Goal: Information Seeking & Learning: Learn about a topic

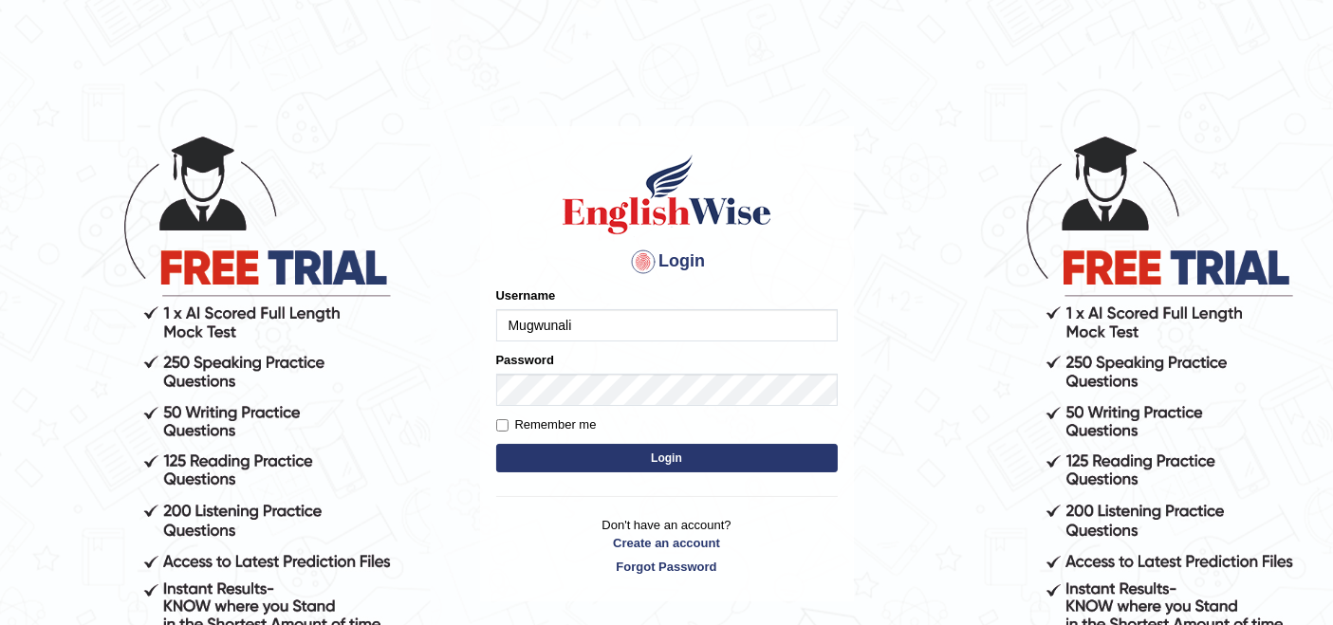
click at [629, 333] on input "Mugwunali" at bounding box center [667, 325] width 342 height 32
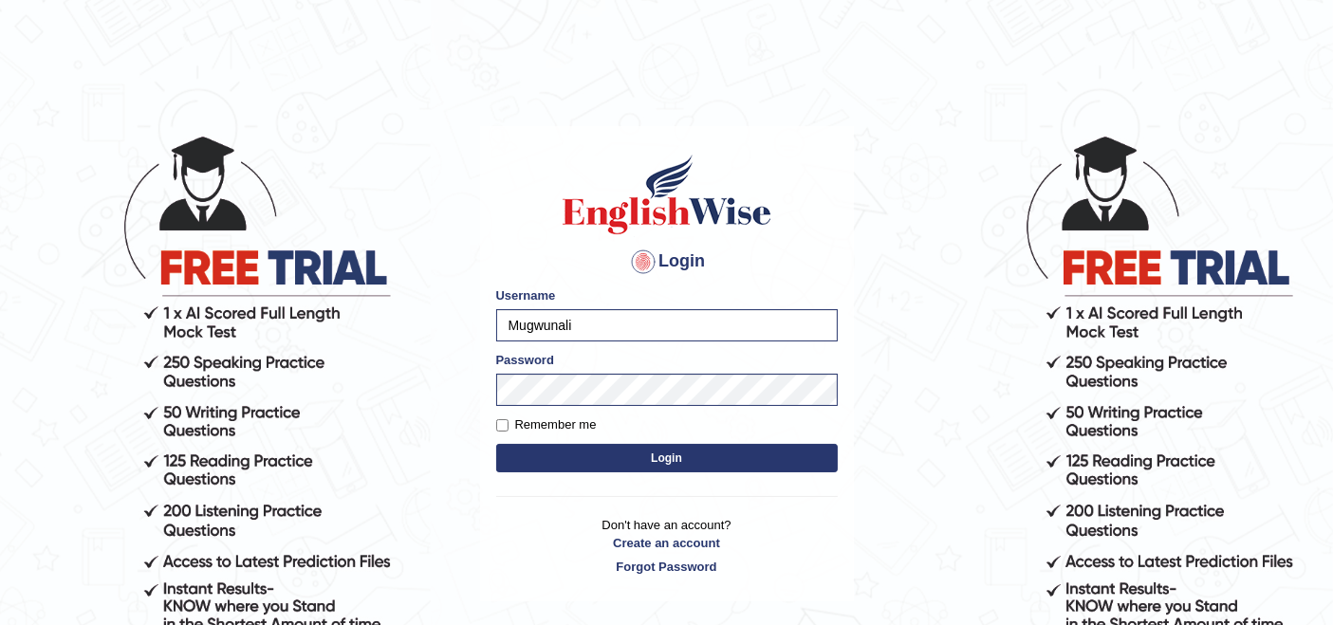
type input "rupali_australia"
click at [735, 457] on button "Login" at bounding box center [667, 458] width 342 height 28
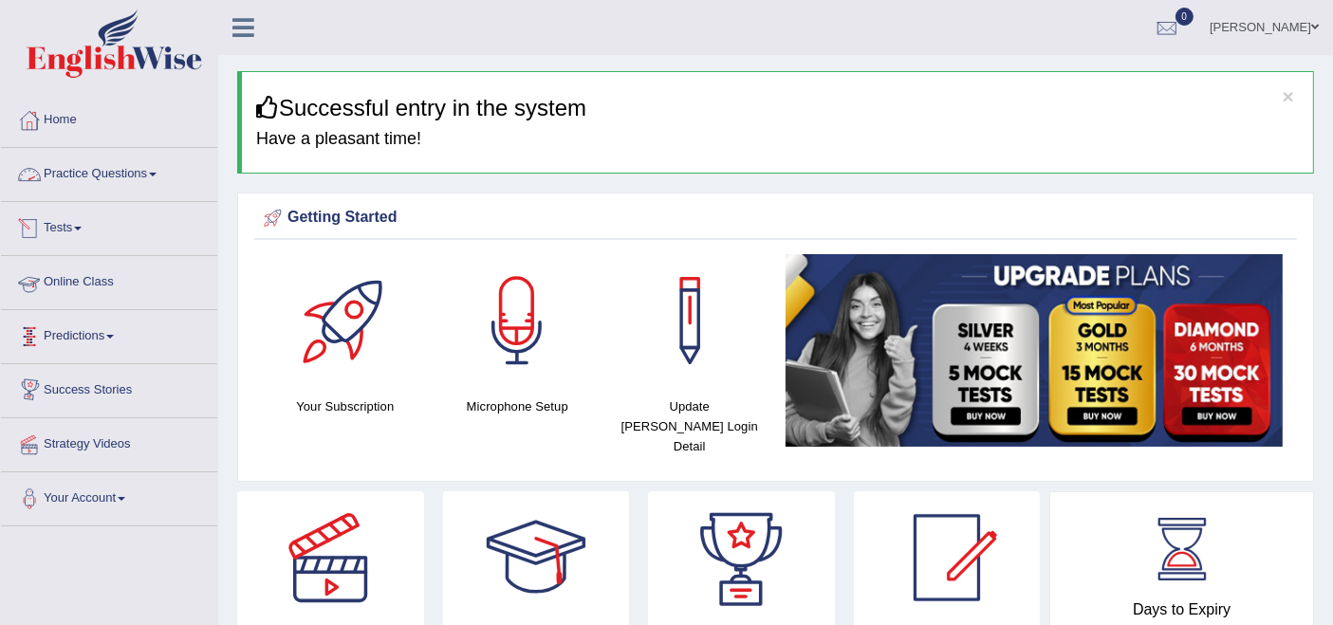
click at [124, 177] on link "Practice Questions" at bounding box center [109, 171] width 216 height 47
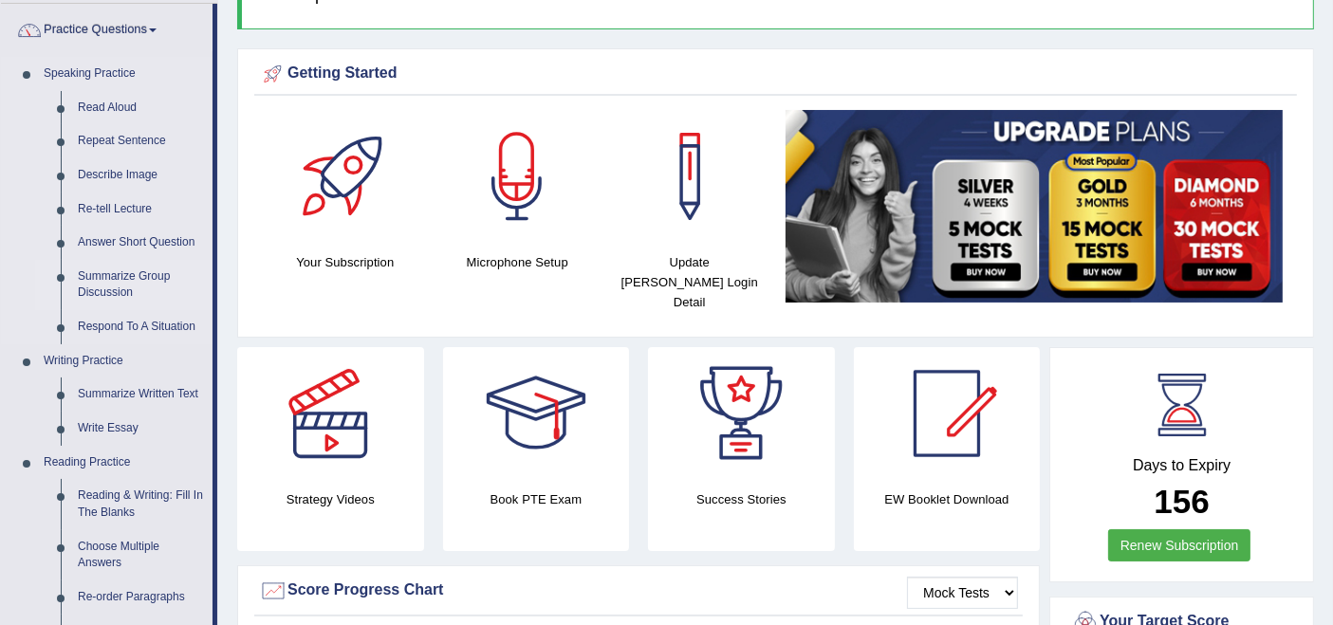
scroll to position [211, 0]
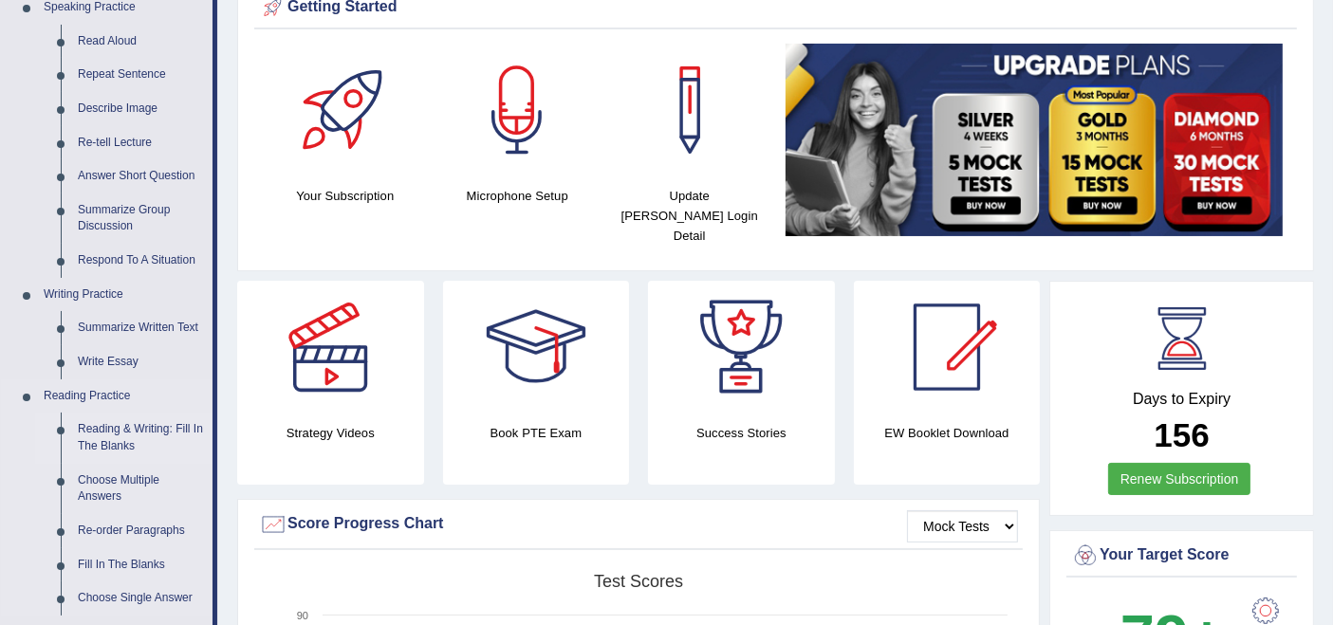
click at [89, 440] on link "Reading & Writing: Fill In The Blanks" at bounding box center [140, 438] width 143 height 50
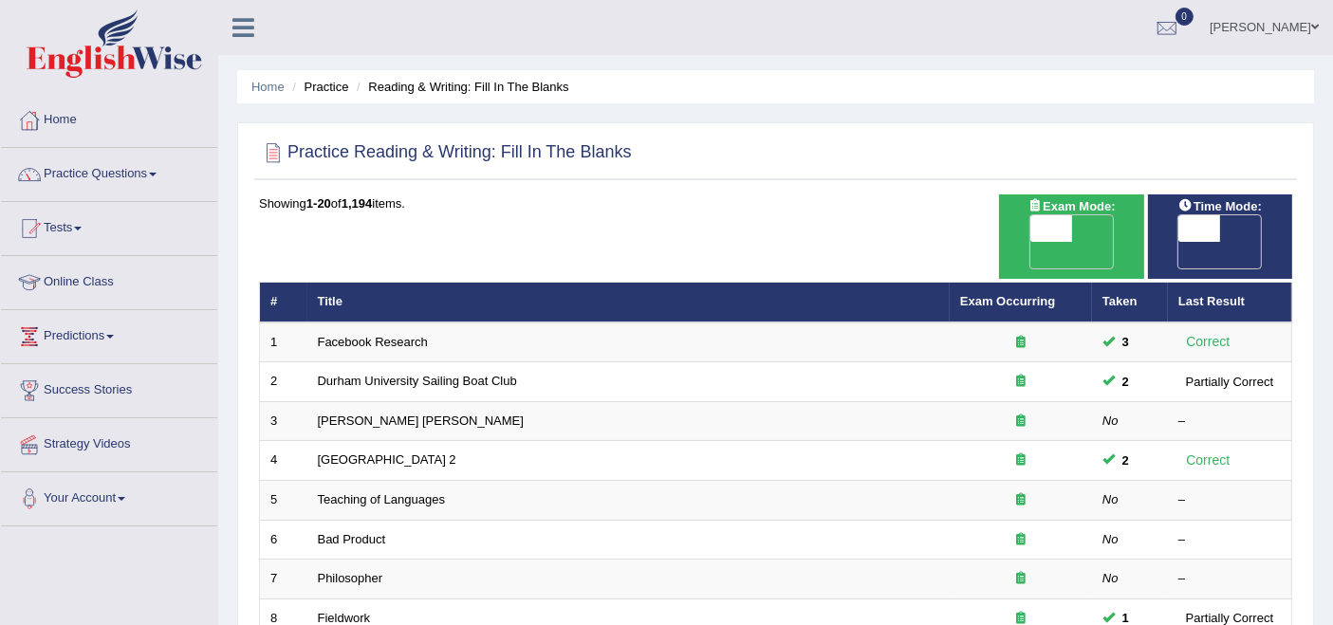
click at [110, 166] on link "Practice Questions" at bounding box center [109, 171] width 216 height 47
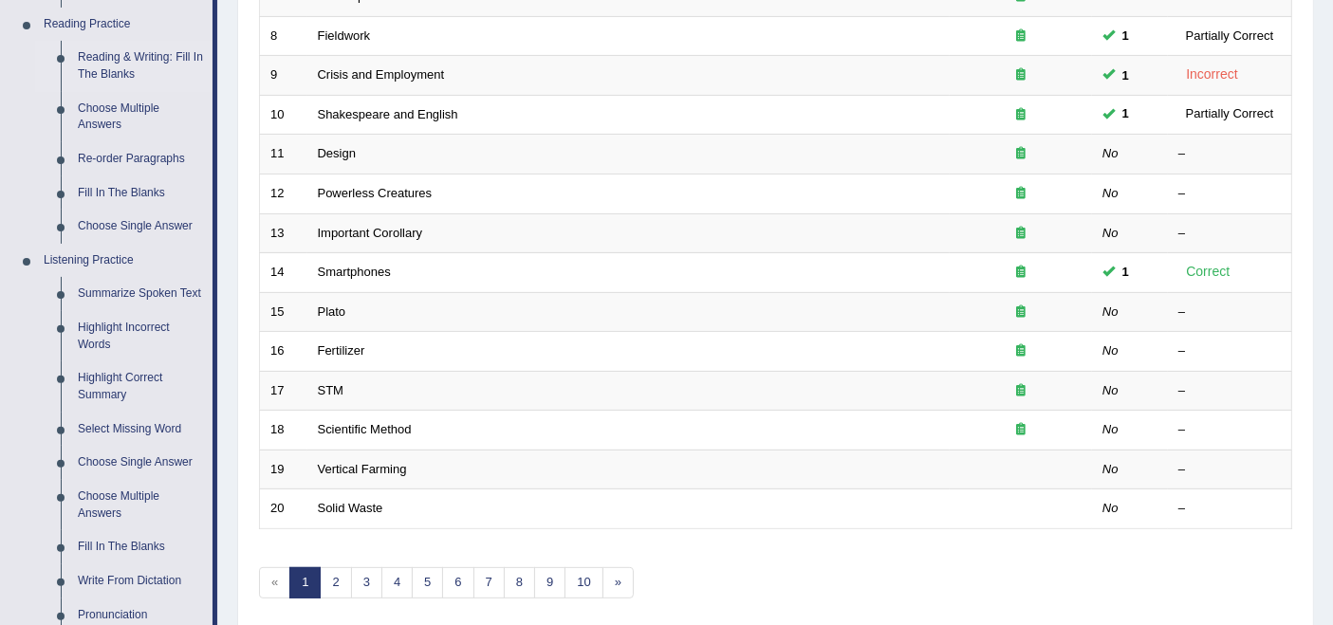
scroll to position [632, 0]
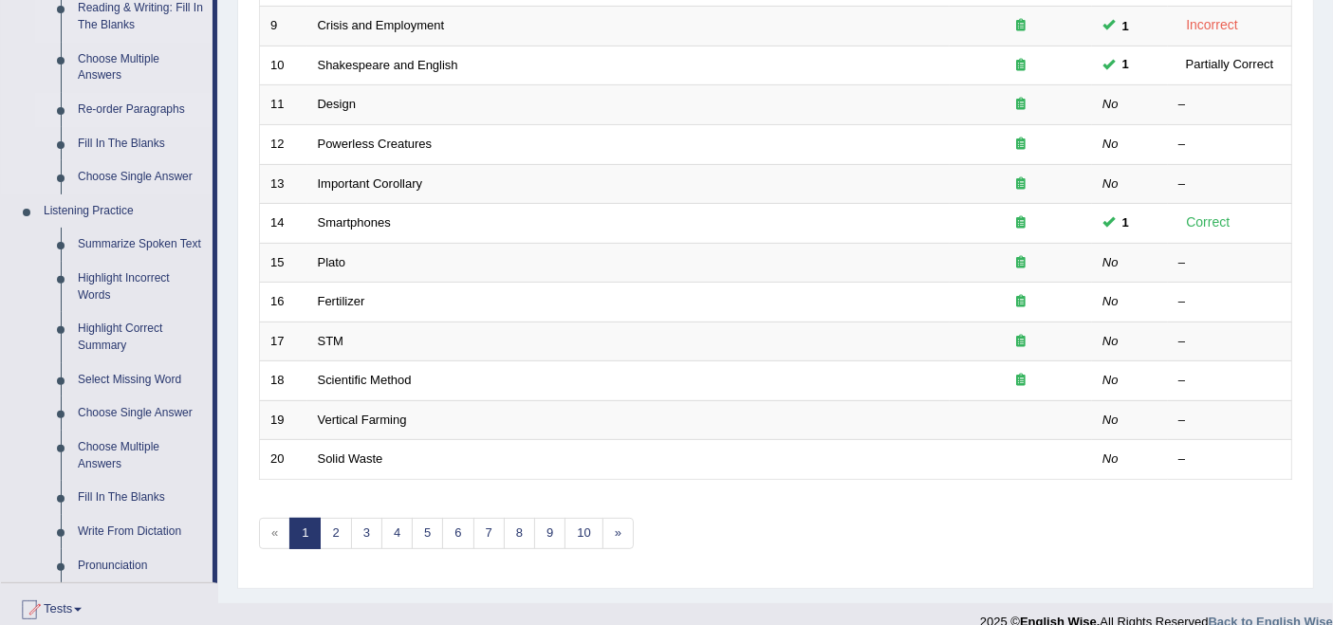
click at [171, 106] on link "Re-order Paragraphs" at bounding box center [140, 110] width 143 height 34
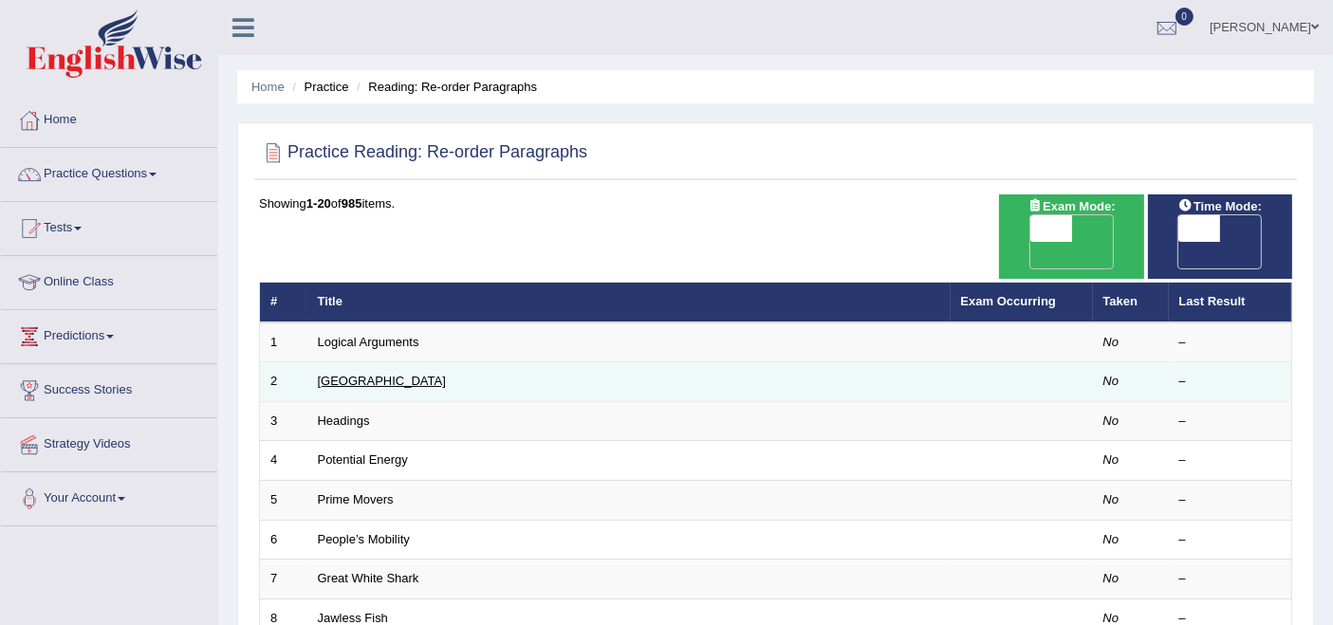
click at [362, 374] on link "Mount Everest" at bounding box center [382, 381] width 128 height 14
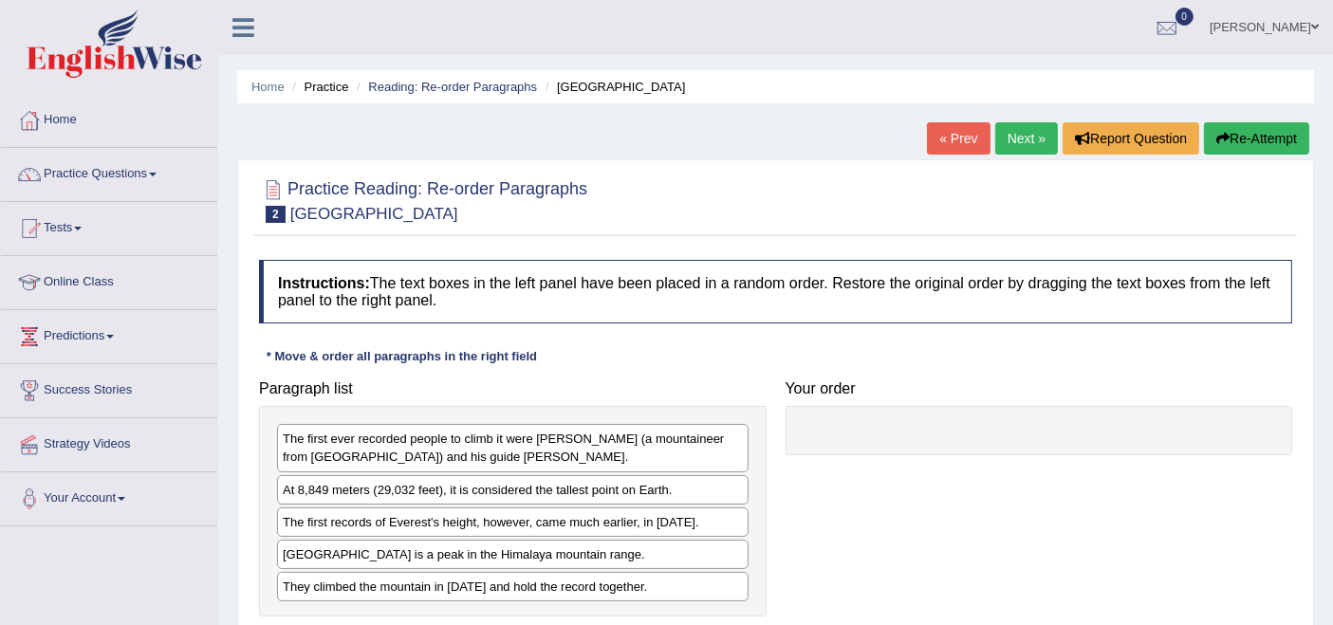
scroll to position [105, 0]
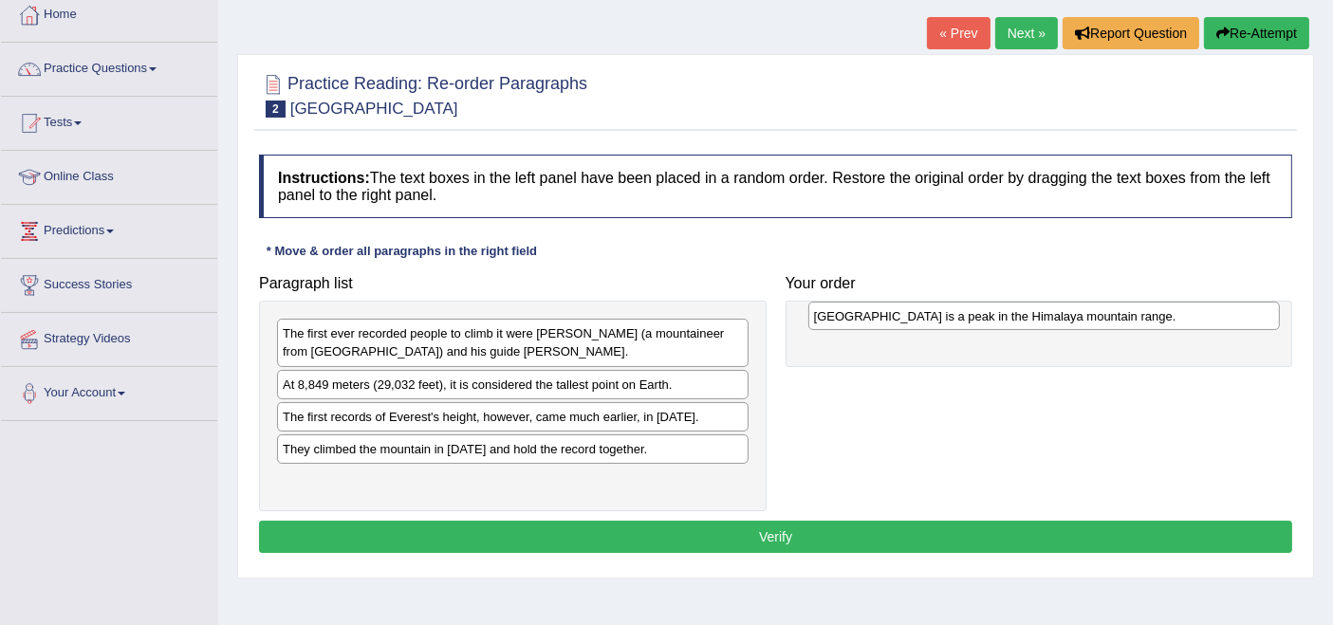
drag, startPoint x: 441, startPoint y: 429, endPoint x: 919, endPoint y: 318, distance: 490.1
click at [919, 318] on div "[GEOGRAPHIC_DATA] is a peak in the Himalaya mountain range." at bounding box center [1044, 316] width 472 height 29
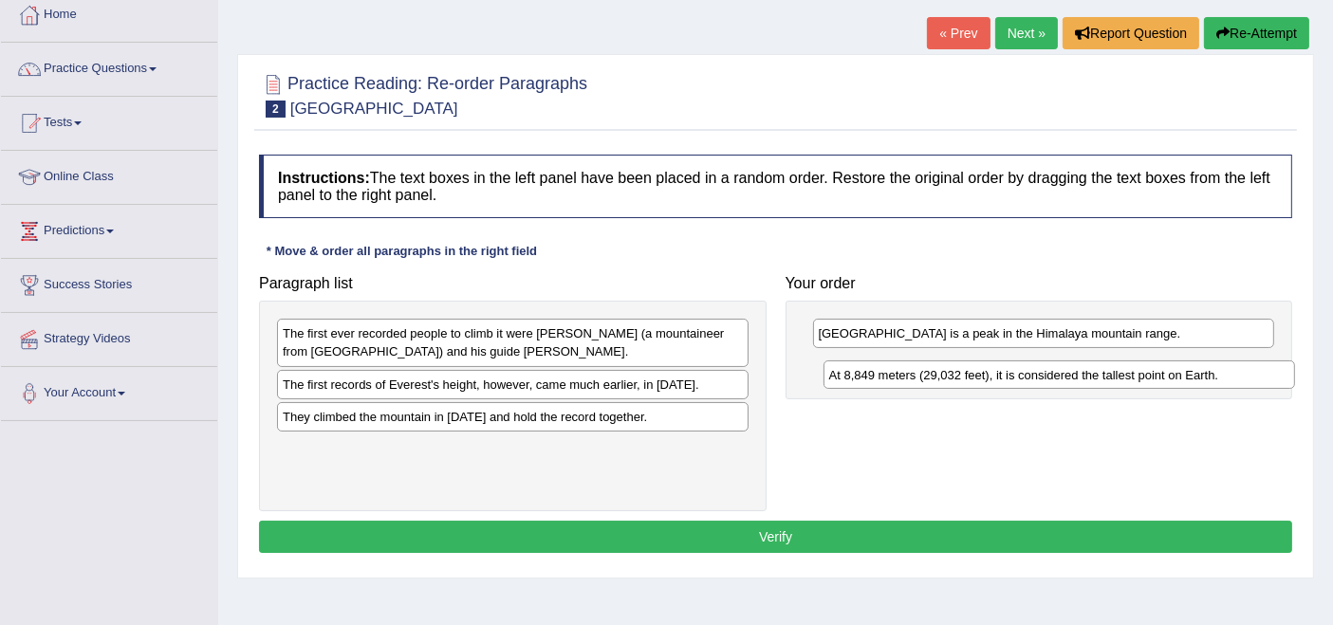
drag, startPoint x: 394, startPoint y: 381, endPoint x: 940, endPoint y: 373, distance: 546.6
click at [940, 373] on div "At 8,849 meters (29,032 feet), it is considered the tallest point on Earth." at bounding box center [1060, 375] width 472 height 29
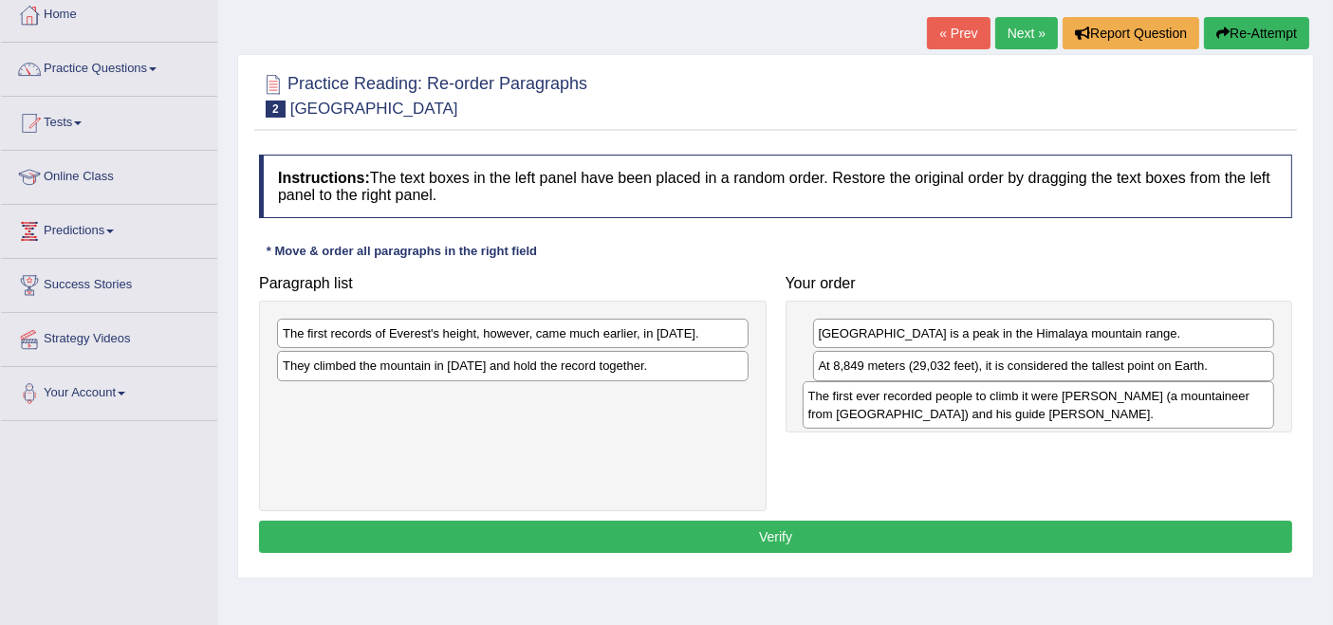
drag, startPoint x: 489, startPoint y: 334, endPoint x: 1015, endPoint y: 398, distance: 530.5
click at [1015, 398] on div "The first ever recorded people to climb it were [PERSON_NAME] (a mountaineer fr…" at bounding box center [1039, 404] width 472 height 47
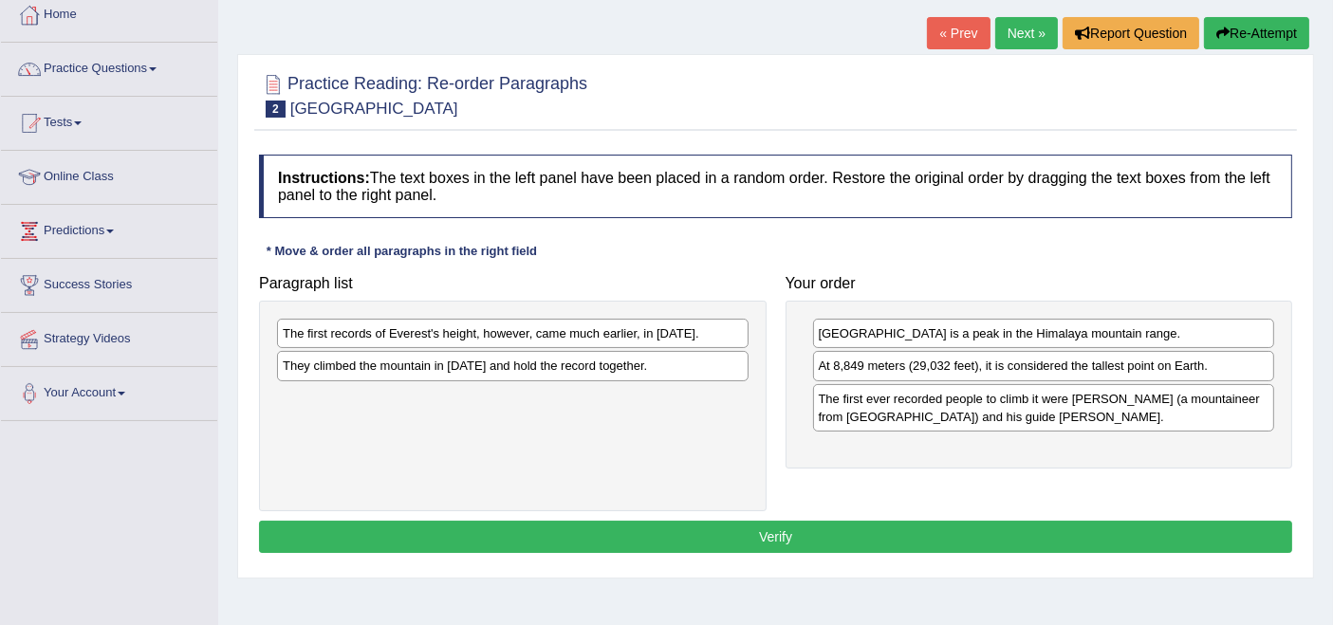
click at [517, 339] on div "The first records of Everest's height, however, came much earlier, in 1856." at bounding box center [513, 333] width 472 height 29
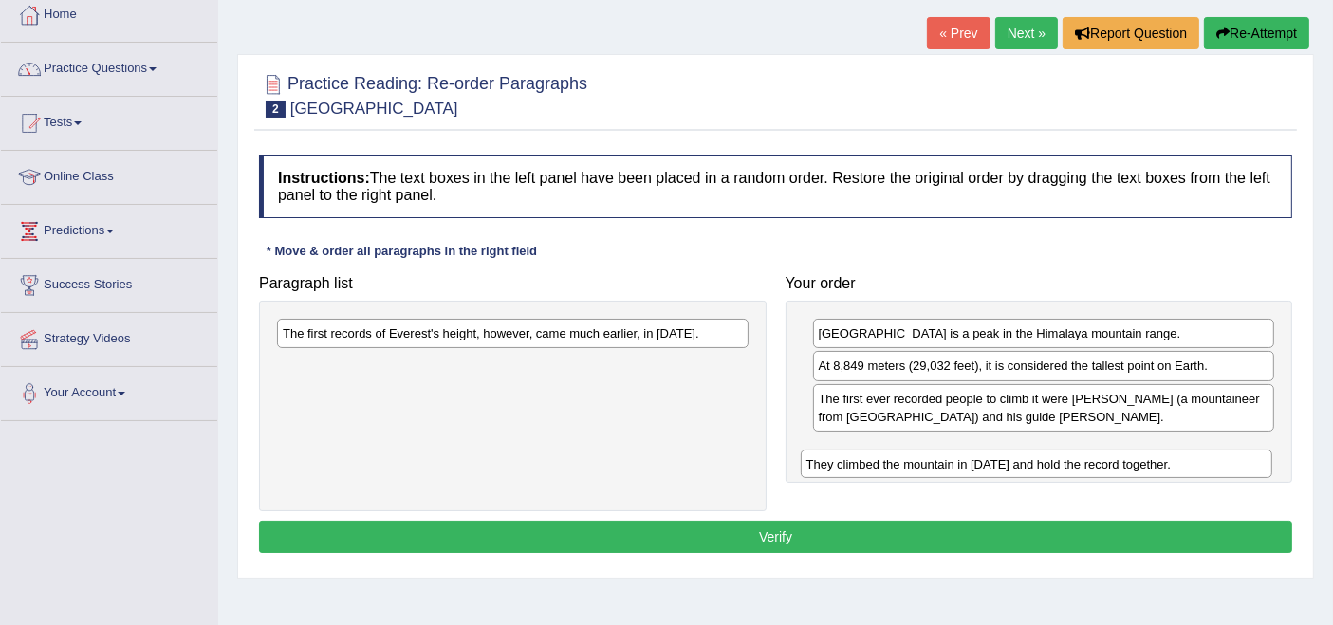
drag, startPoint x: 511, startPoint y: 362, endPoint x: 1034, endPoint y: 460, distance: 533.0
click at [1034, 460] on div "They climbed the mountain in 1953 and hold the record together." at bounding box center [1037, 464] width 472 height 29
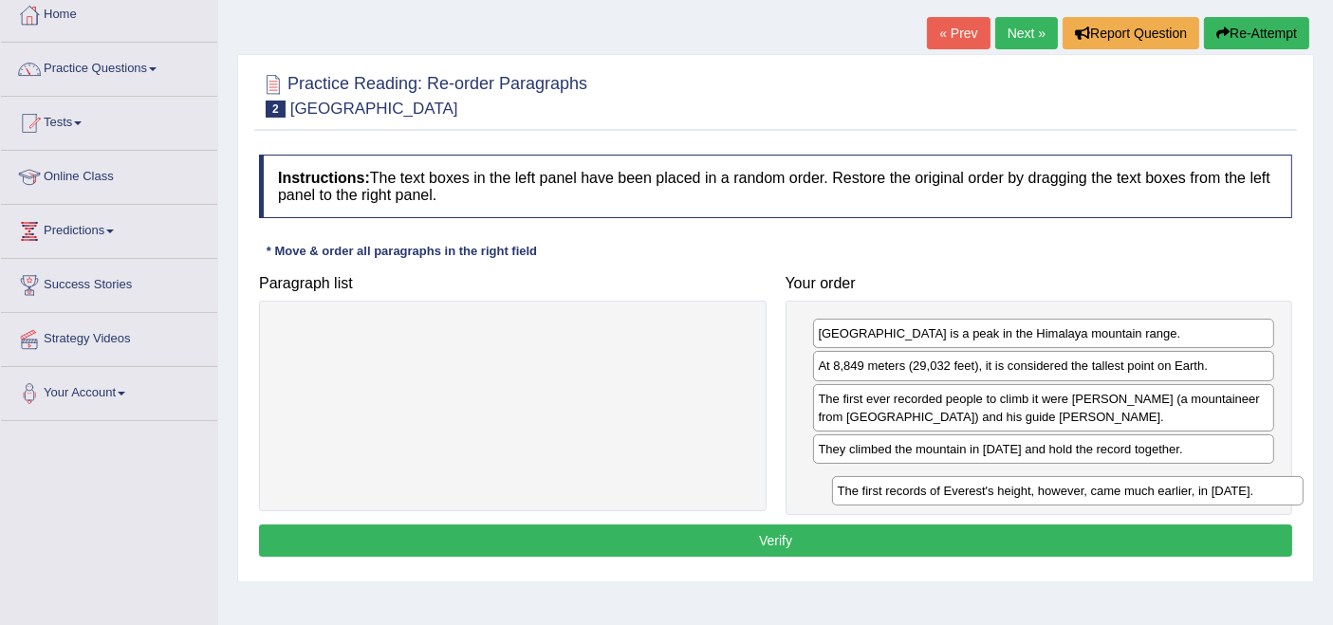
drag, startPoint x: 571, startPoint y: 327, endPoint x: 1126, endPoint y: 485, distance: 577.0
click at [1126, 485] on div "The first records of Everest's height, however, came much earlier, in 1856." at bounding box center [1068, 490] width 472 height 29
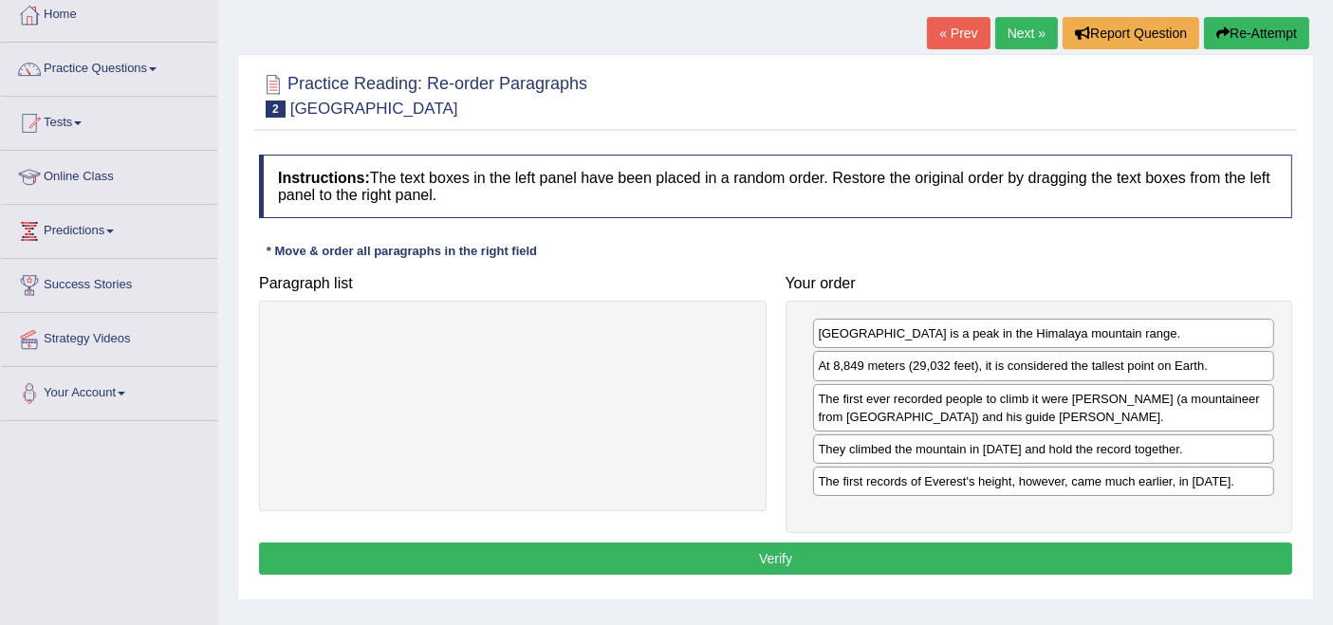
click at [864, 547] on button "Verify" at bounding box center [775, 559] width 1033 height 32
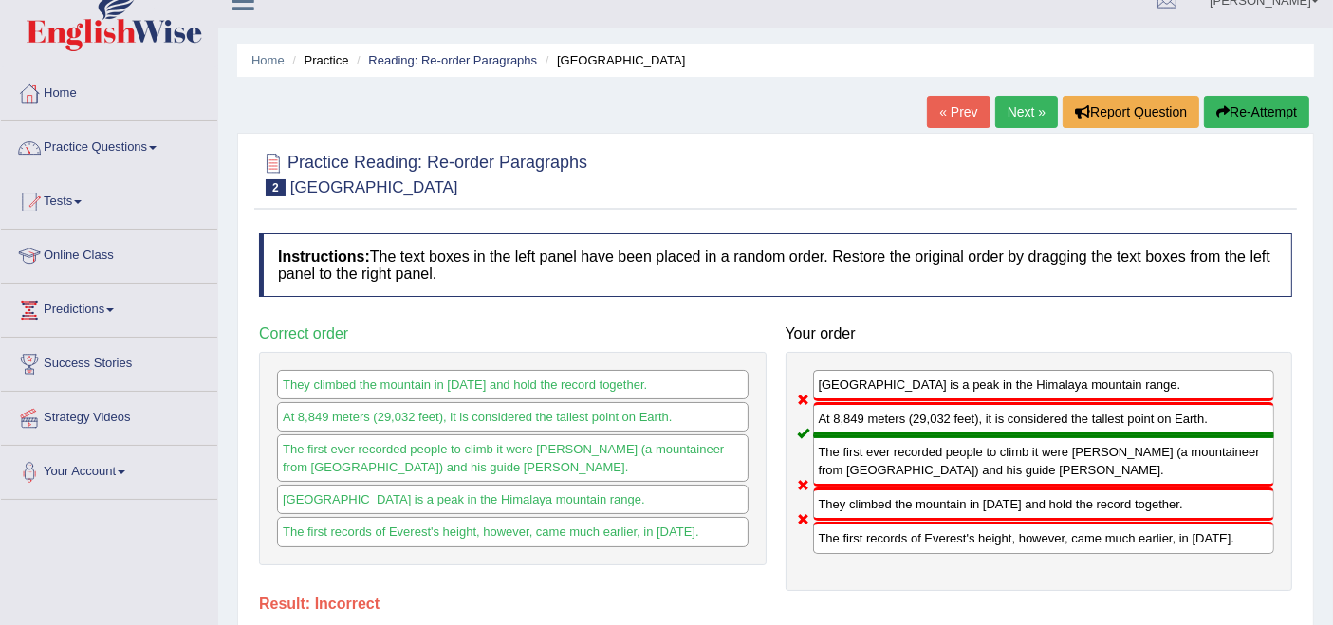
scroll to position [0, 0]
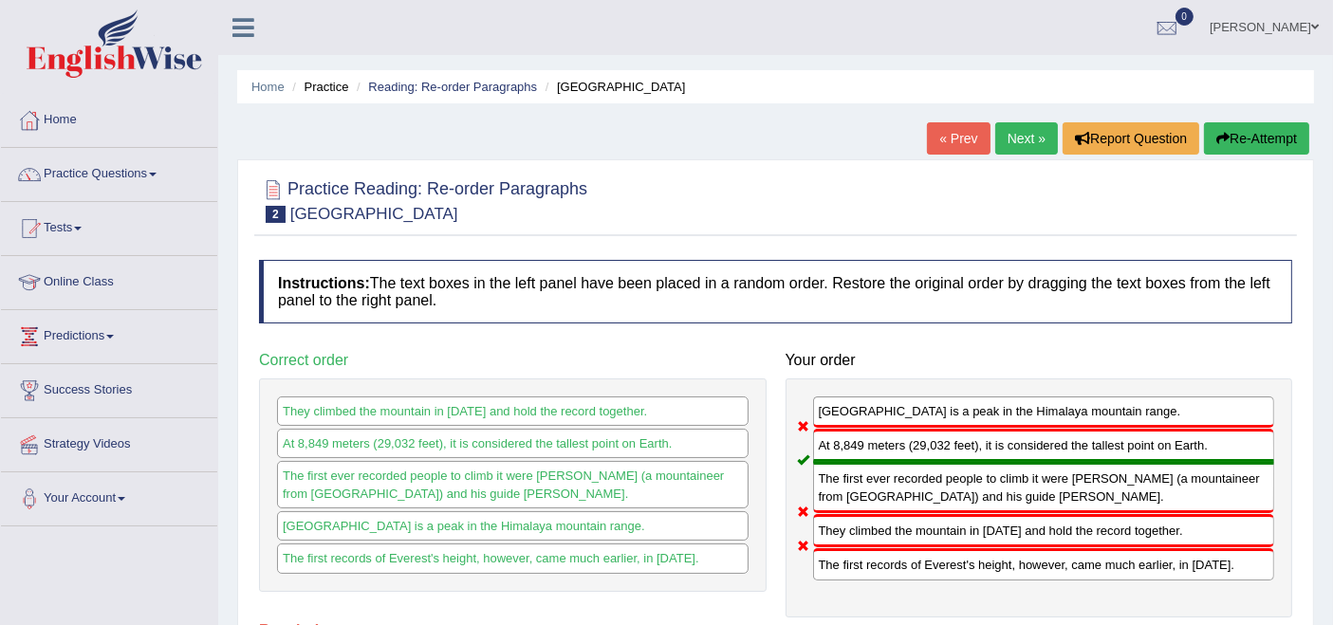
drag, startPoint x: 1015, startPoint y: 140, endPoint x: 1003, endPoint y: 161, distance: 24.2
click at [1015, 142] on link "Next »" at bounding box center [1026, 138] width 63 height 32
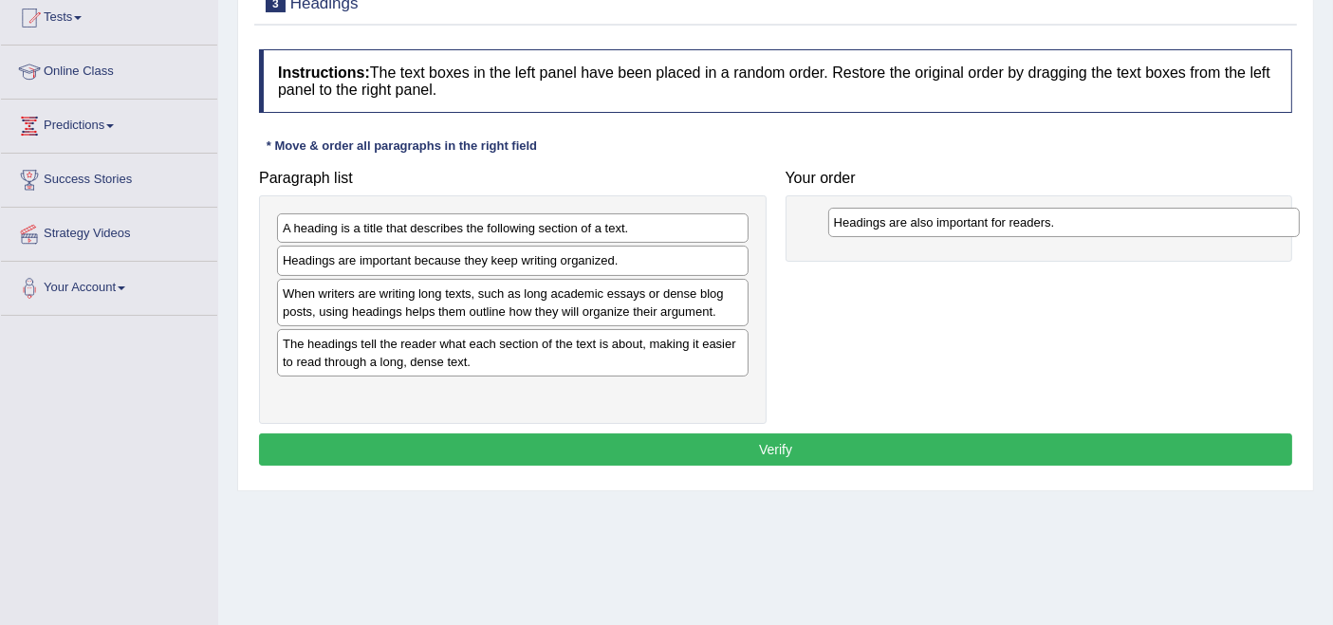
drag, startPoint x: 380, startPoint y: 224, endPoint x: 931, endPoint y: 218, distance: 551.4
click at [931, 218] on div "Headings are also important for readers." at bounding box center [1064, 222] width 472 height 29
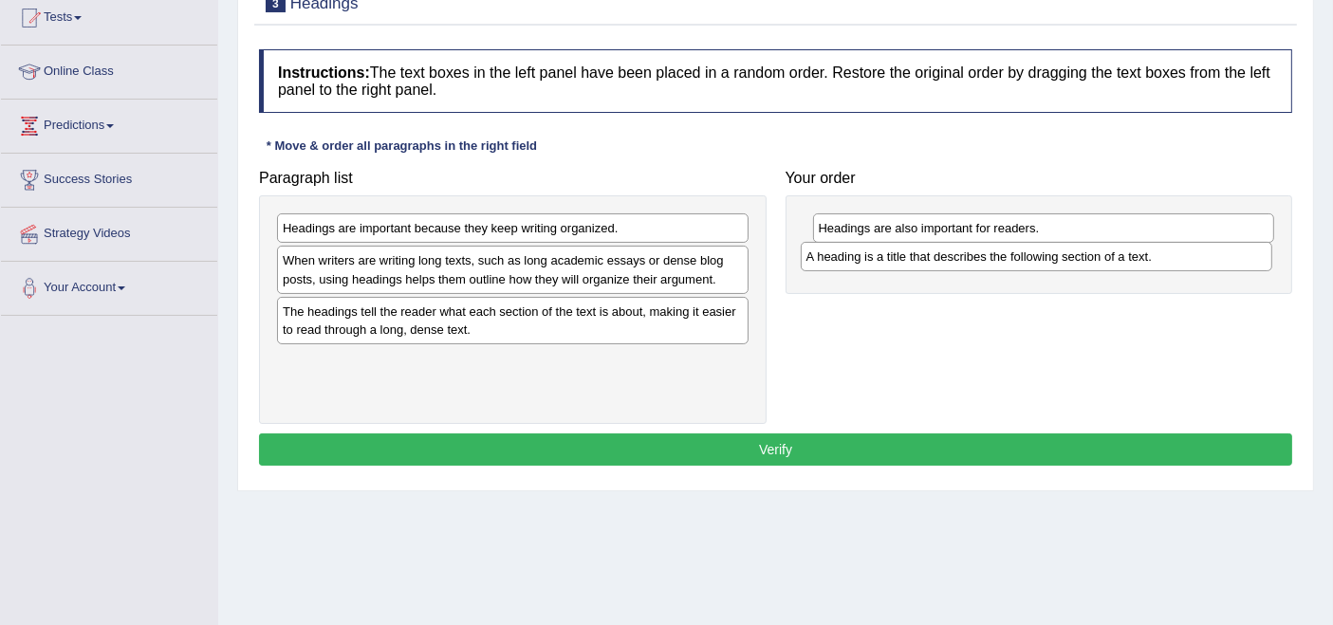
drag, startPoint x: 514, startPoint y: 221, endPoint x: 1038, endPoint y: 250, distance: 524.6
click at [1038, 250] on div "A heading is a title that describes the following section of a text." at bounding box center [1037, 256] width 472 height 29
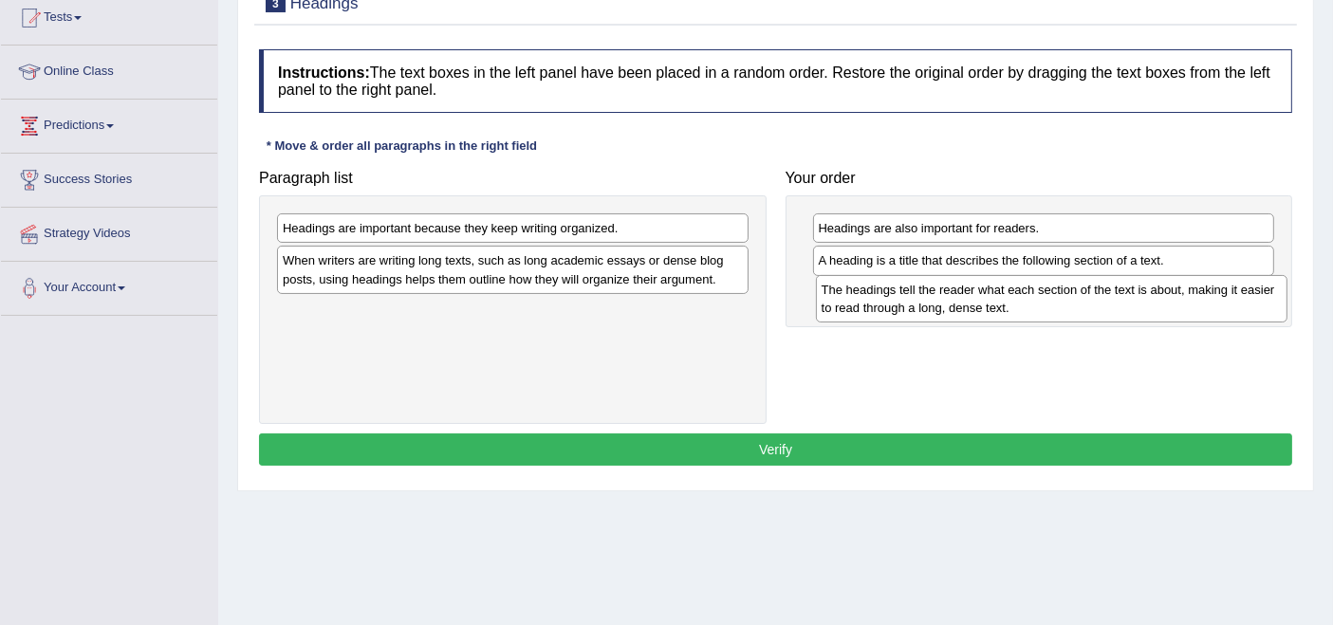
drag, startPoint x: 396, startPoint y: 318, endPoint x: 935, endPoint y: 296, distance: 539.4
click at [935, 296] on div "The headings tell the reader what each section of the text is about, making it …" at bounding box center [1052, 298] width 472 height 47
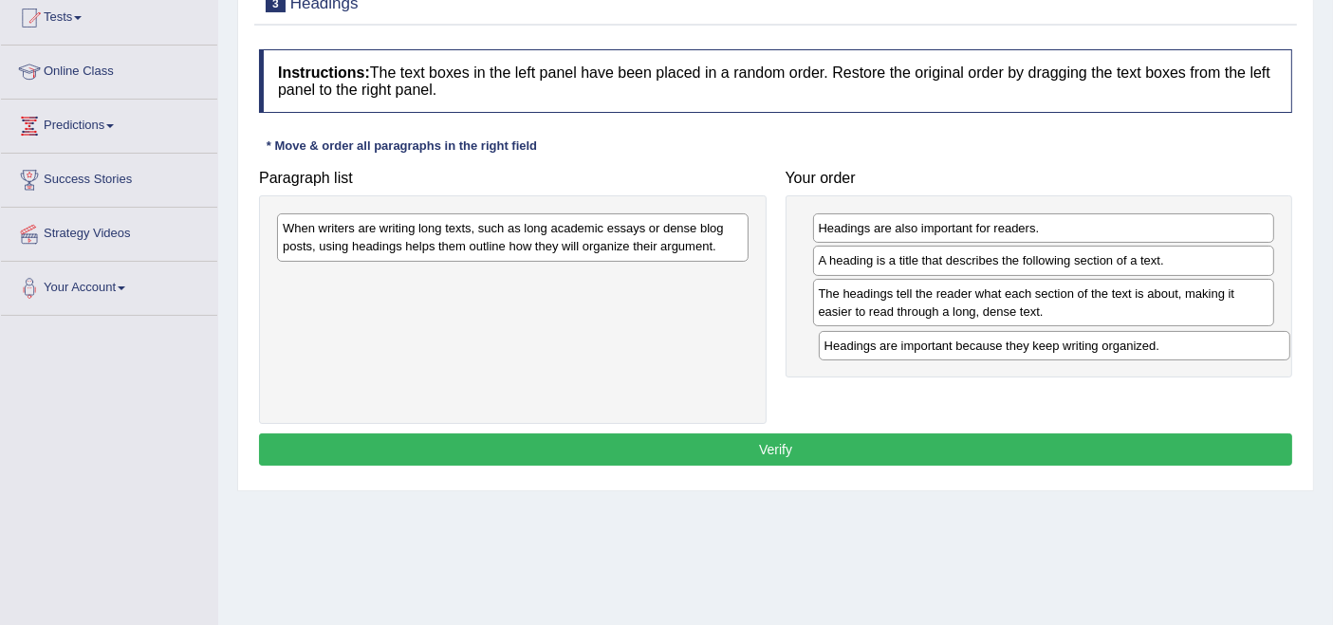
drag, startPoint x: 366, startPoint y: 229, endPoint x: 909, endPoint y: 347, distance: 555.6
click at [909, 347] on div "Headings are important because they keep writing organized." at bounding box center [1055, 345] width 472 height 29
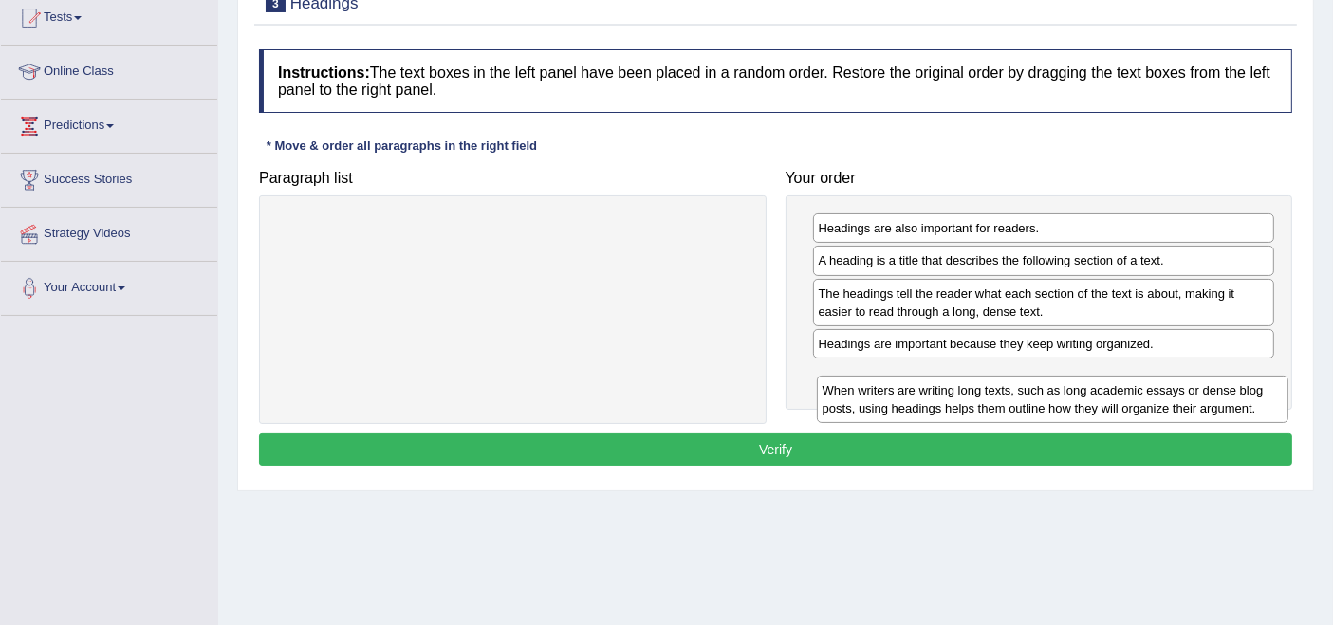
drag, startPoint x: 484, startPoint y: 235, endPoint x: 1024, endPoint y: 398, distance: 563.8
click at [1024, 398] on div "When writers are writing long texts, such as long academic essays or dense blog…" at bounding box center [1053, 399] width 472 height 47
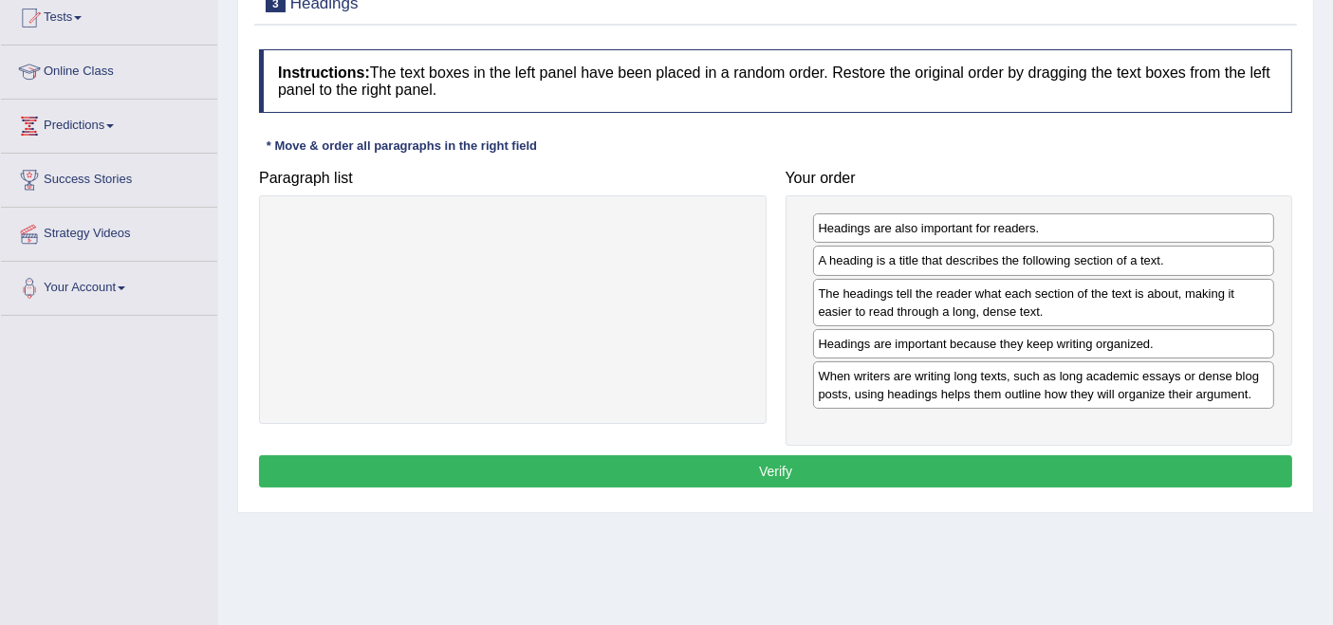
click at [897, 468] on button "Verify" at bounding box center [775, 471] width 1033 height 32
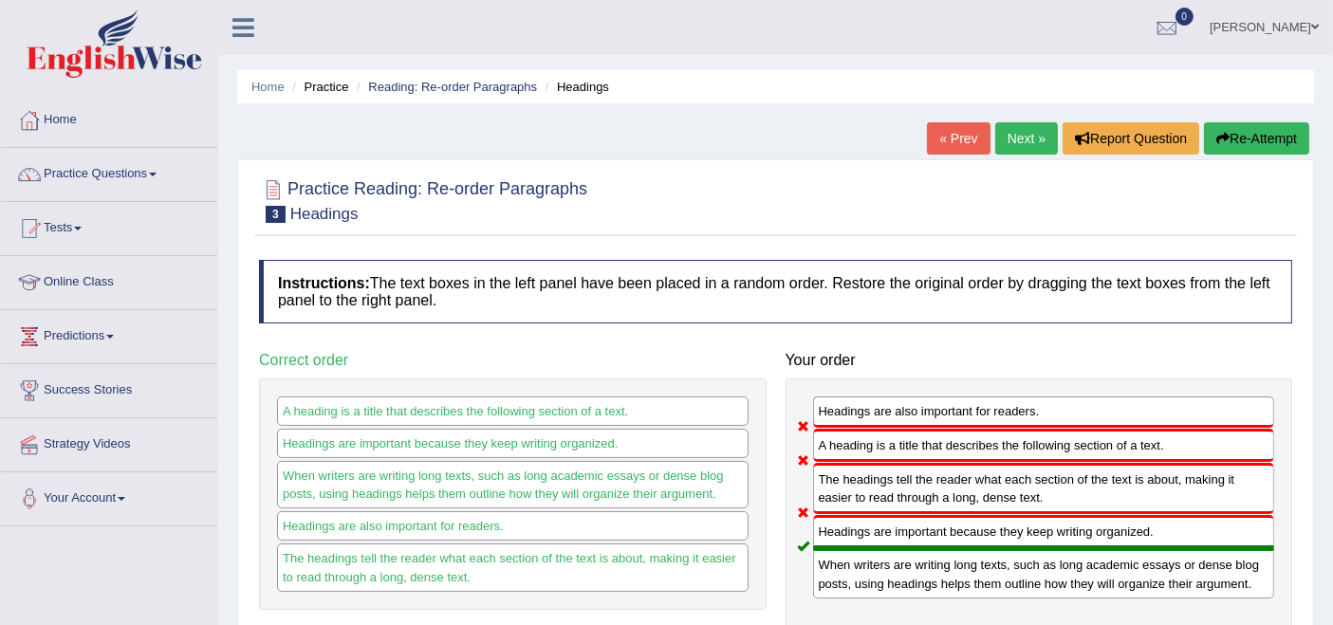
drag, startPoint x: 1268, startPoint y: 21, endPoint x: 1268, endPoint y: 33, distance: 12.3
click at [1268, 22] on link "Rupali Selly" at bounding box center [1265, 24] width 138 height 49
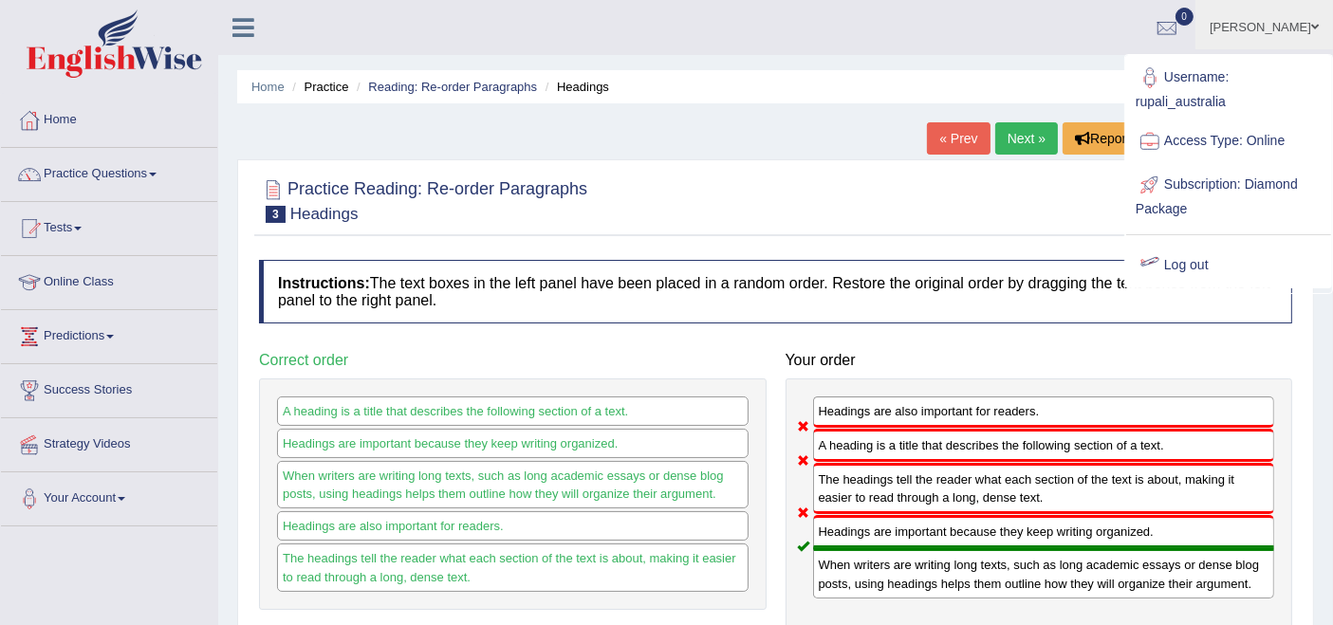
click at [1184, 267] on link "Log out" at bounding box center [1228, 266] width 205 height 44
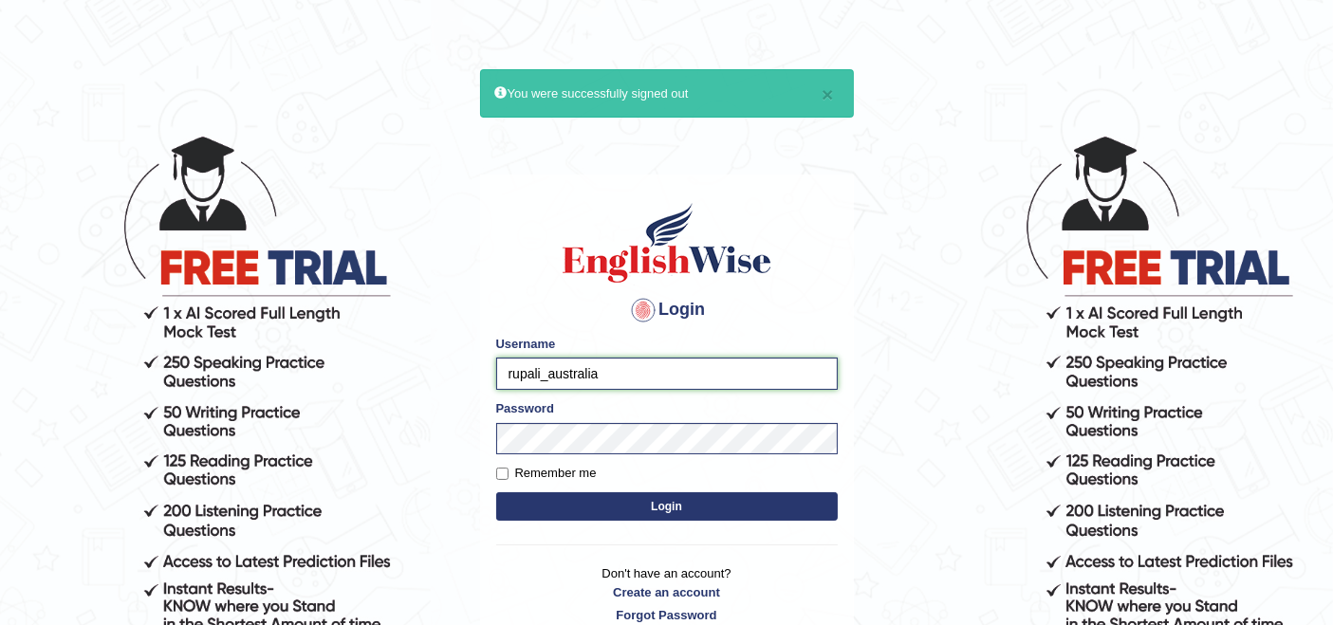
click at [704, 375] on input "rupali_australia" at bounding box center [667, 374] width 342 height 32
type input "Jitendra"
click at [634, 503] on button "Login" at bounding box center [667, 506] width 342 height 28
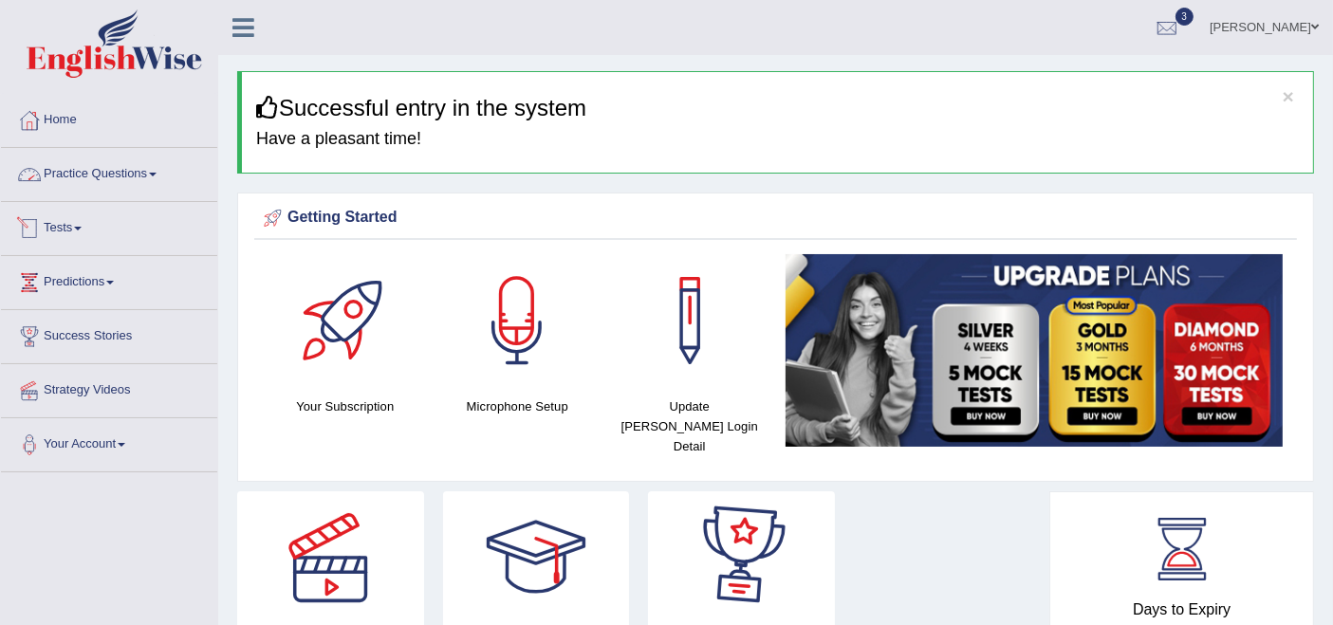
drag, startPoint x: 143, startPoint y: 177, endPoint x: 151, endPoint y: 187, distance: 12.2
click at [143, 177] on link "Practice Questions" at bounding box center [109, 171] width 216 height 47
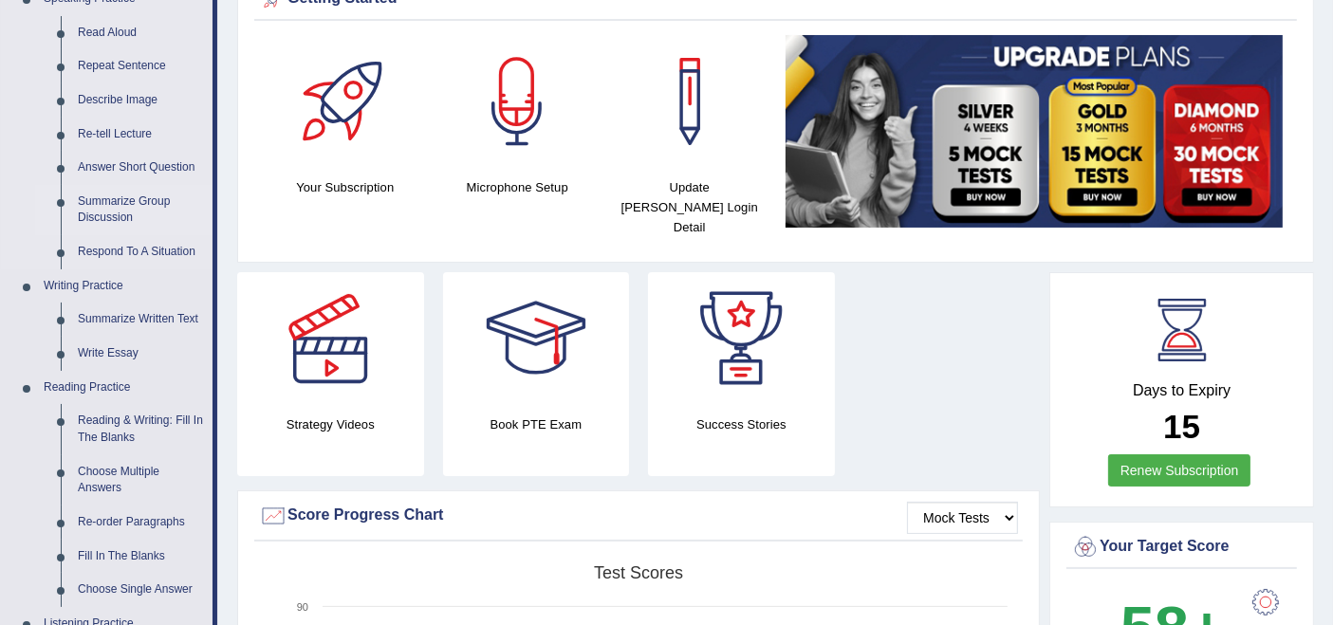
scroll to position [105, 0]
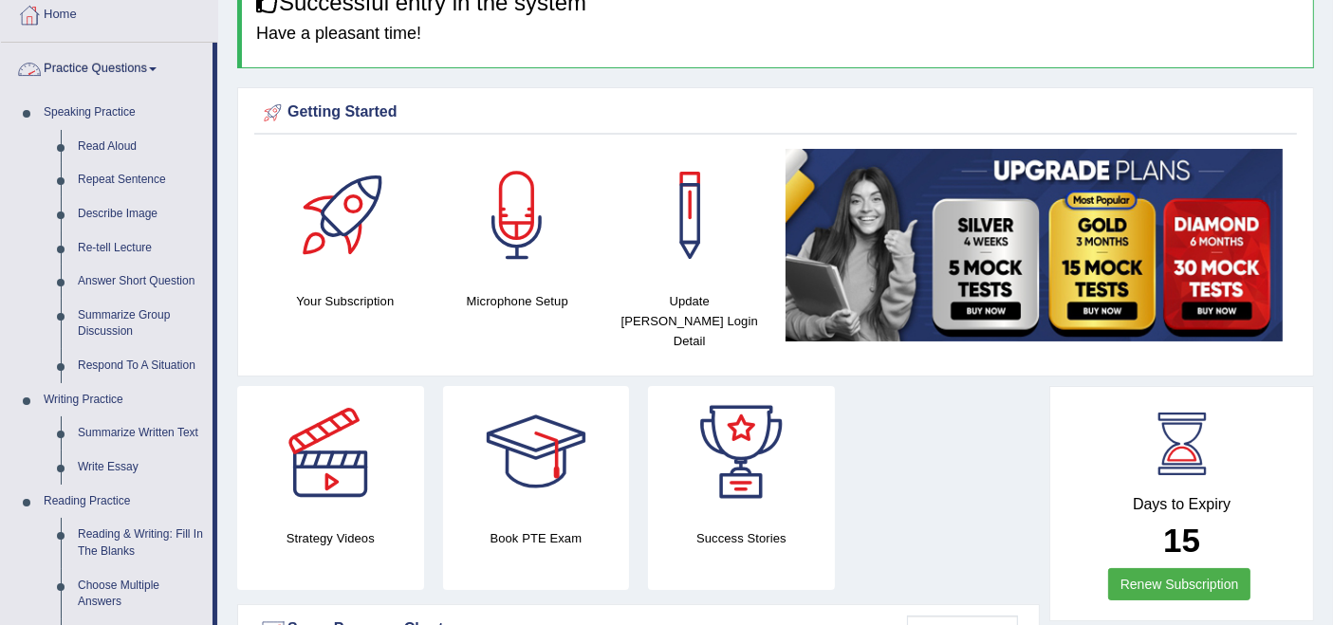
click at [112, 74] on link "Practice Questions" at bounding box center [107, 66] width 212 height 47
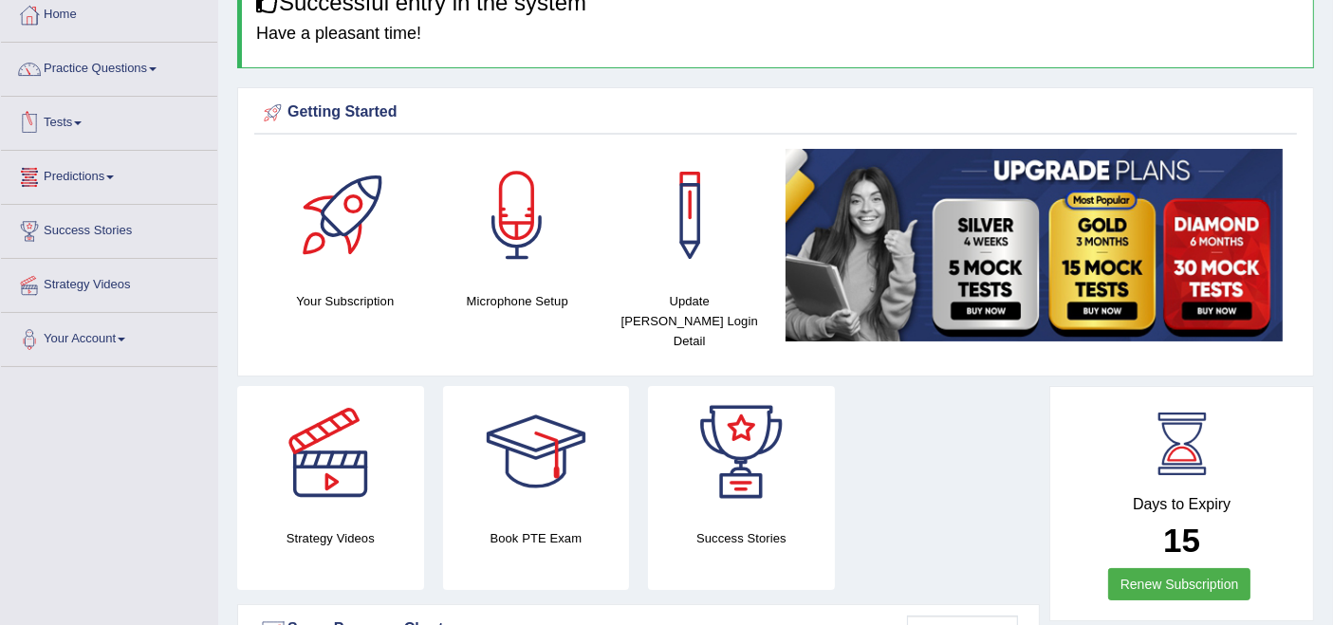
click at [77, 133] on link "Tests" at bounding box center [109, 120] width 216 height 47
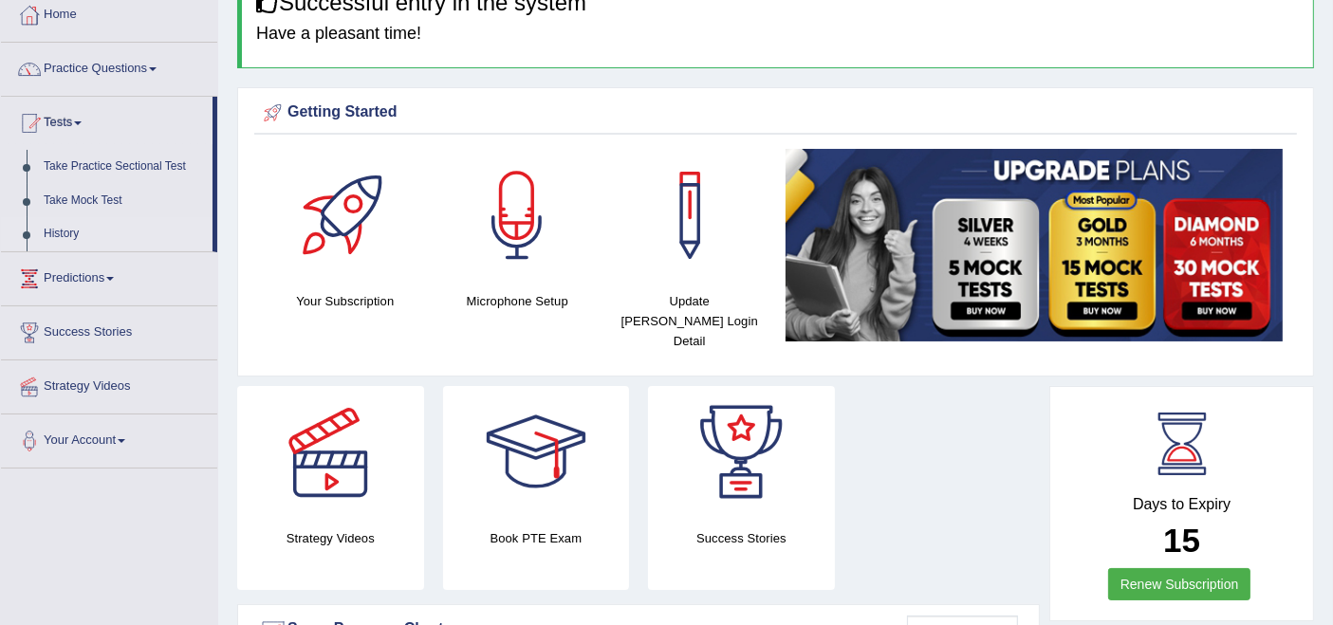
click at [57, 226] on link "History" at bounding box center [123, 234] width 177 height 34
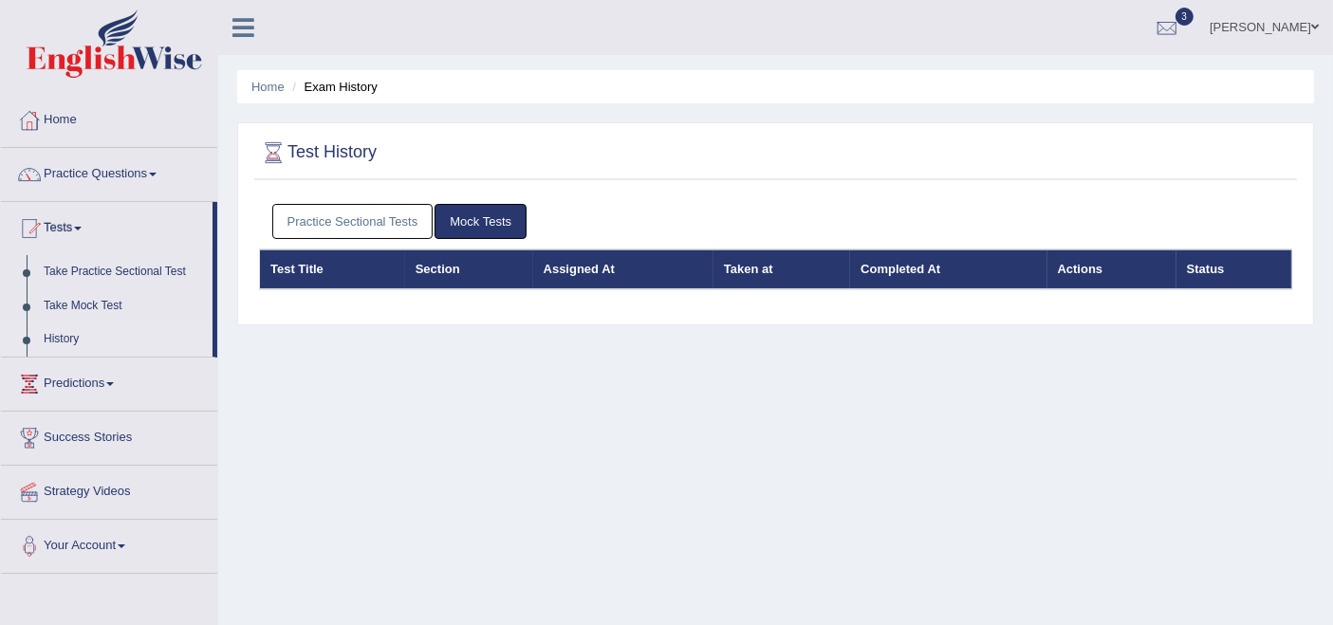
click at [325, 218] on link "Practice Sectional Tests" at bounding box center [352, 221] width 161 height 35
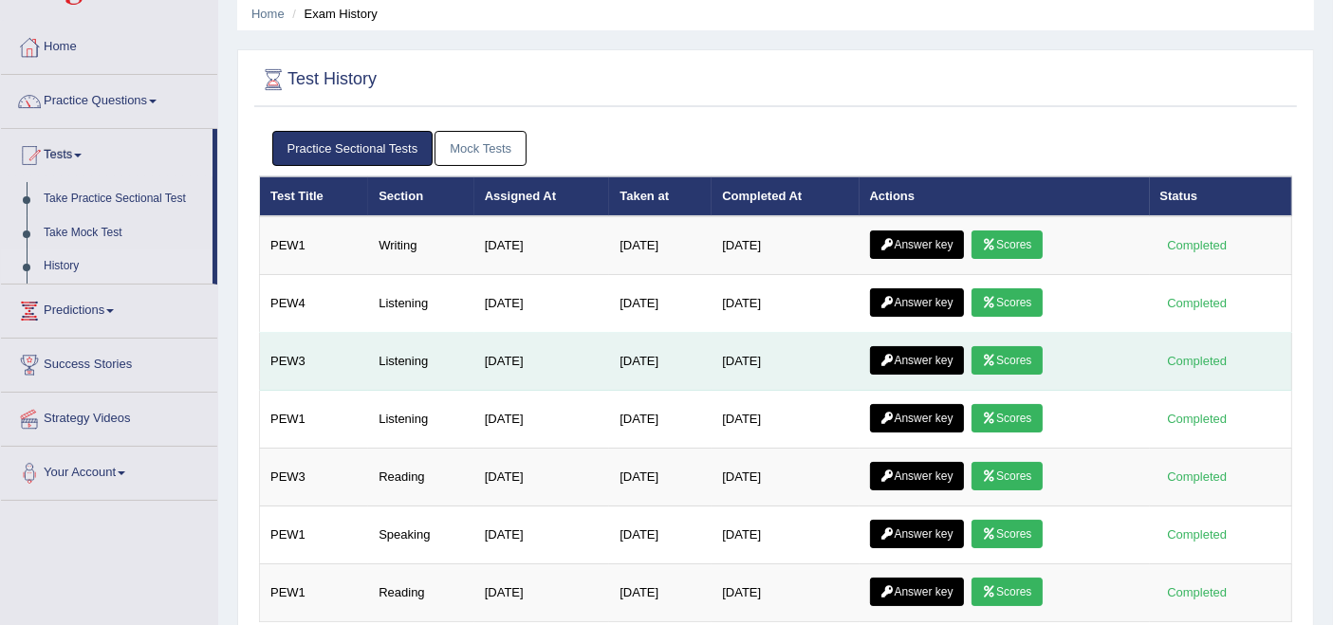
scroll to position [105, 0]
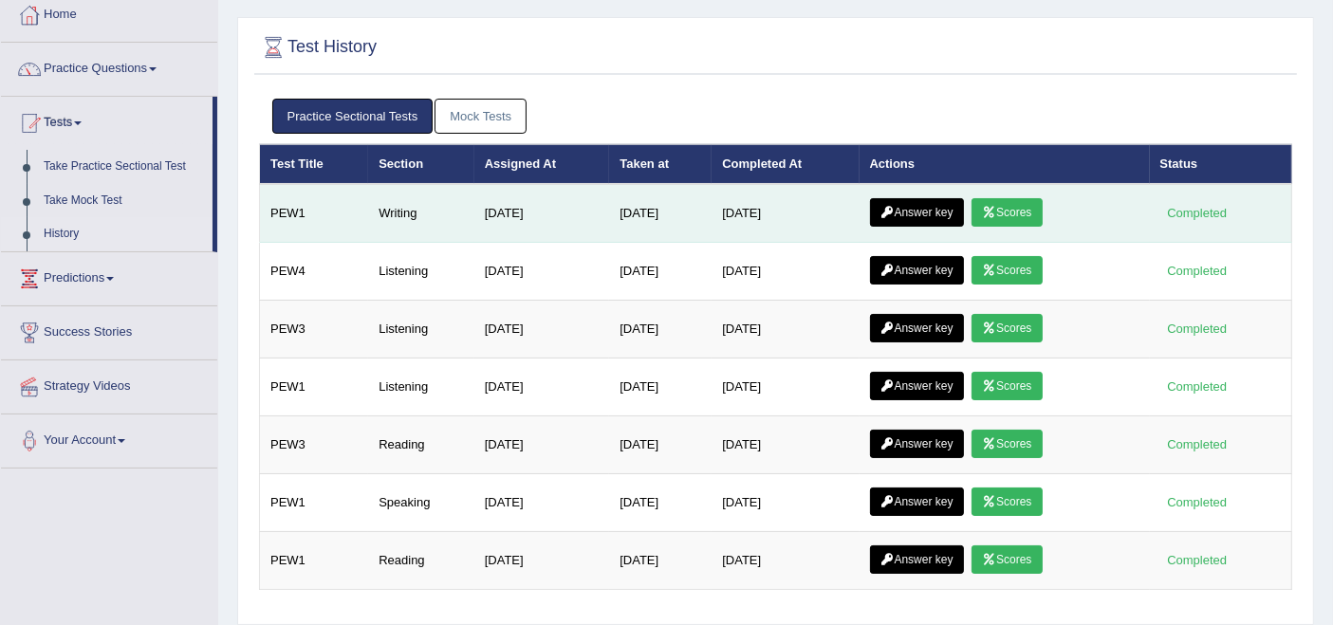
click at [996, 214] on icon at bounding box center [989, 212] width 14 height 11
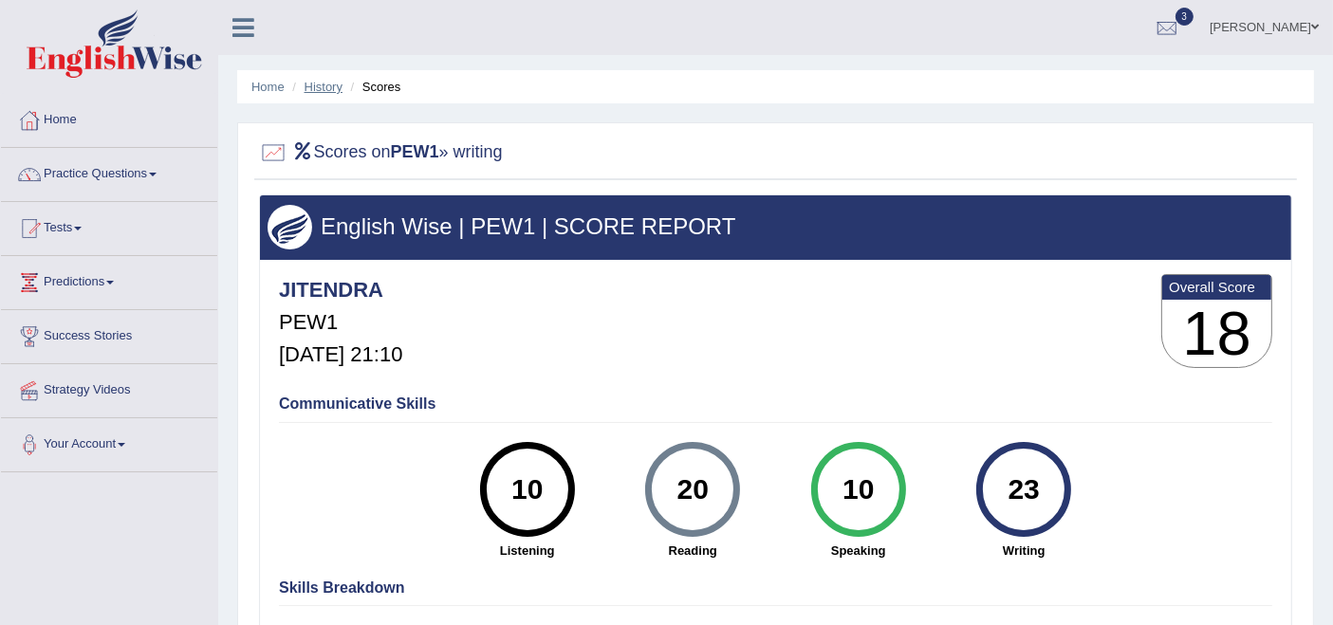
drag, startPoint x: 325, startPoint y: 84, endPoint x: 337, endPoint y: 84, distance: 11.4
click at [325, 84] on link "History" at bounding box center [324, 87] width 38 height 14
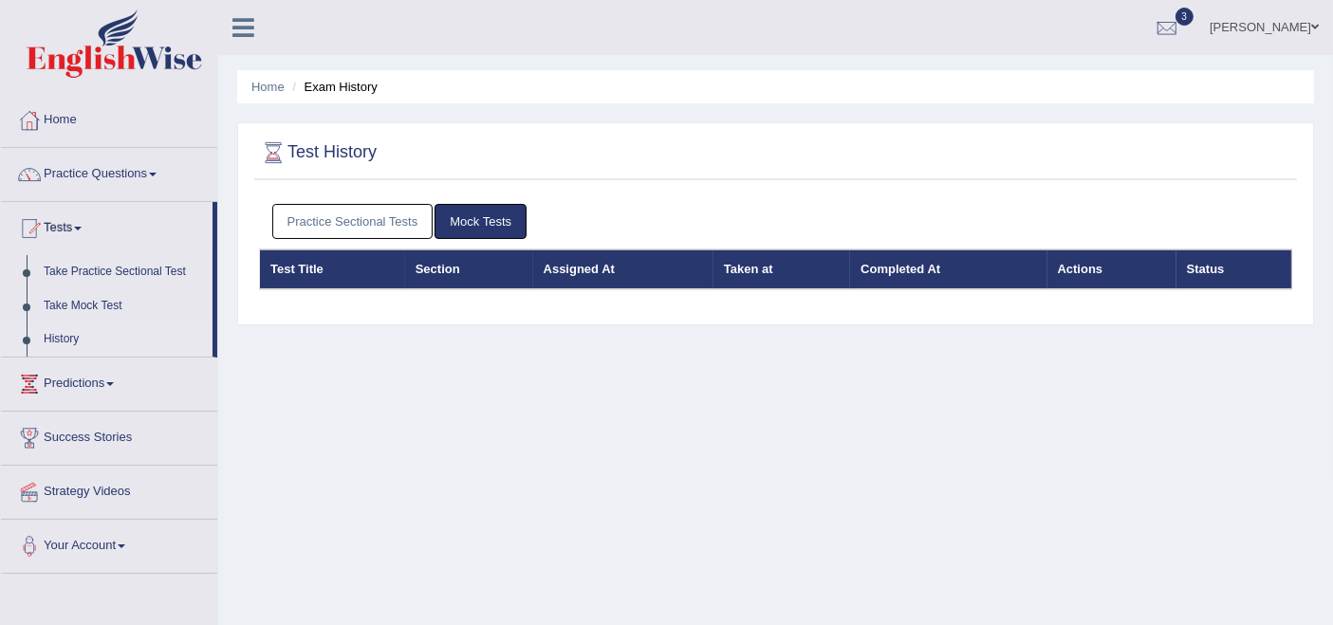
click at [409, 220] on link "Practice Sectional Tests" at bounding box center [352, 221] width 161 height 35
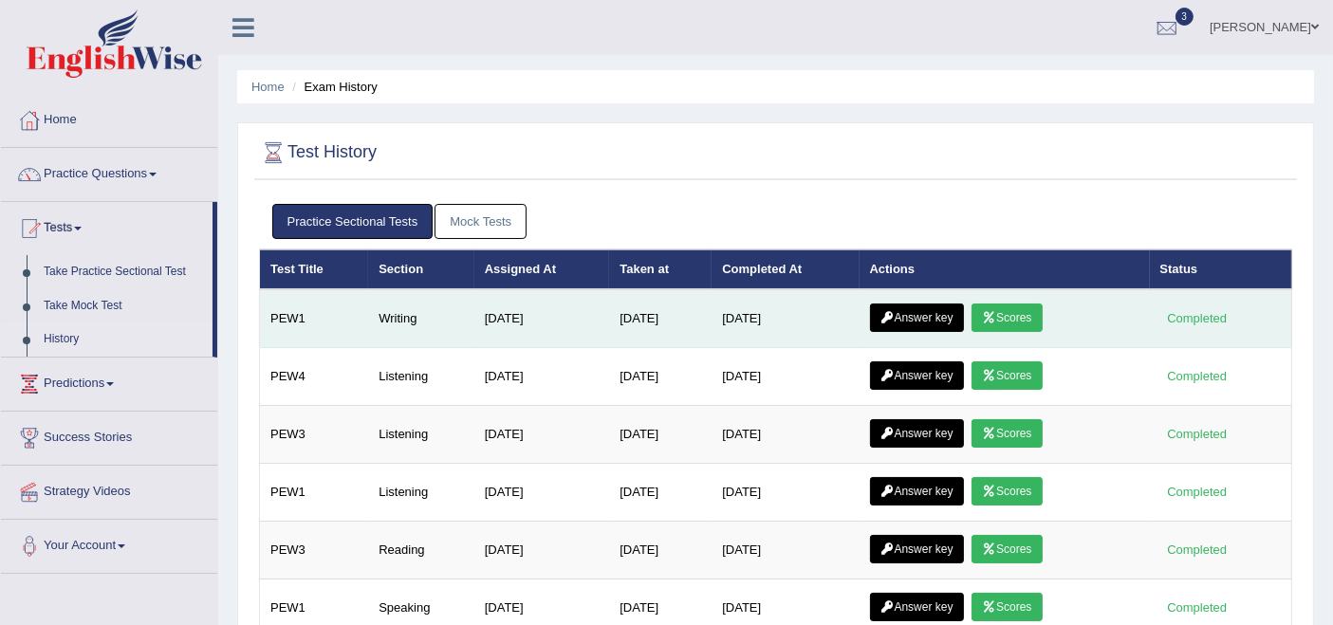
click at [931, 315] on link "Answer key" at bounding box center [917, 318] width 94 height 28
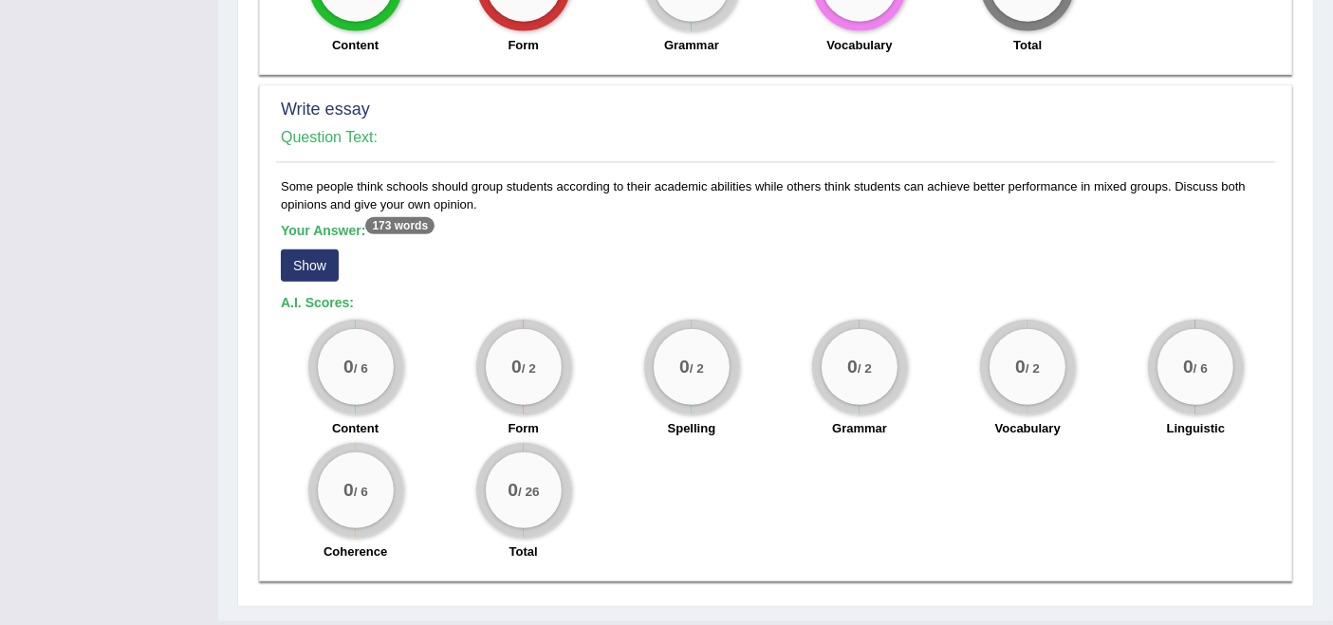
scroll to position [1277, 0]
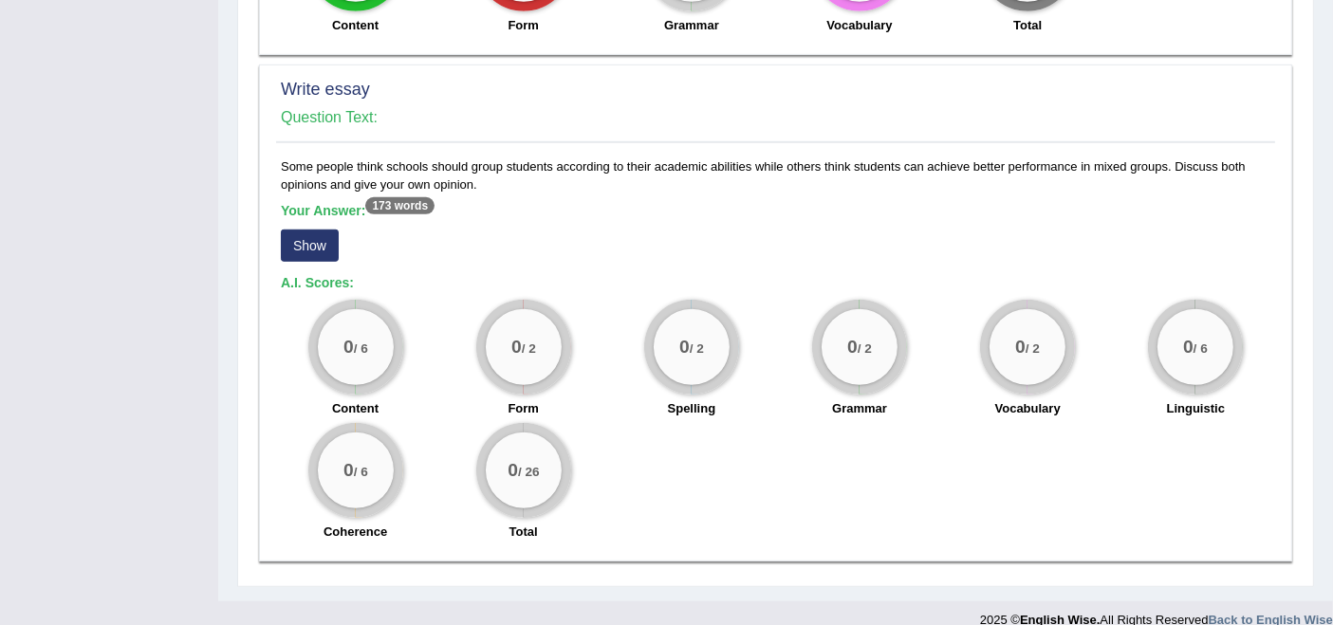
click at [306, 230] on button "Show" at bounding box center [310, 246] width 58 height 32
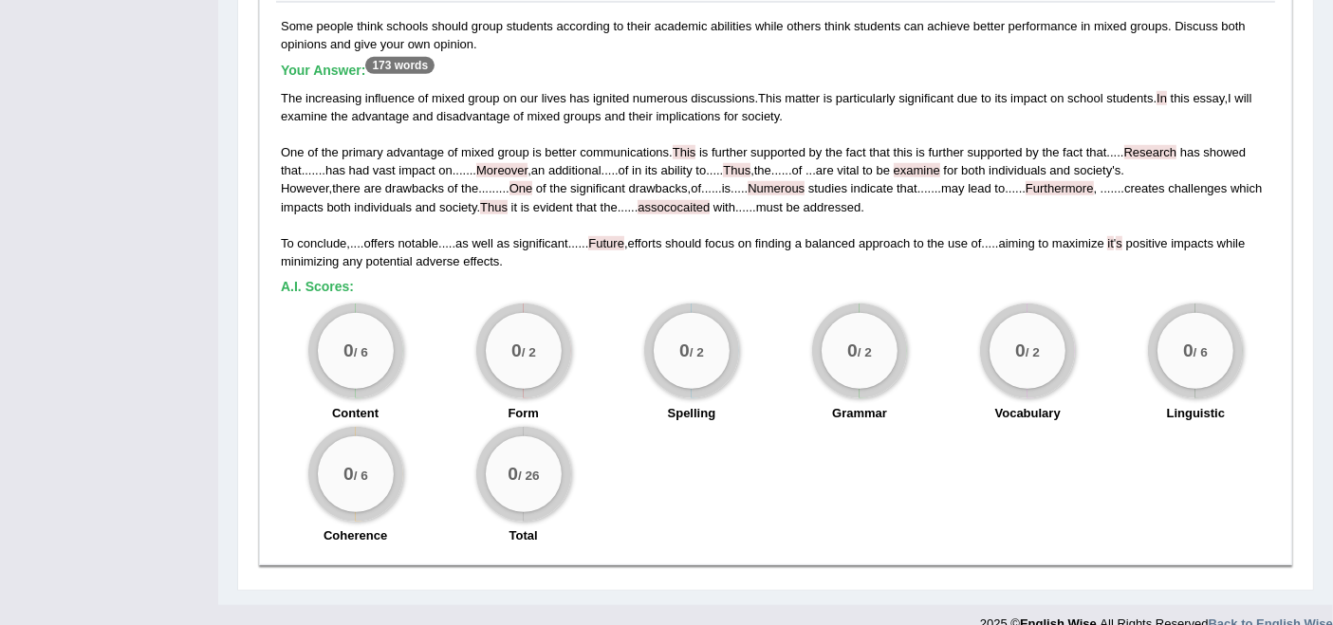
scroll to position [1422, 0]
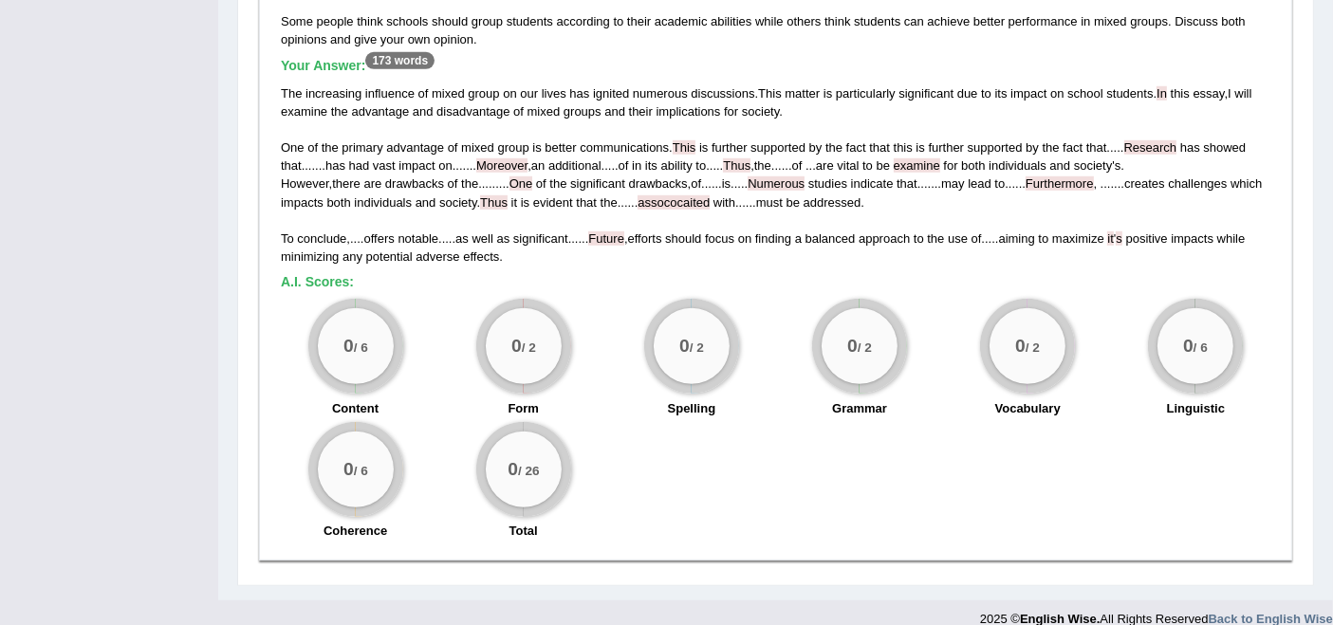
drag, startPoint x: 325, startPoint y: 137, endPoint x: 470, endPoint y: 194, distance: 156.0
click at [327, 137] on div "The increasing influence of mixed group on our lives has ignited numerous discu…" at bounding box center [776, 174] width 990 height 181
click at [996, 329] on div "0 / 2" at bounding box center [1028, 346] width 76 height 76
click at [995, 329] on div "0 / 2" at bounding box center [1028, 346] width 76 height 76
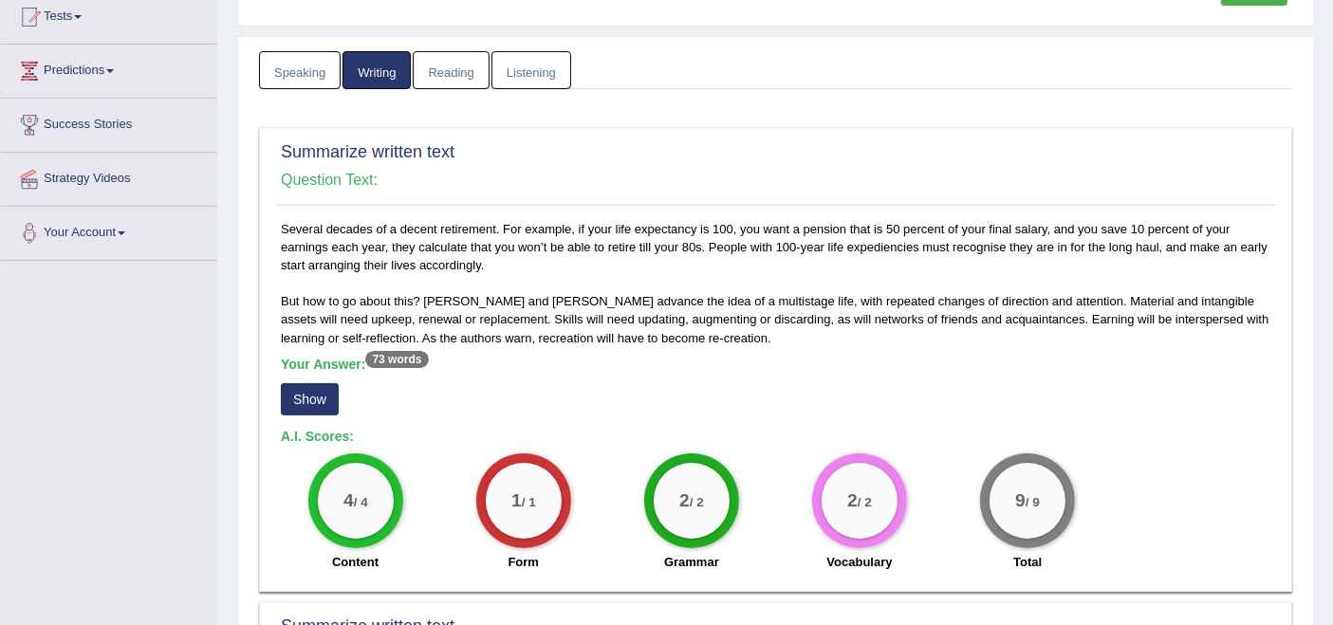
scroll to position [51, 0]
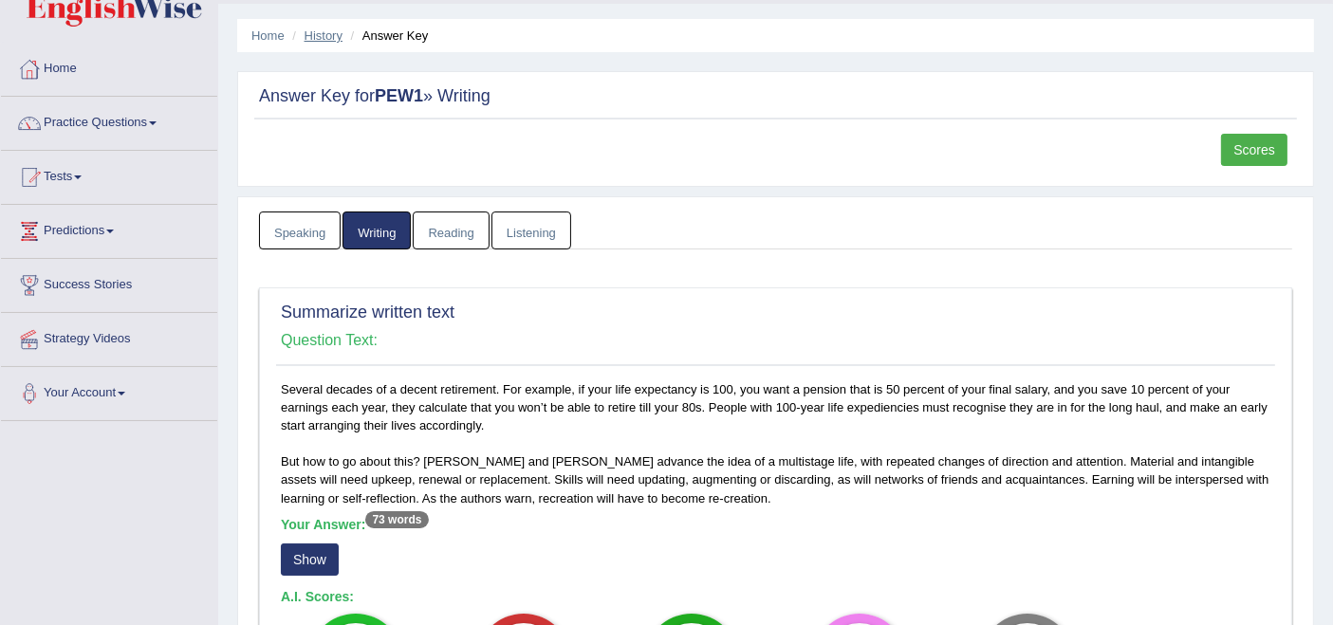
click at [325, 37] on link "History" at bounding box center [324, 35] width 38 height 14
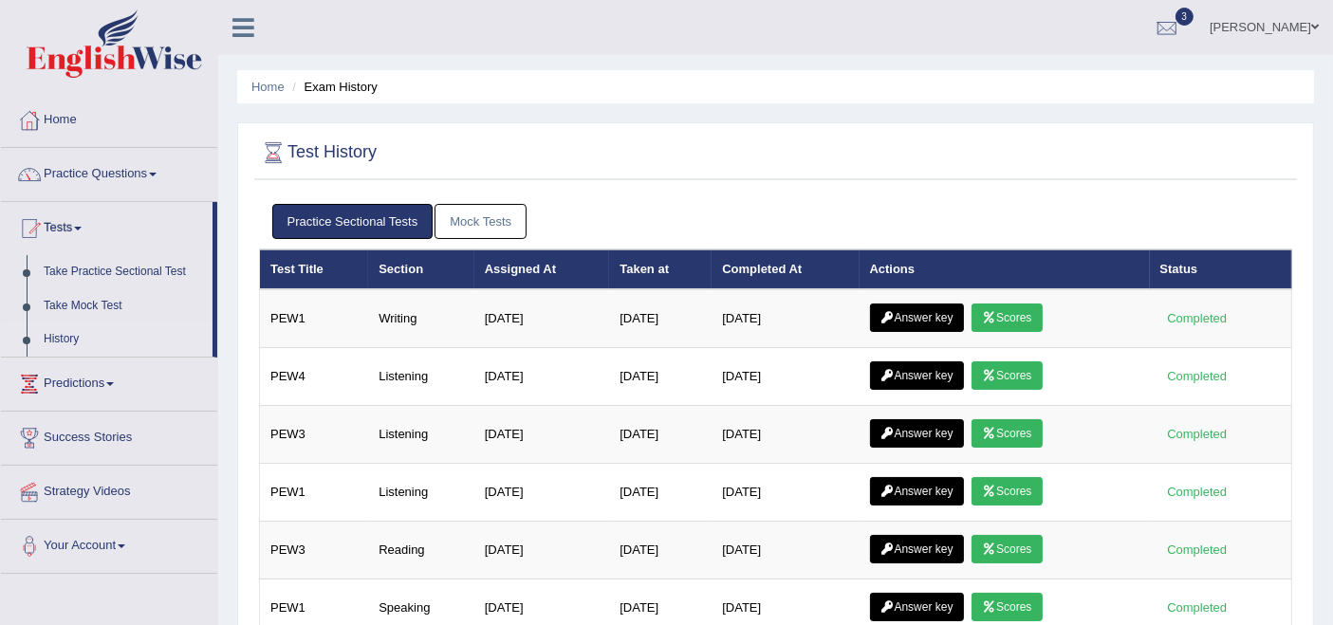
click at [501, 232] on link "Mock Tests" at bounding box center [481, 221] width 92 height 35
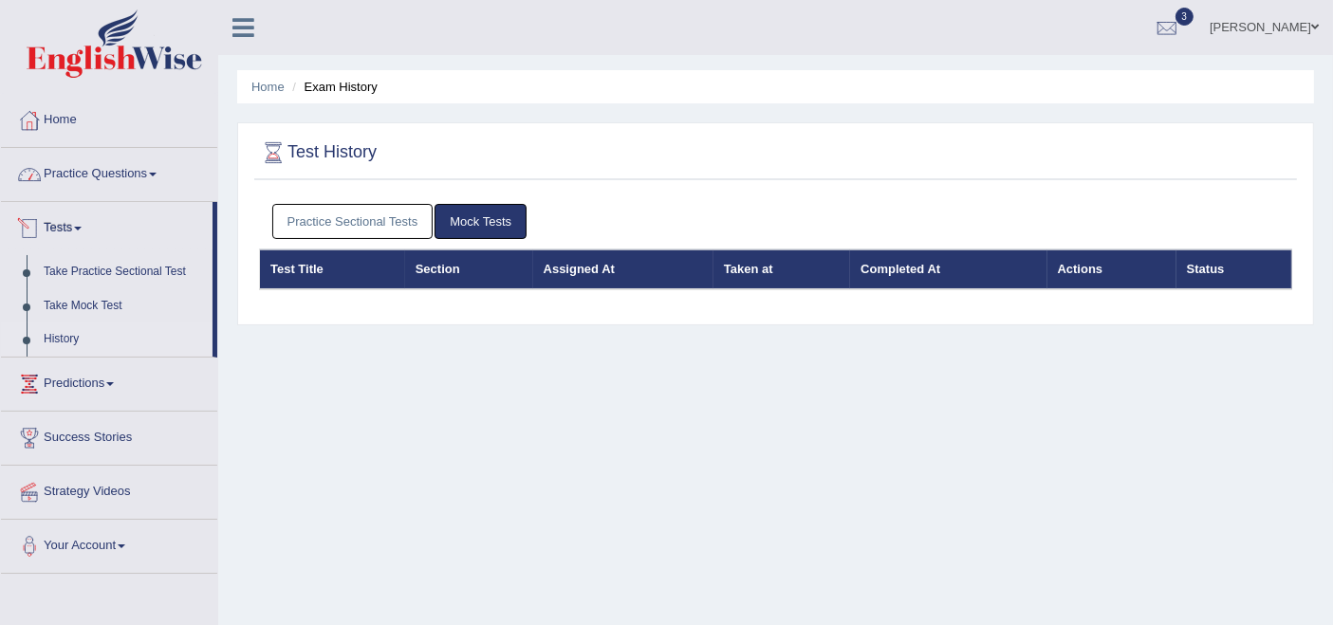
click at [85, 187] on link "Practice Questions" at bounding box center [109, 171] width 216 height 47
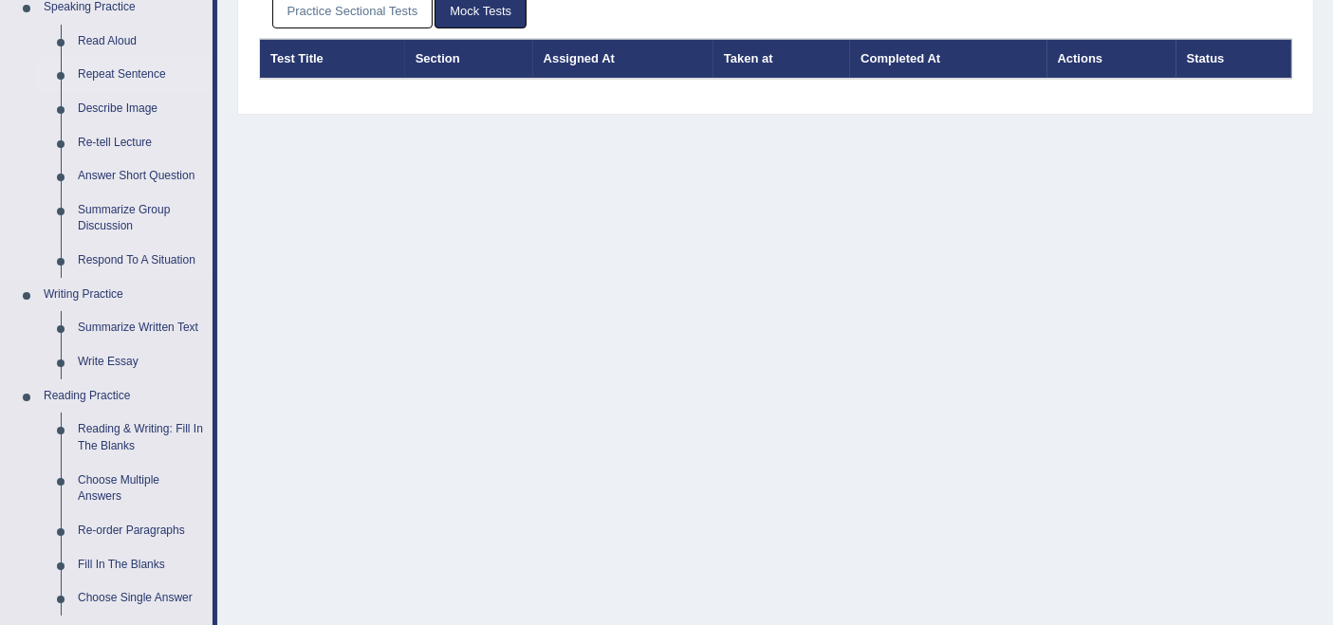
scroll to position [421, 0]
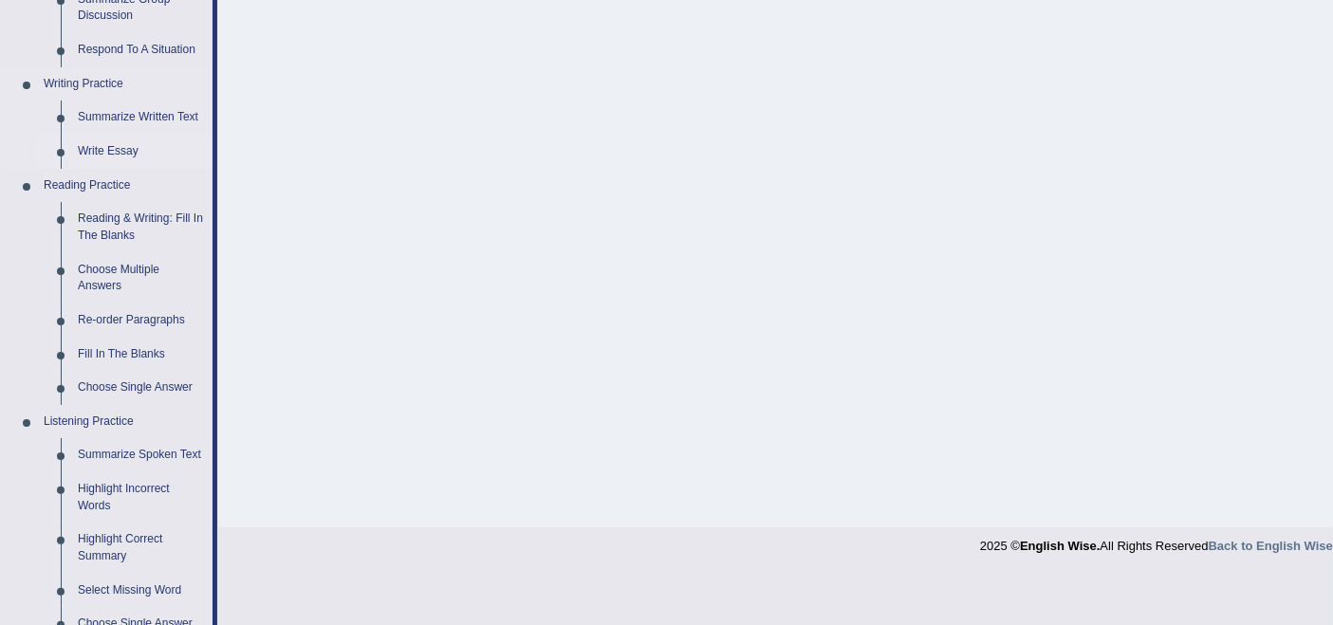
click at [106, 144] on link "Write Essay" at bounding box center [140, 152] width 143 height 34
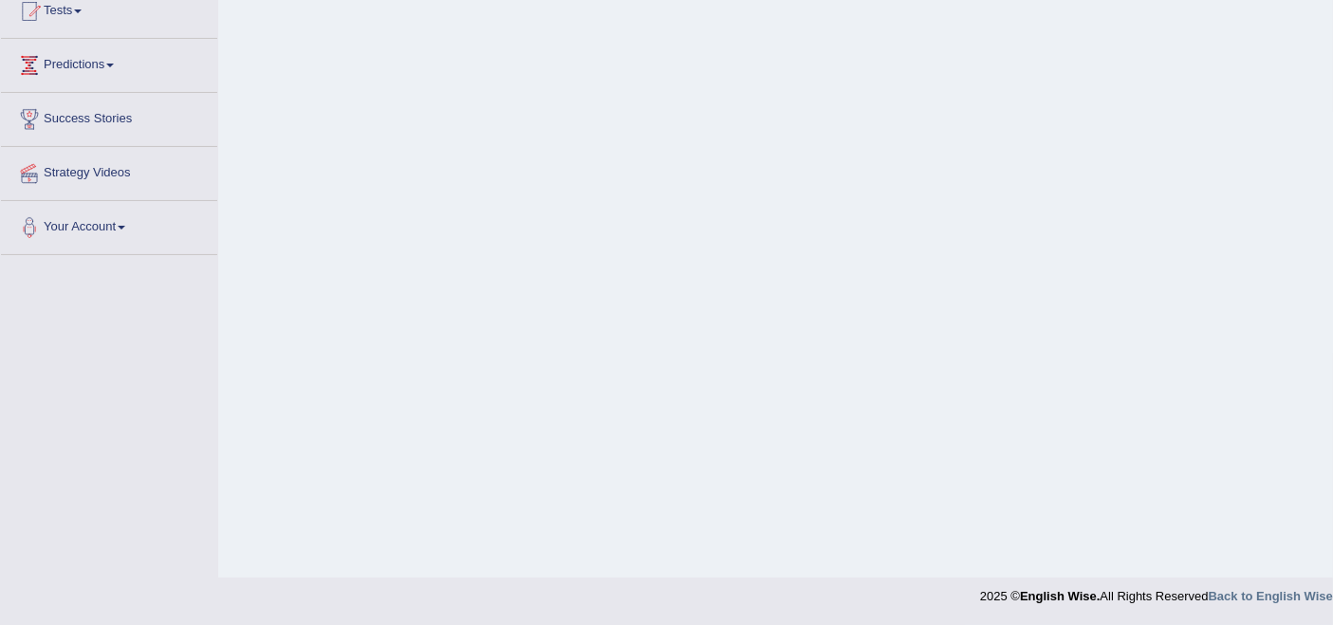
scroll to position [310, 0]
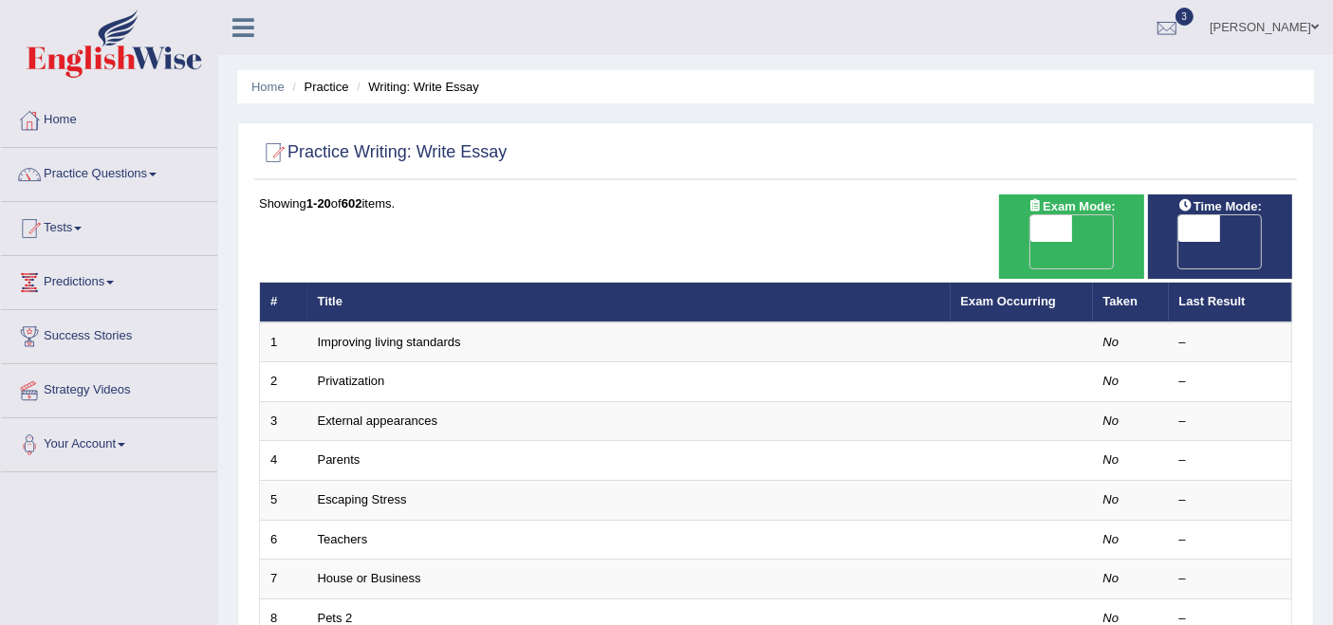
click at [1031, 242] on span "OFF" at bounding box center [1010, 255] width 42 height 27
checkbox input "true"
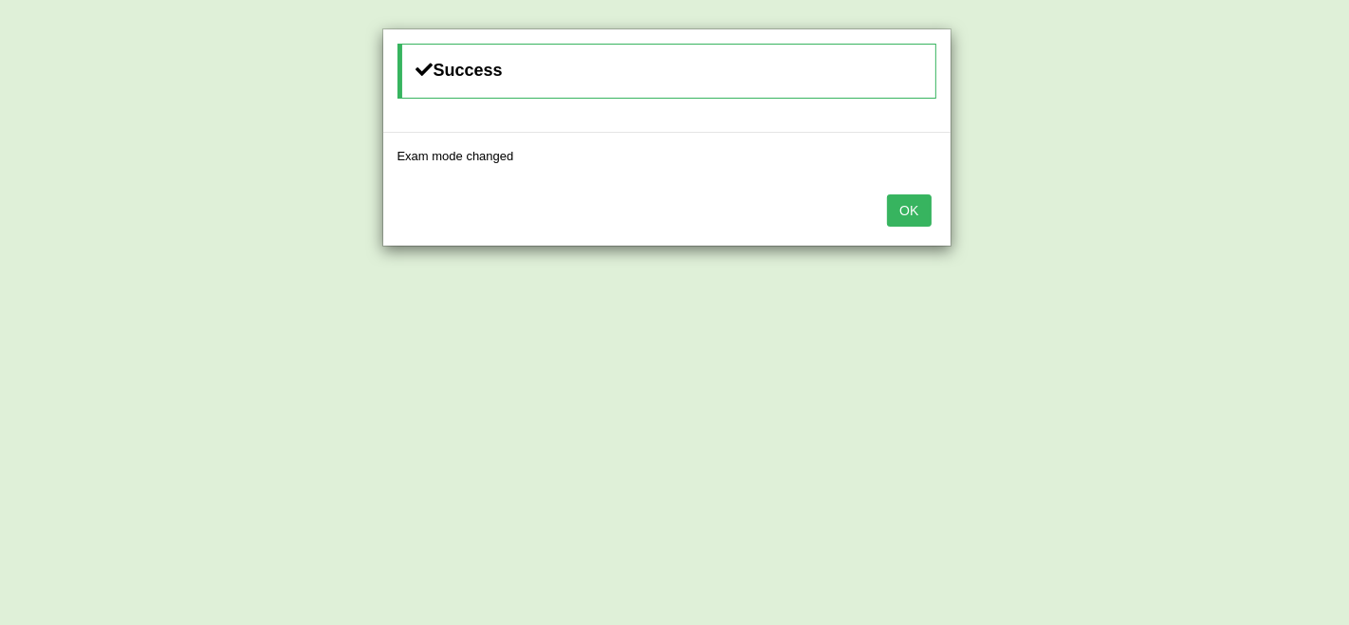
click at [911, 215] on button "OK" at bounding box center [909, 211] width 44 height 32
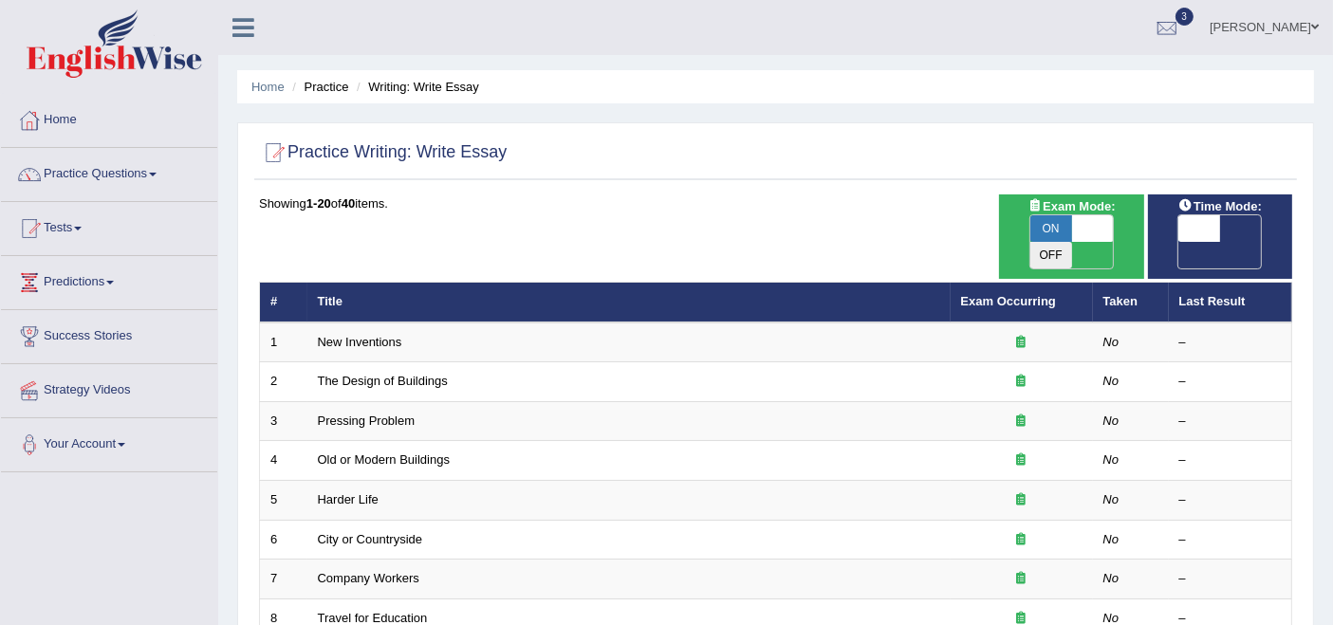
click at [1179, 242] on span "OFF" at bounding box center [1158, 255] width 42 height 27
checkbox input "true"
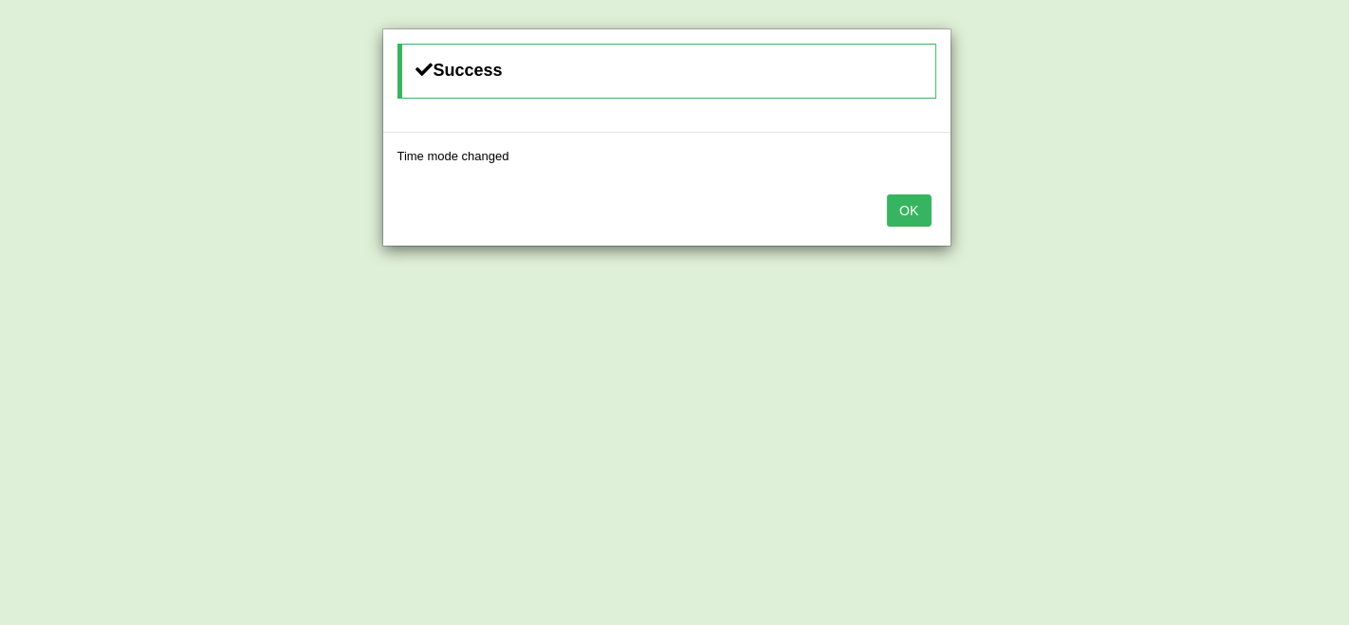
click at [895, 207] on button "OK" at bounding box center [909, 211] width 44 height 32
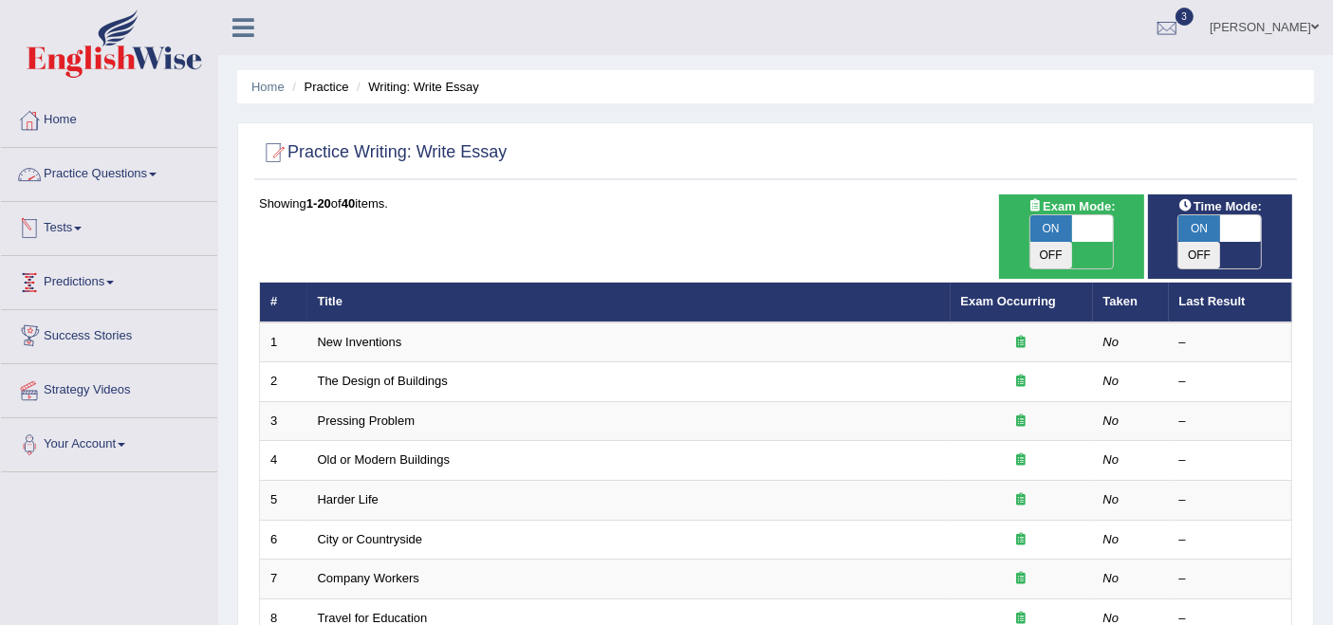
click at [93, 167] on link "Practice Questions" at bounding box center [109, 171] width 216 height 47
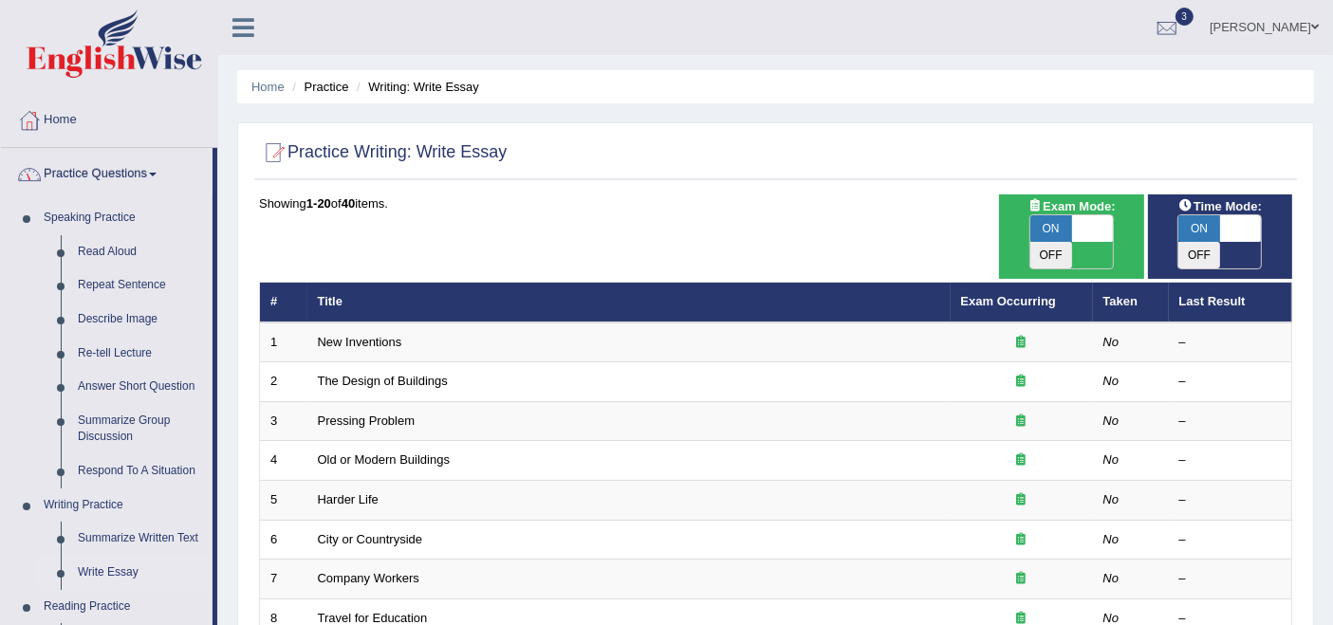
scroll to position [105, 0]
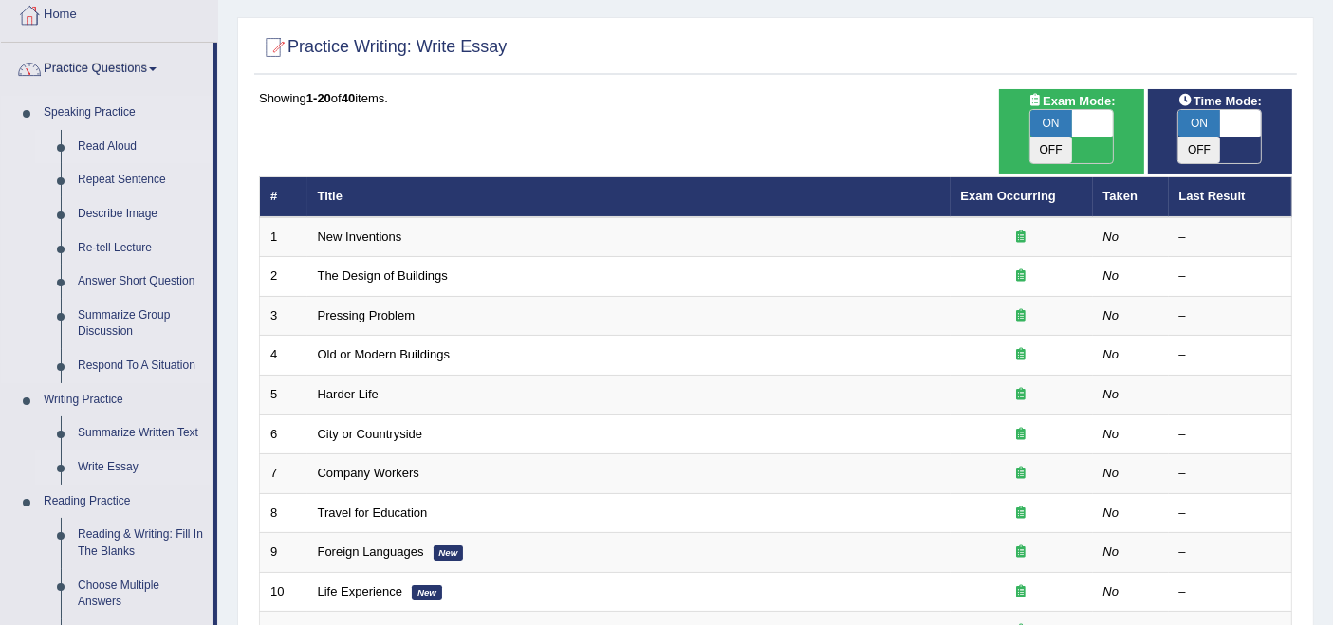
click at [130, 139] on link "Read Aloud" at bounding box center [140, 147] width 143 height 34
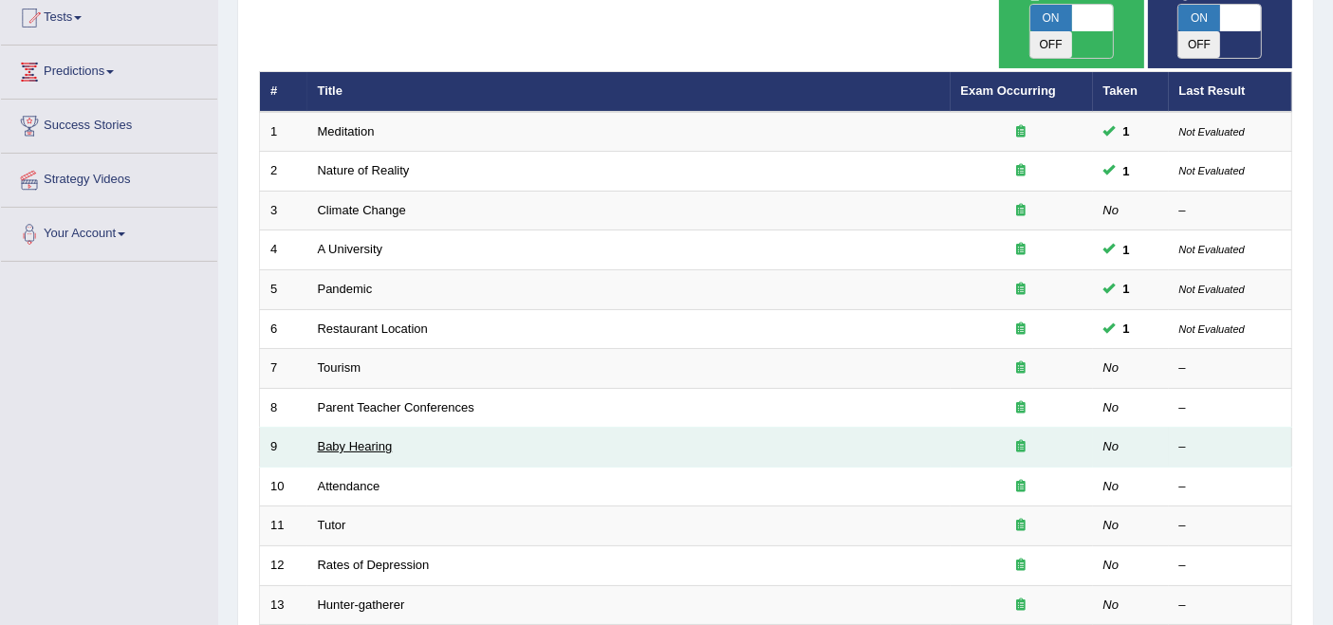
click at [333, 439] on link "Baby Hearing" at bounding box center [355, 446] width 75 height 14
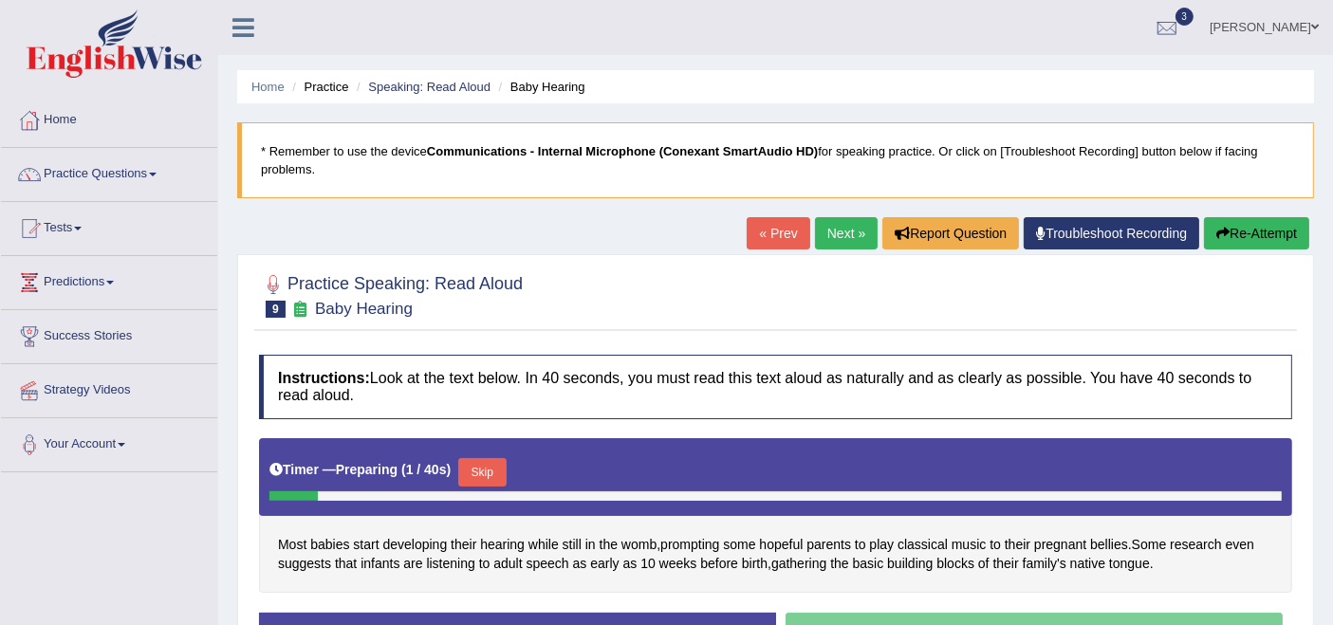
scroll to position [105, 0]
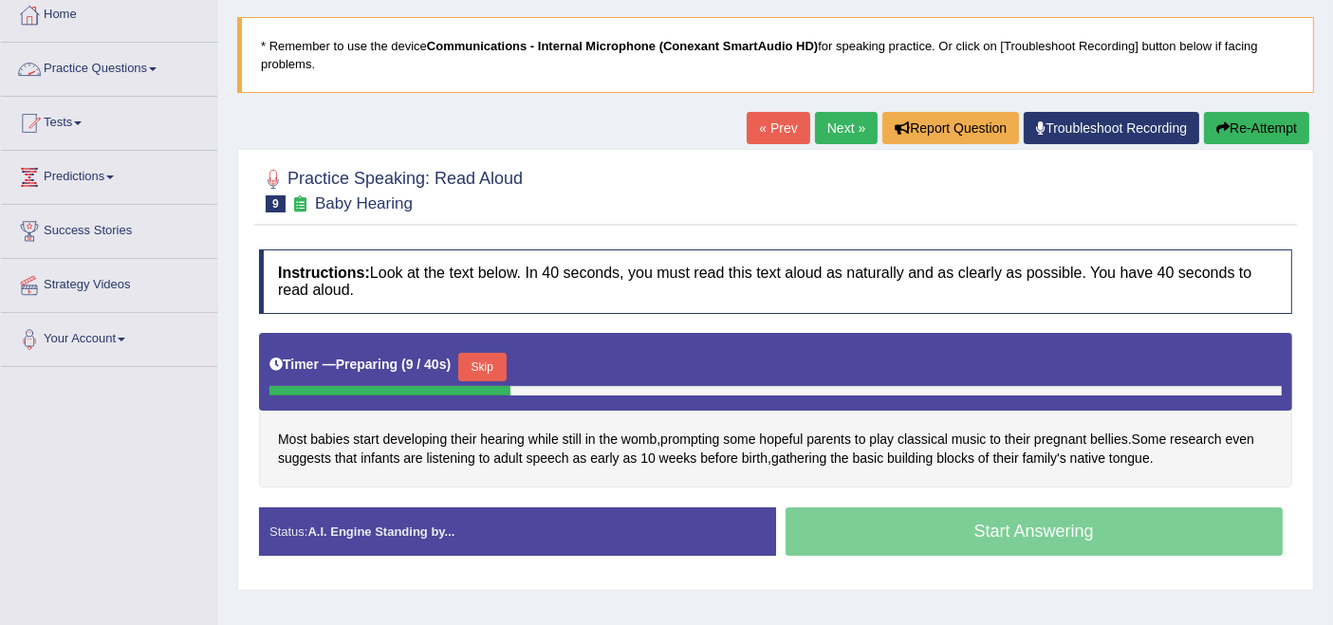
click at [130, 70] on link "Practice Questions" at bounding box center [109, 66] width 216 height 47
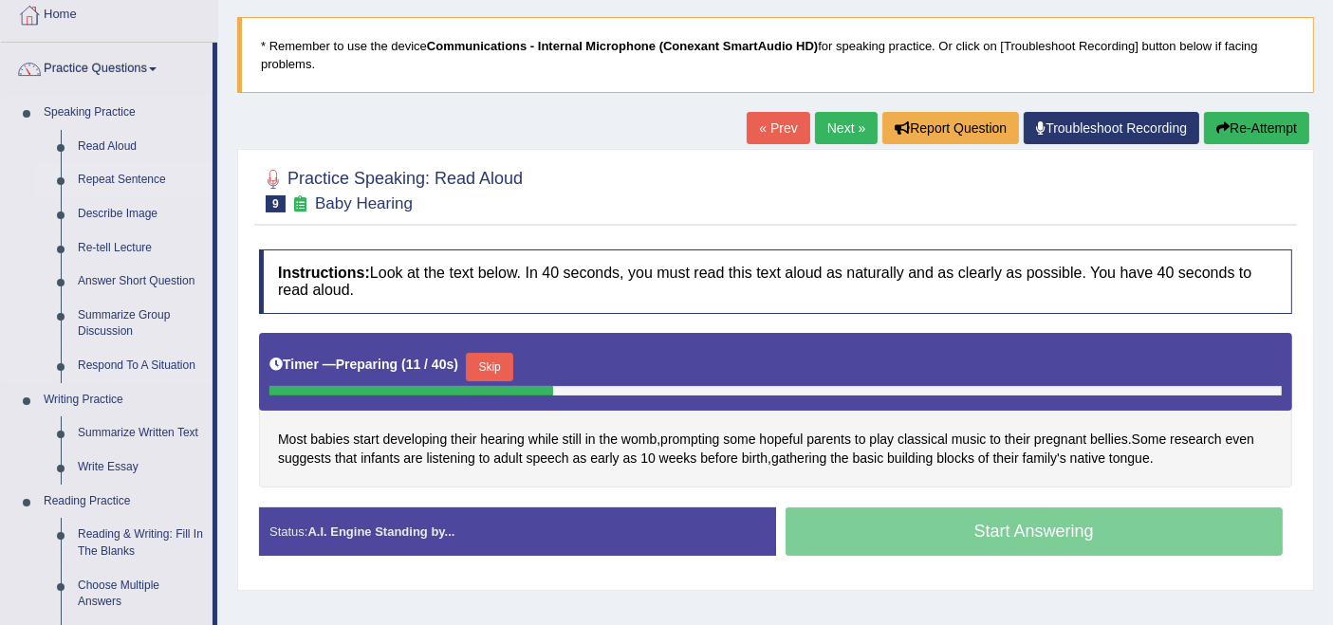
click at [118, 178] on link "Repeat Sentence" at bounding box center [140, 180] width 143 height 34
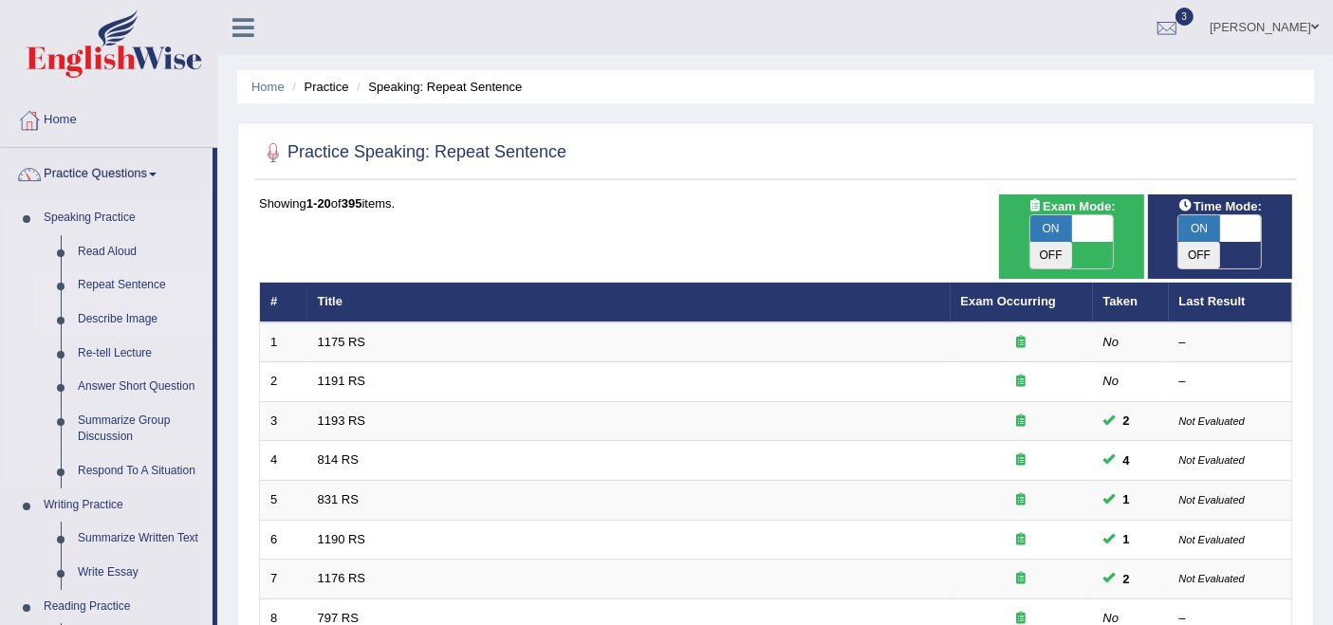
click at [130, 321] on link "Describe Image" at bounding box center [140, 320] width 143 height 34
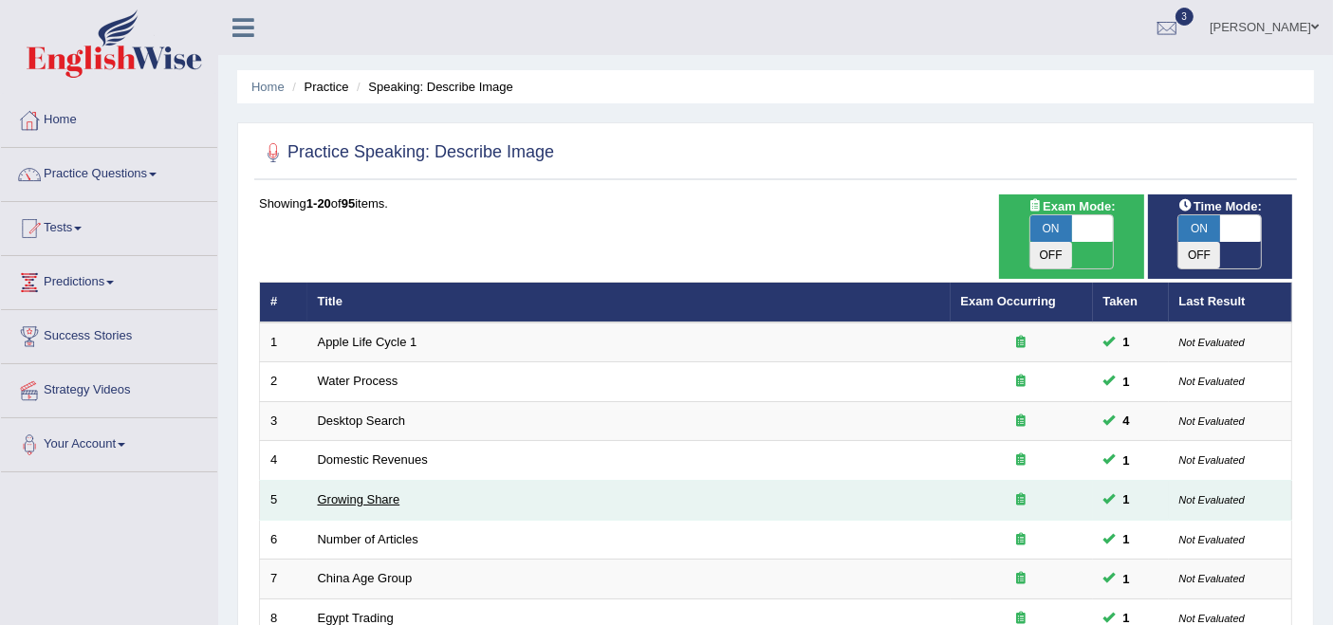
click at [352, 492] on link "Growing Share" at bounding box center [359, 499] width 83 height 14
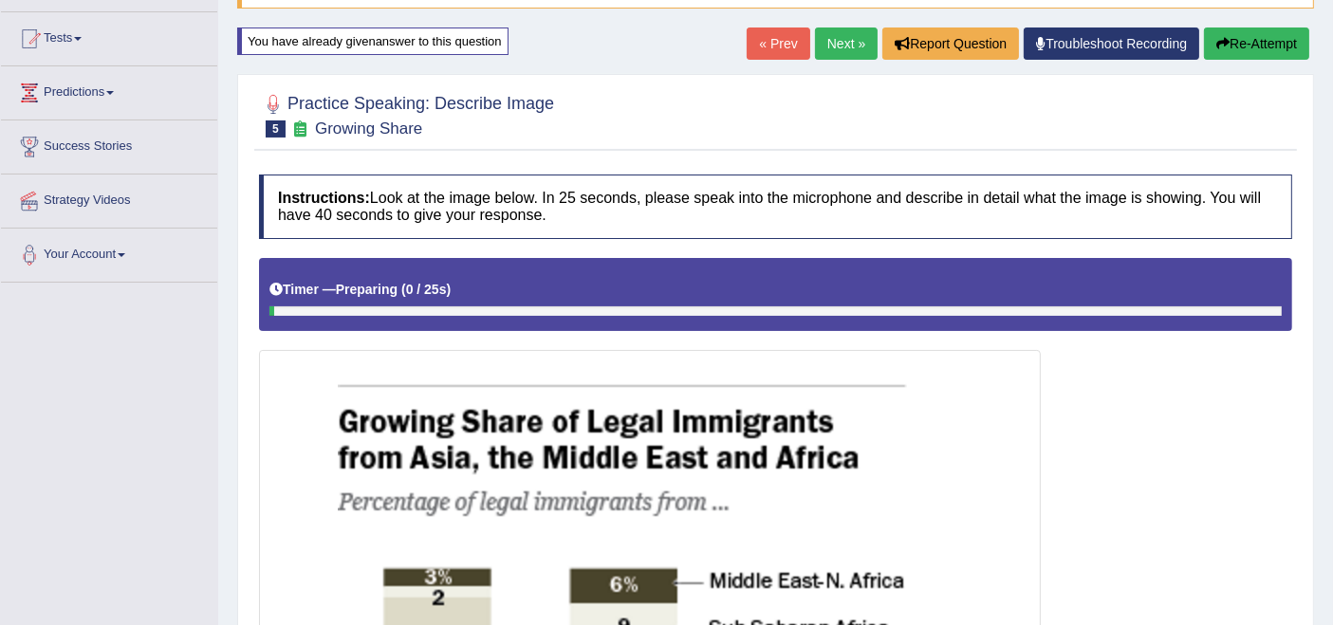
scroll to position [105, 0]
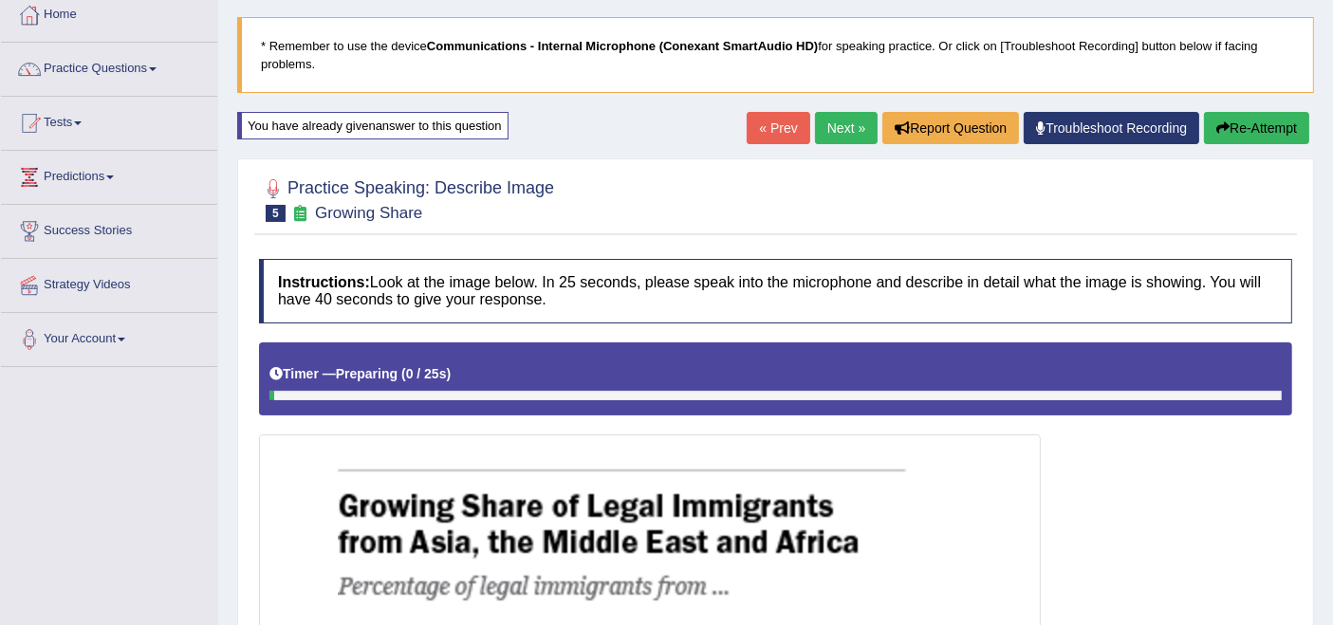
click at [829, 125] on link "Next »" at bounding box center [846, 128] width 63 height 32
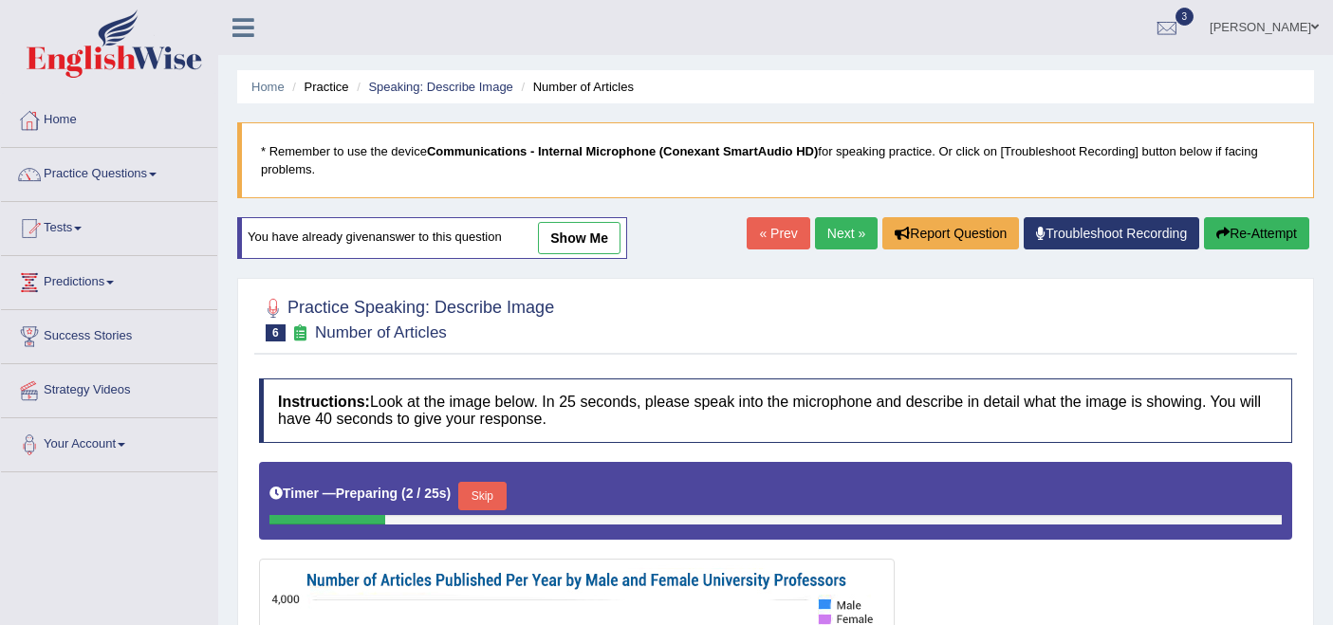
scroll to position [105, 0]
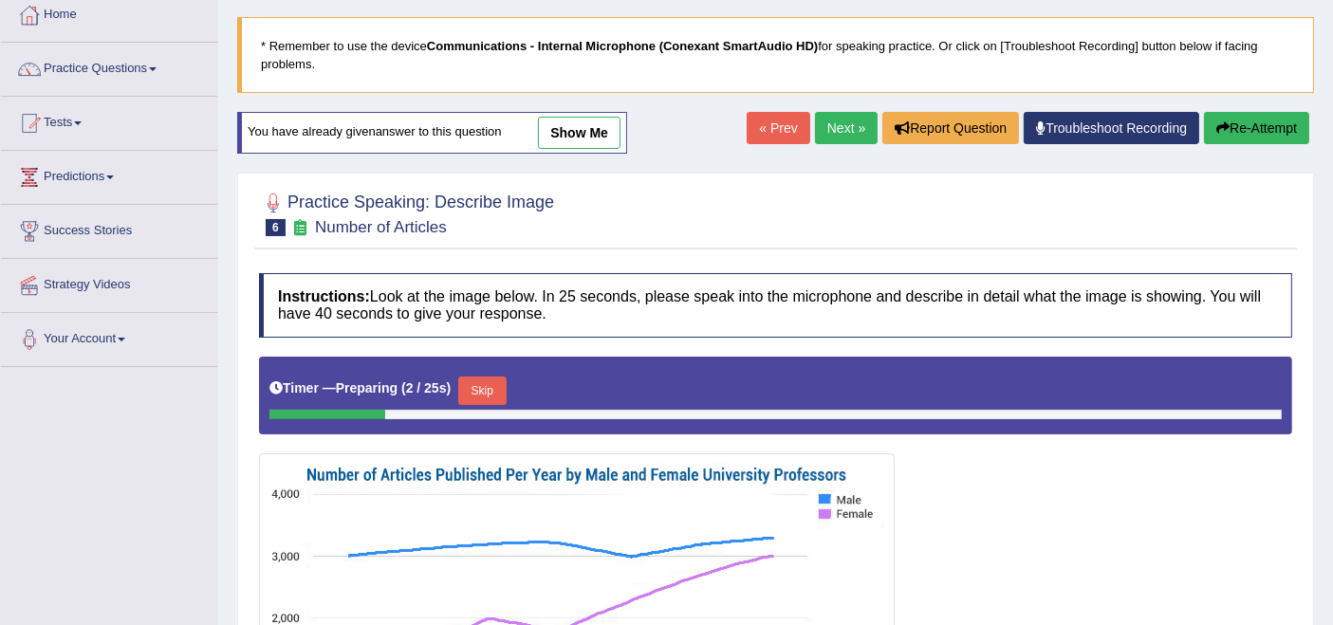
drag, startPoint x: 0, startPoint y: 0, endPoint x: 571, endPoint y: 140, distance: 588.3
click at [558, 127] on link "show me" at bounding box center [579, 133] width 83 height 32
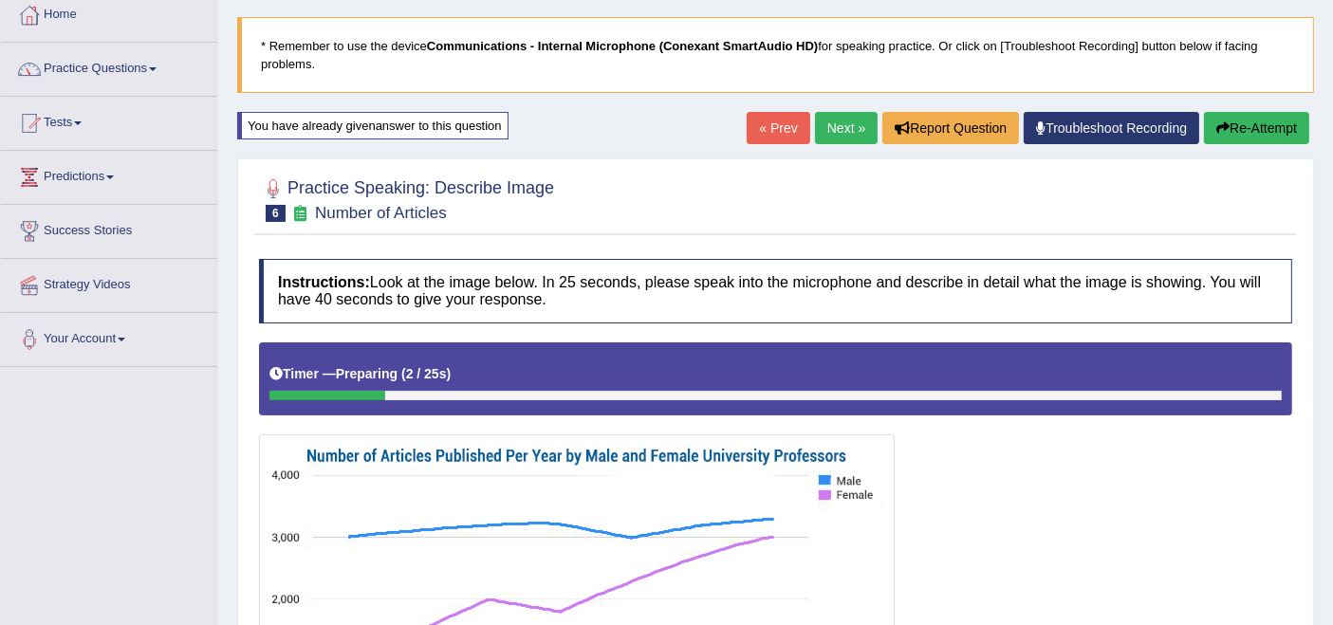
click at [857, 128] on link "Next »" at bounding box center [846, 128] width 63 height 32
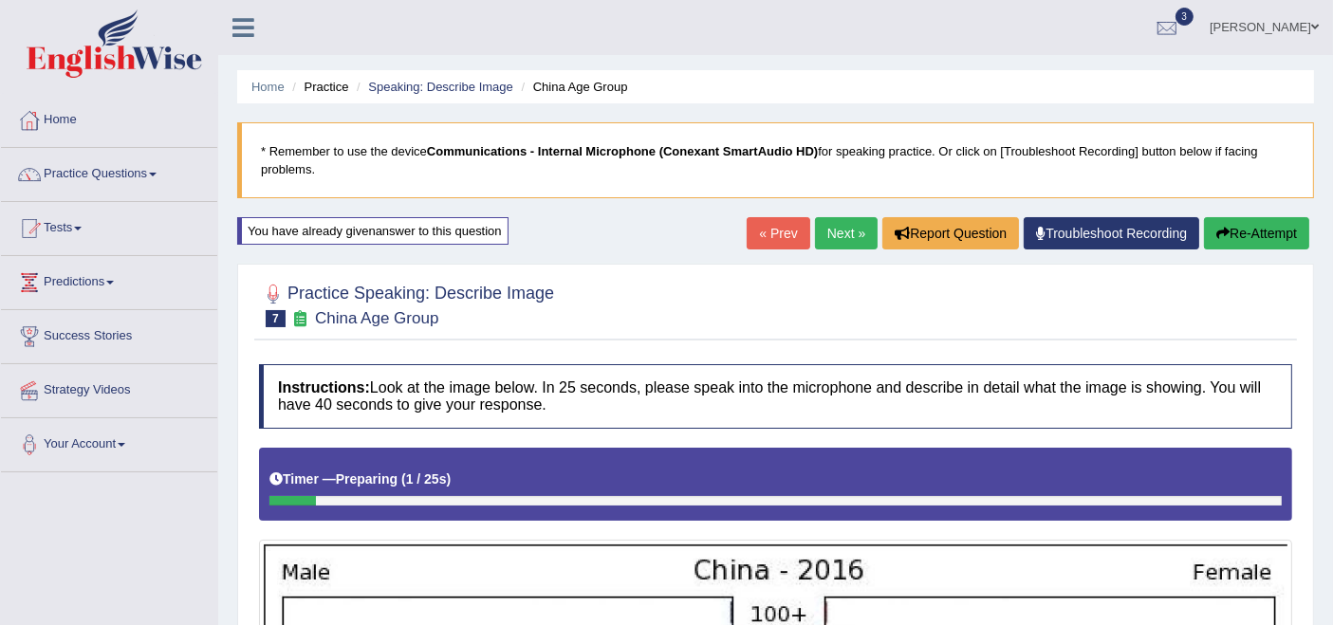
click at [835, 234] on link "Next »" at bounding box center [846, 233] width 63 height 32
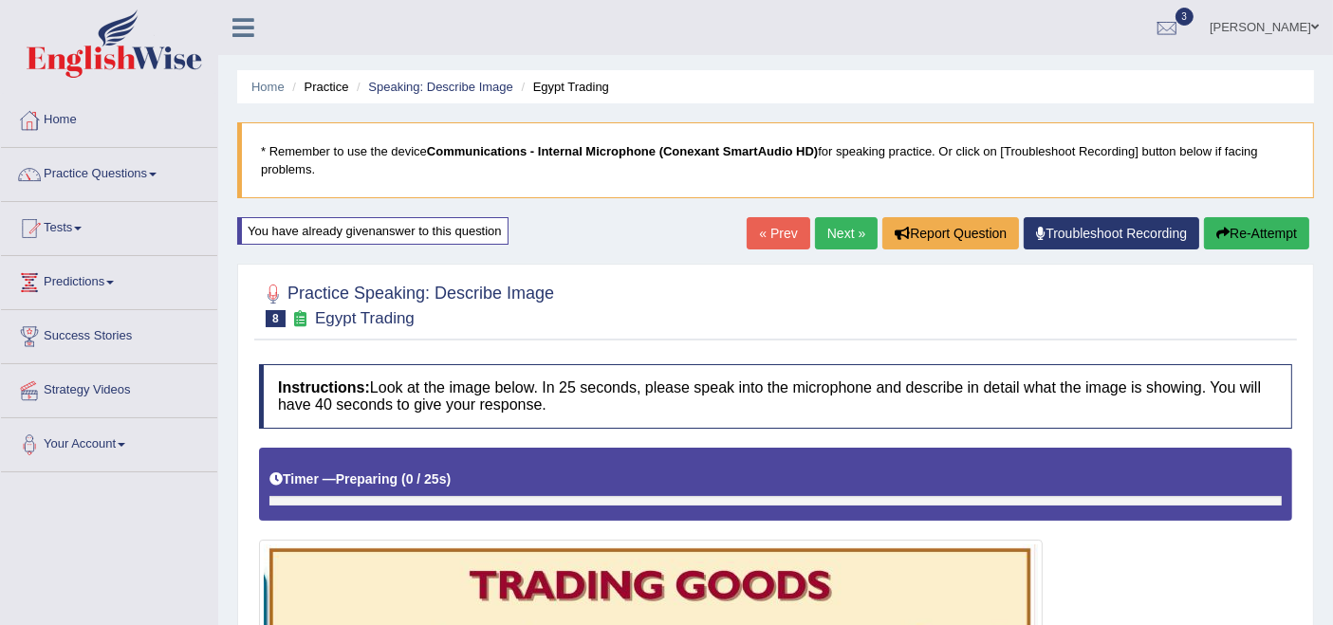
click at [846, 224] on link "Next »" at bounding box center [846, 233] width 63 height 32
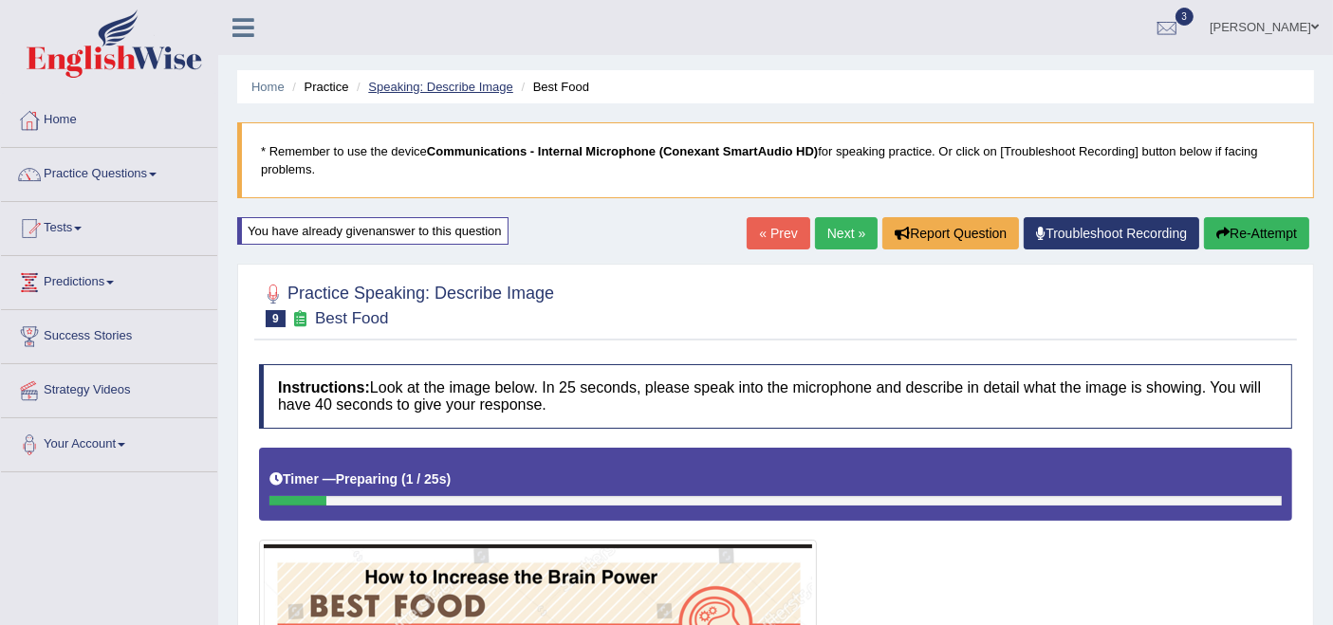
click at [438, 87] on link "Speaking: Describe Image" at bounding box center [440, 87] width 144 height 14
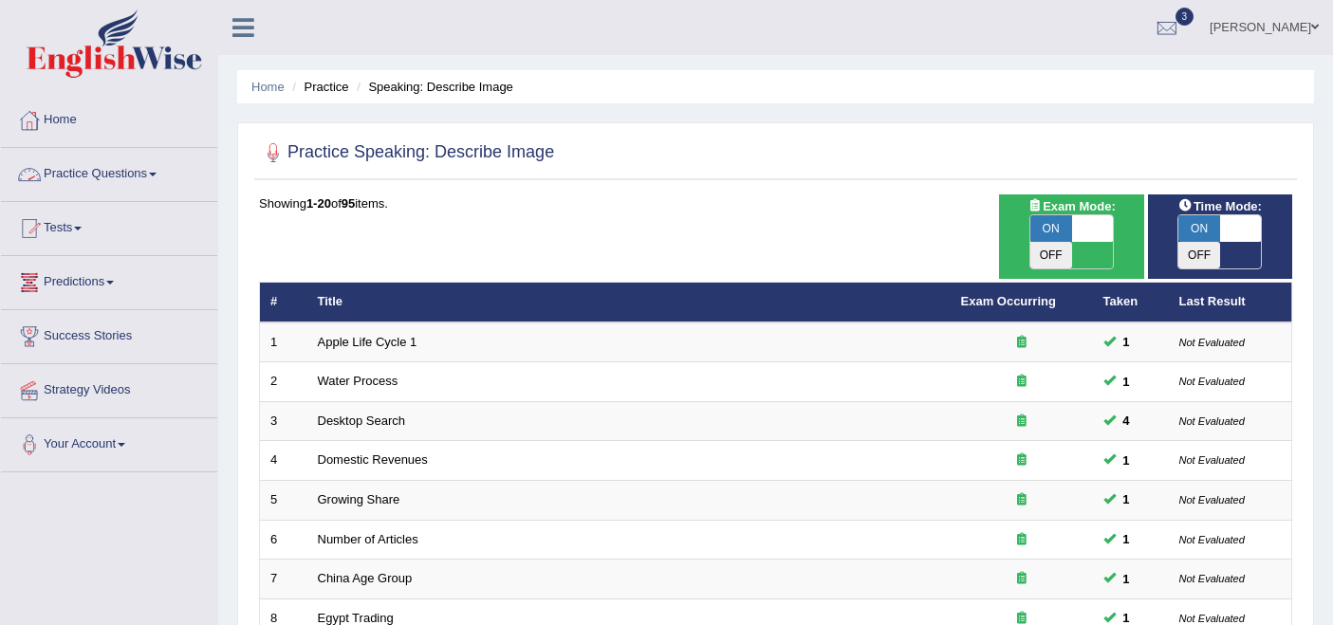
drag, startPoint x: 0, startPoint y: 0, endPoint x: 102, endPoint y: 173, distance: 200.8
click at [102, 173] on link "Practice Questions" at bounding box center [109, 171] width 216 height 47
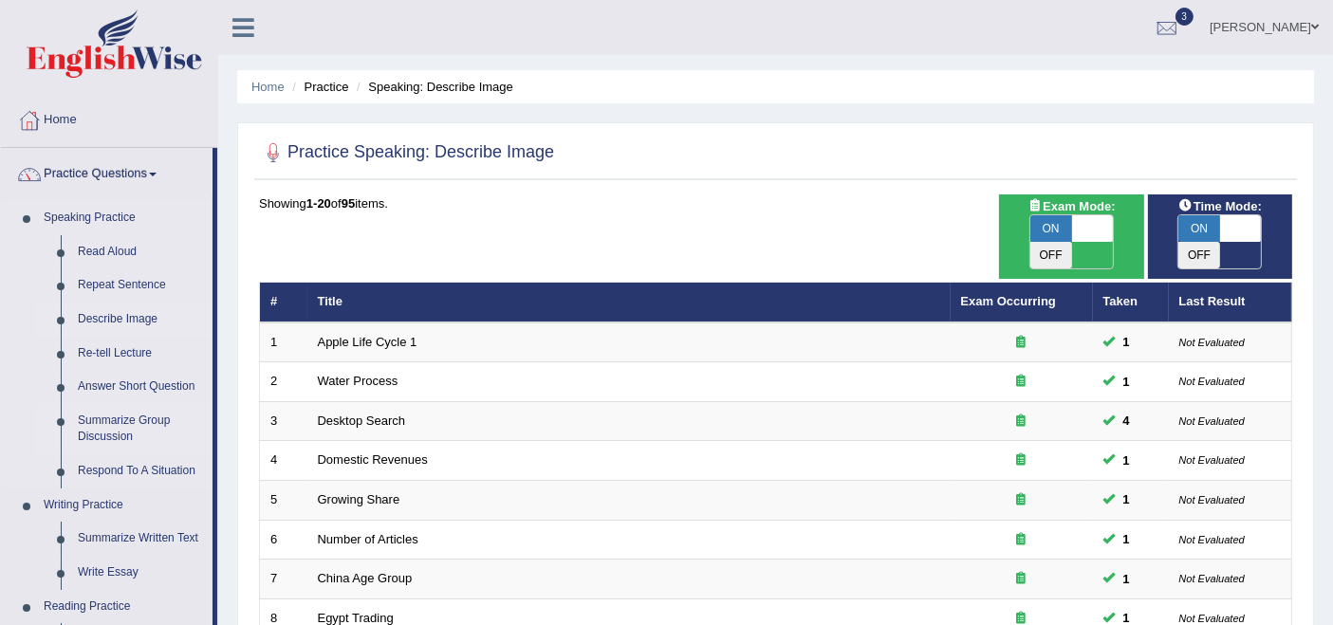
scroll to position [105, 0]
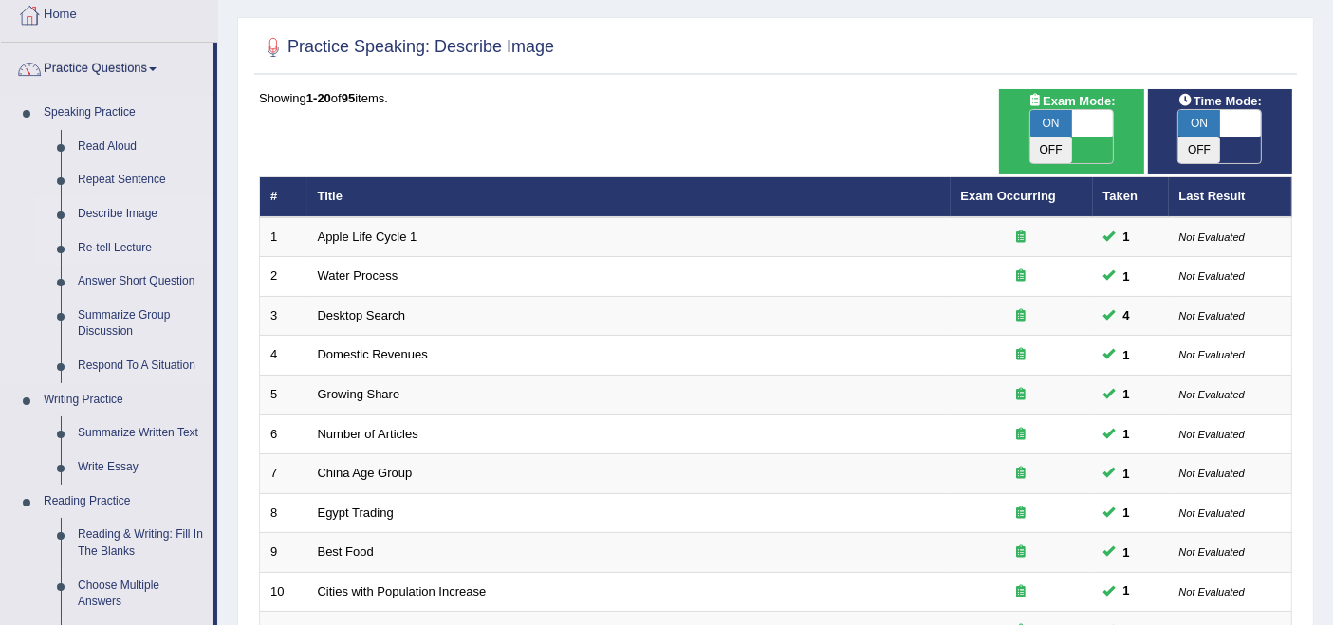
click at [95, 249] on link "Re-tell Lecture" at bounding box center [140, 249] width 143 height 34
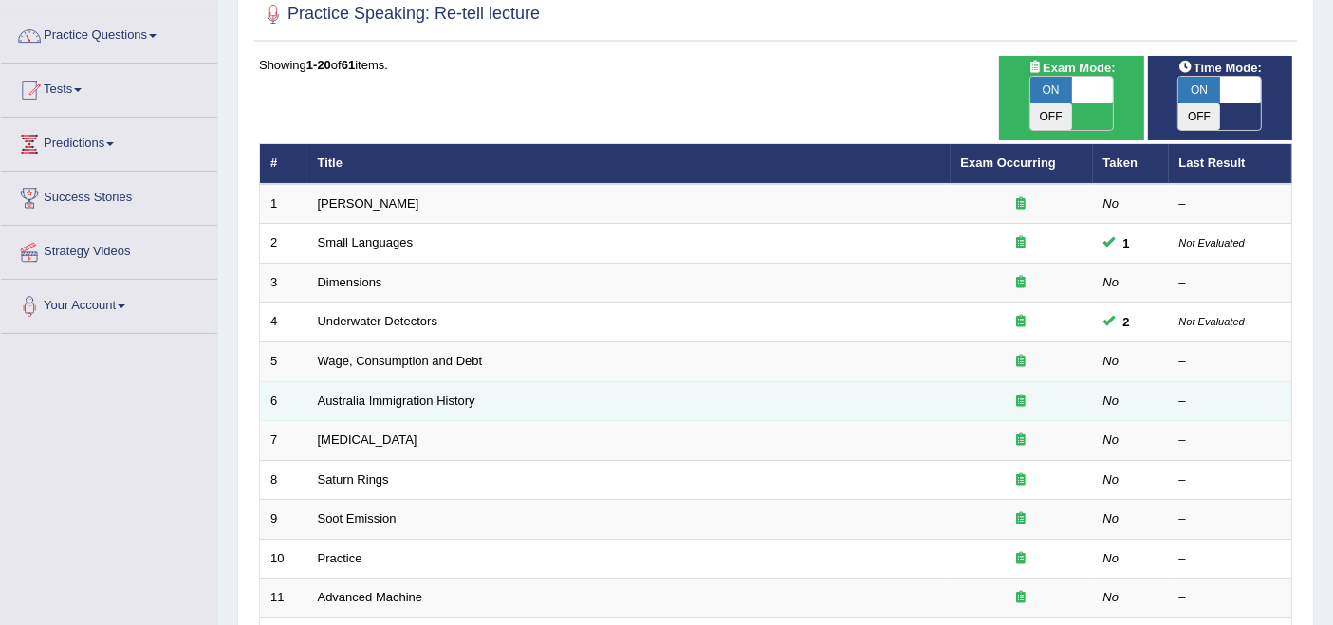
scroll to position [105, 0]
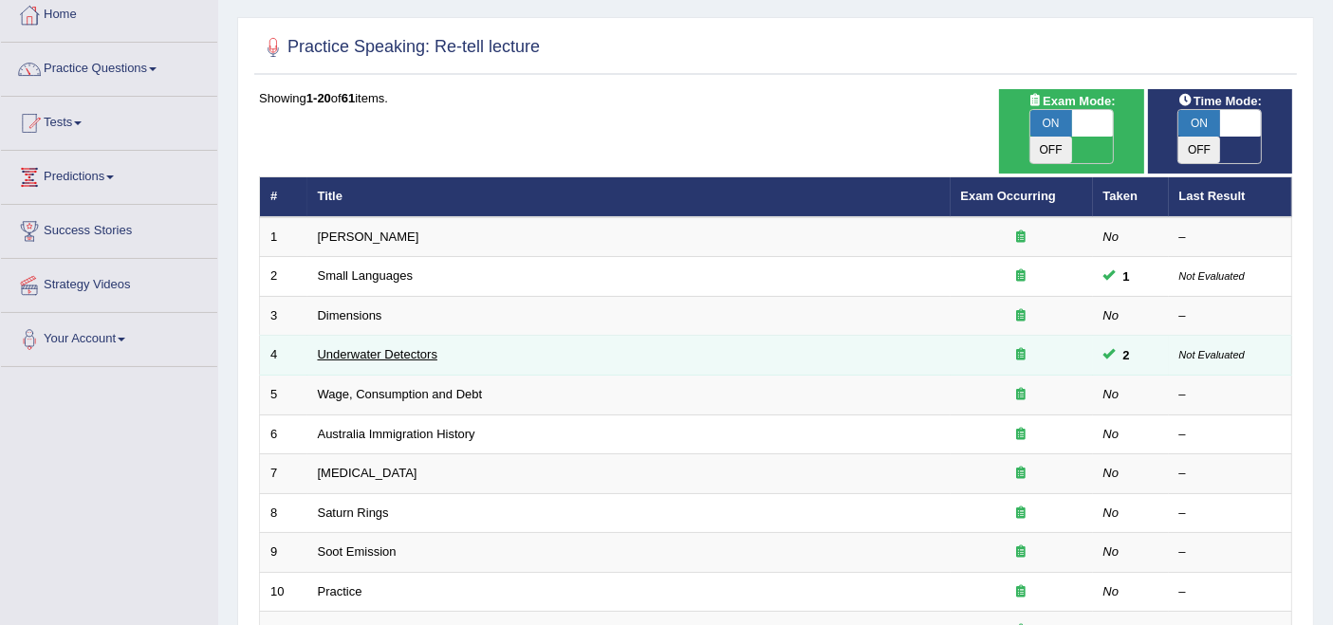
click at [383, 347] on link "Underwater Detectors" at bounding box center [378, 354] width 120 height 14
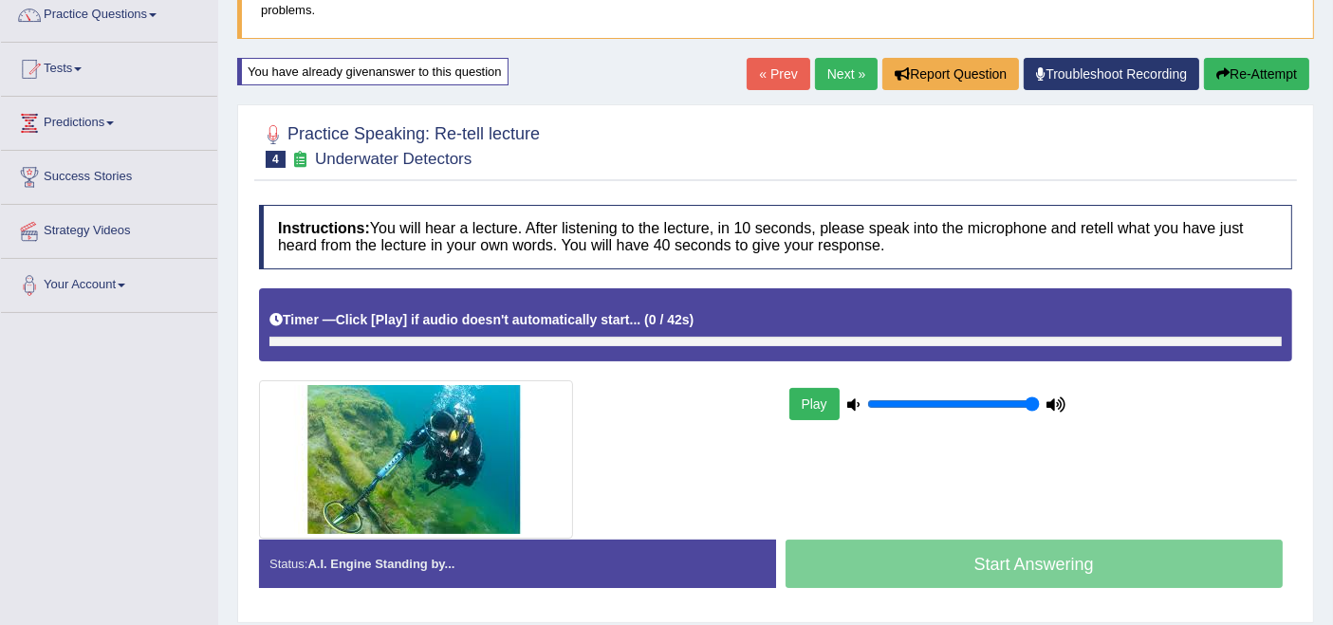
click at [564, 83] on div "Home Practice Speaking: Re-tell lecture Underwater Detectors * Remember to use …" at bounding box center [775, 315] width 1115 height 949
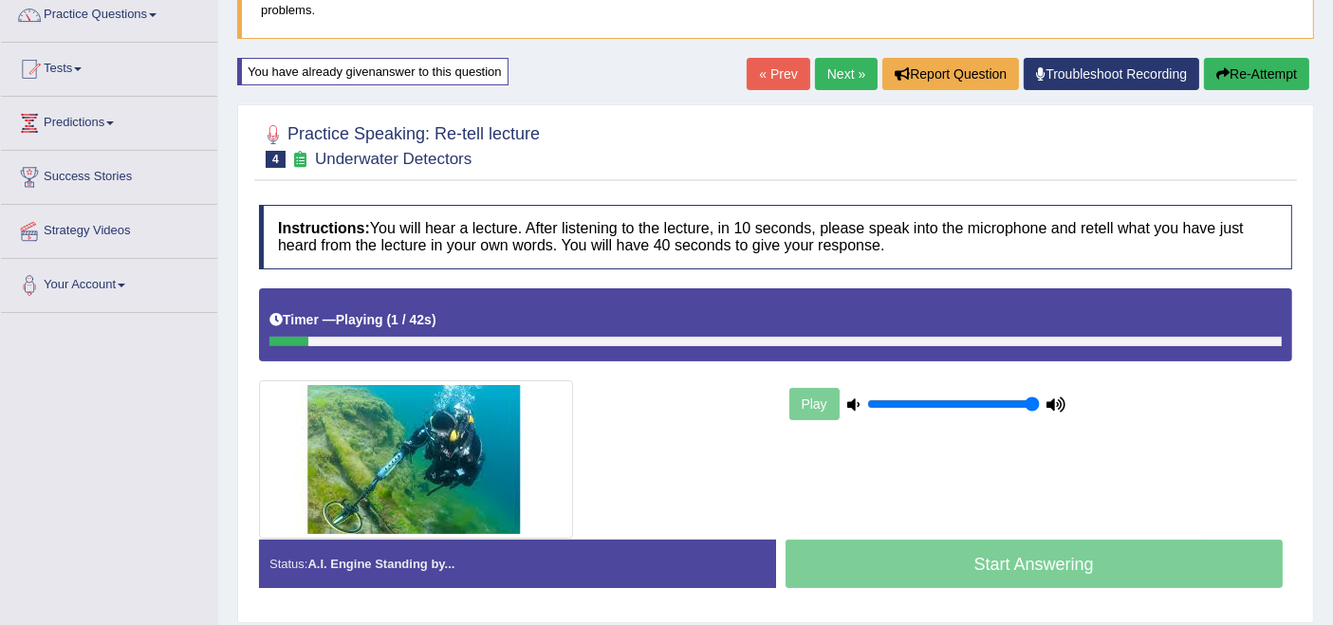
click at [739, 77] on div "Home Practice Speaking: Re-tell lecture Underwater Detectors * Remember to use …" at bounding box center [775, 315] width 1115 height 949
click at [747, 77] on link "« Prev" at bounding box center [778, 74] width 63 height 32
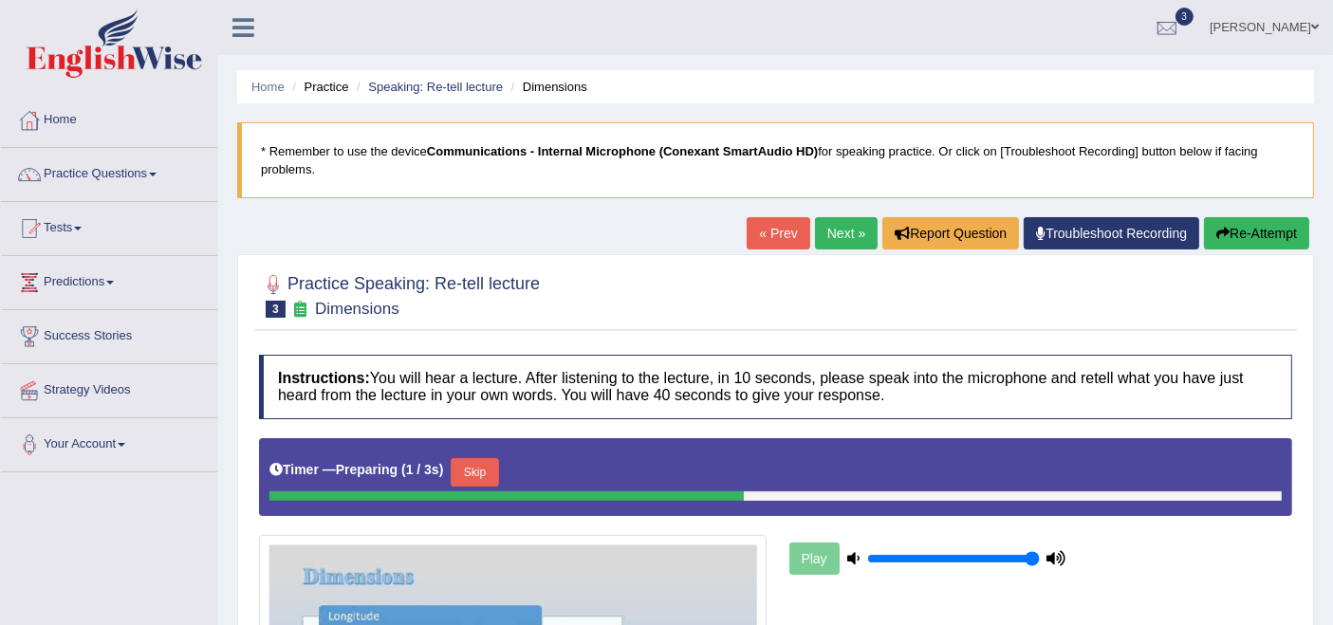
drag, startPoint x: 0, startPoint y: 0, endPoint x: 468, endPoint y: 104, distance: 479.3
click at [460, 79] on li "Speaking: Re-tell lecture" at bounding box center [427, 87] width 151 height 18
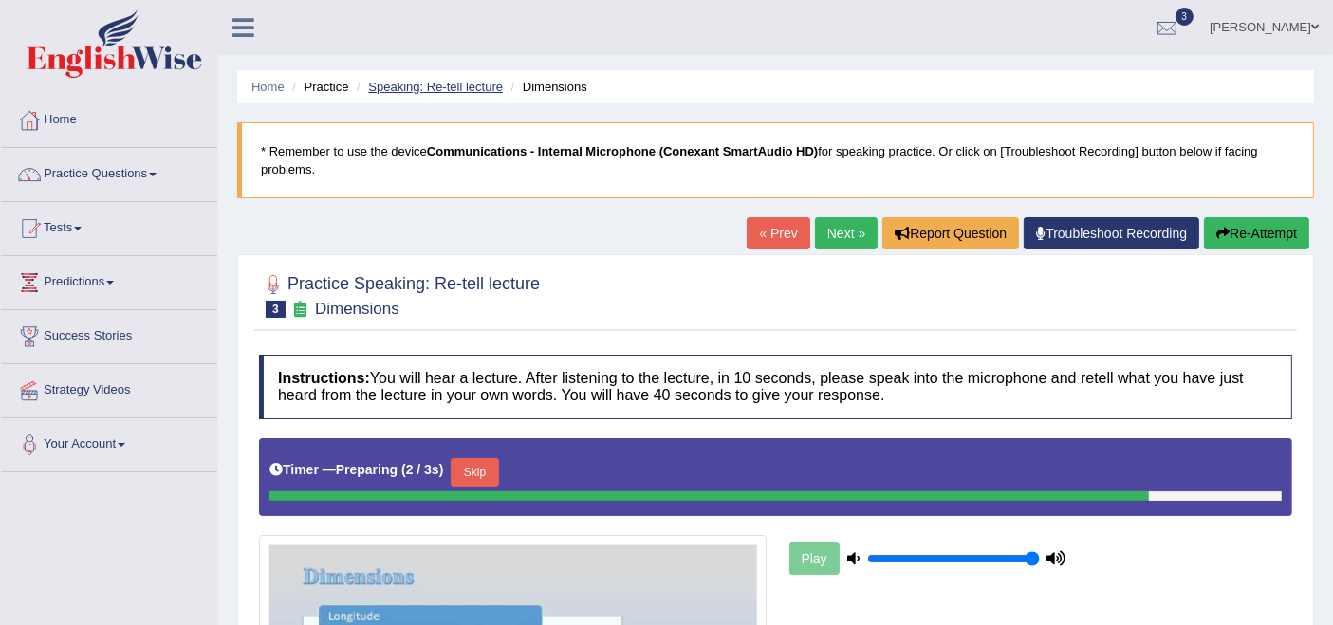
click at [465, 89] on link "Speaking: Re-tell lecture" at bounding box center [435, 87] width 135 height 14
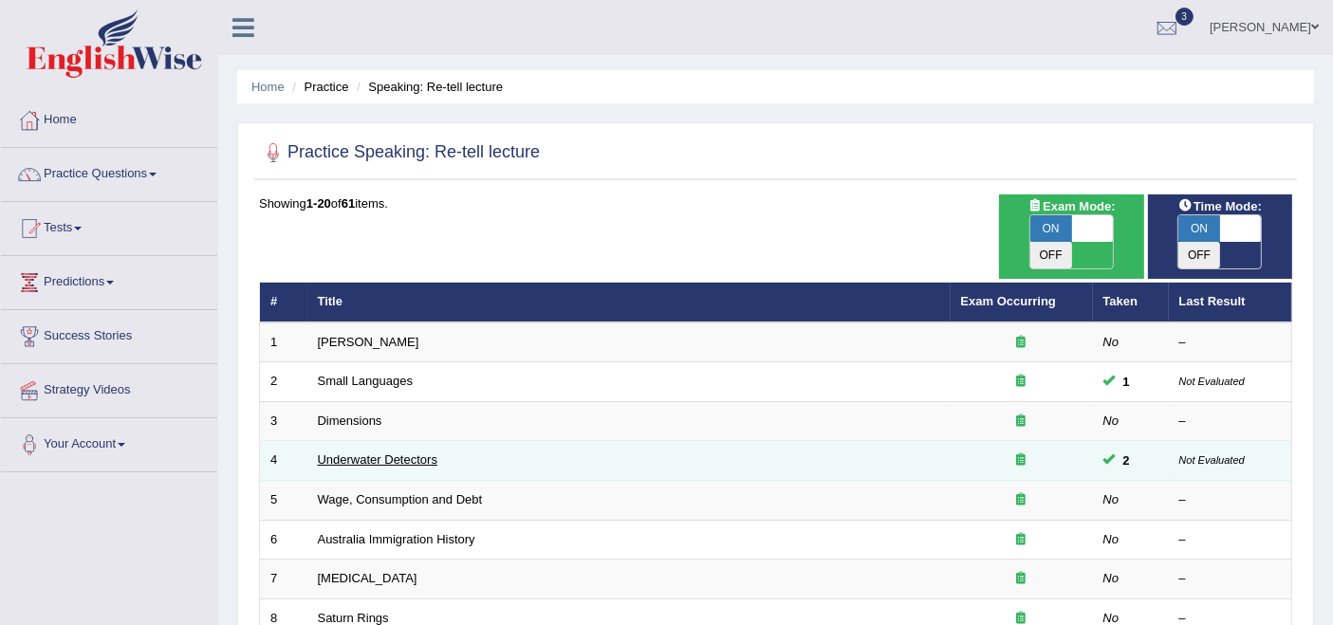
click at [368, 453] on link "Underwater Detectors" at bounding box center [378, 460] width 120 height 14
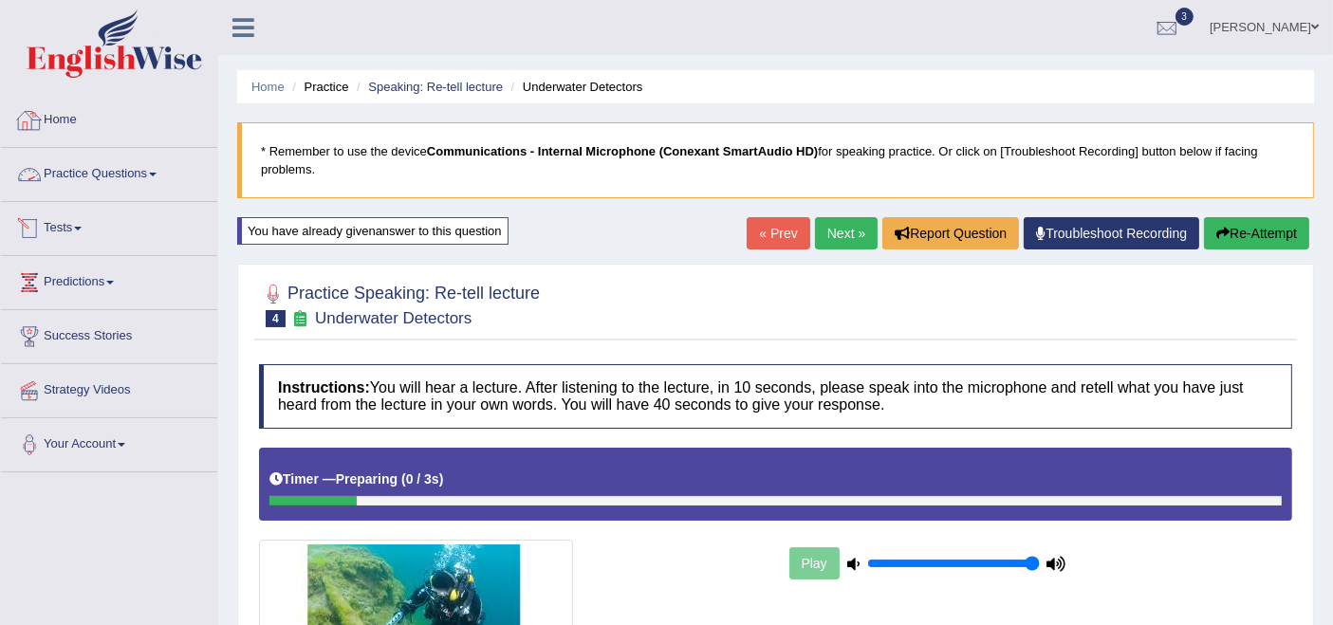
click at [68, 177] on link "Practice Questions" at bounding box center [109, 171] width 216 height 47
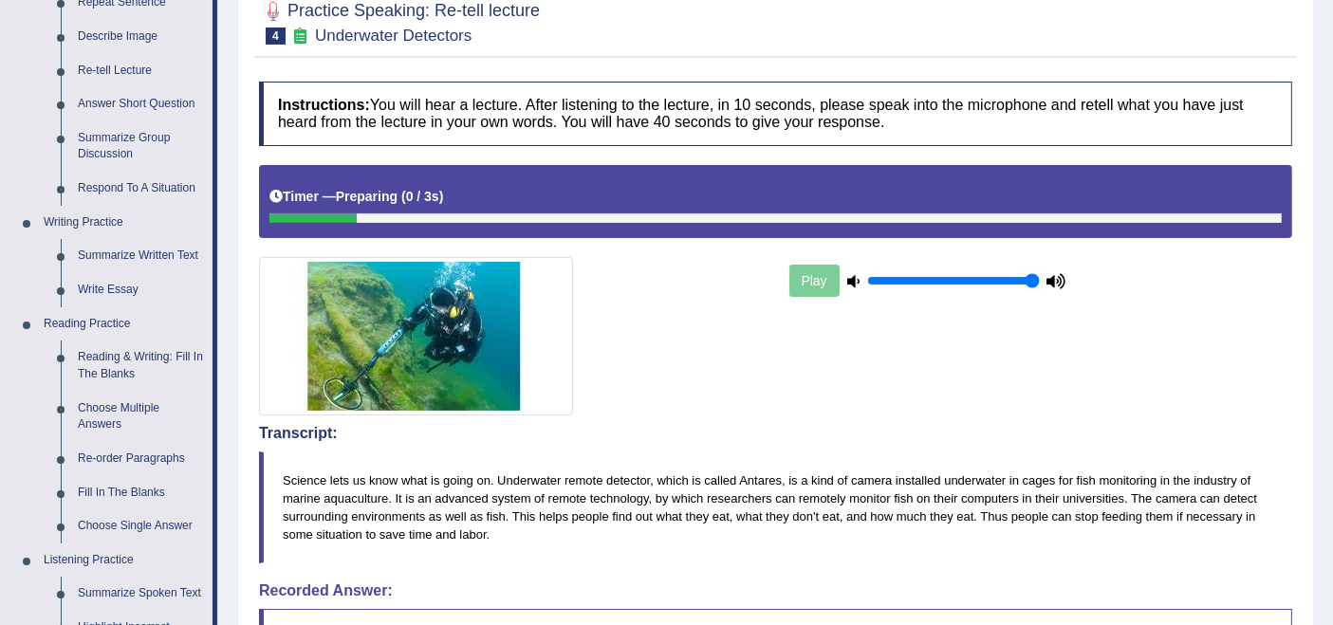
scroll to position [316, 0]
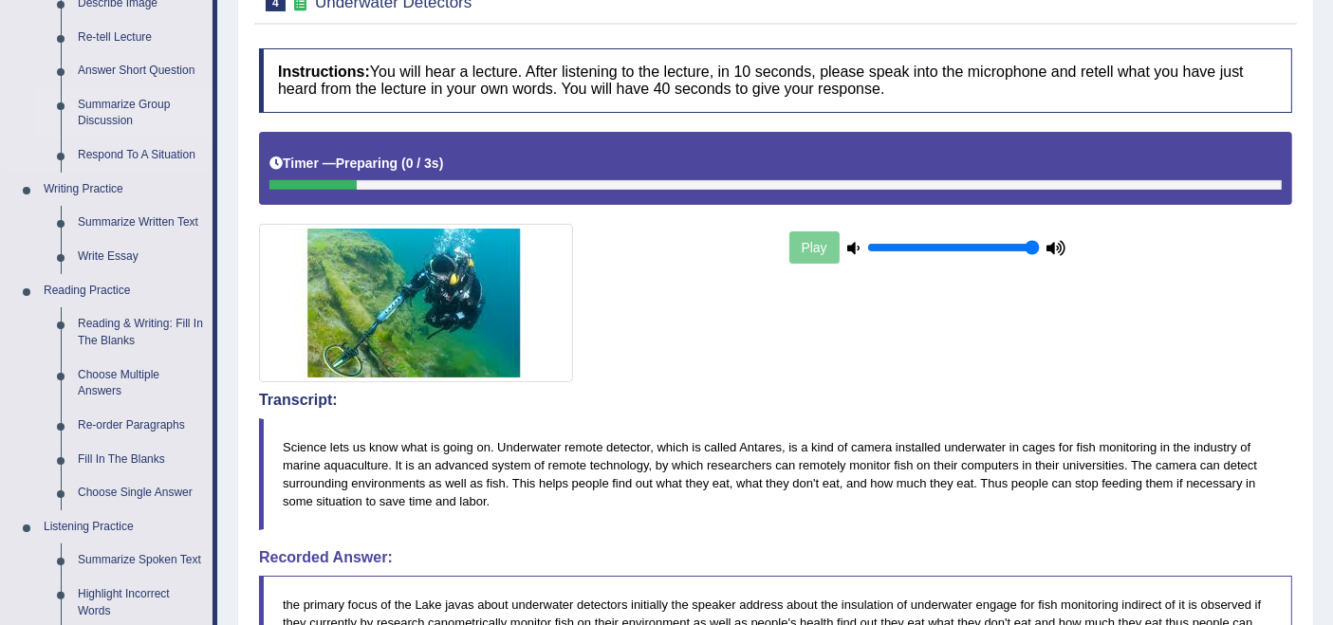
click at [119, 110] on link "Summarize Group Discussion" at bounding box center [140, 113] width 143 height 50
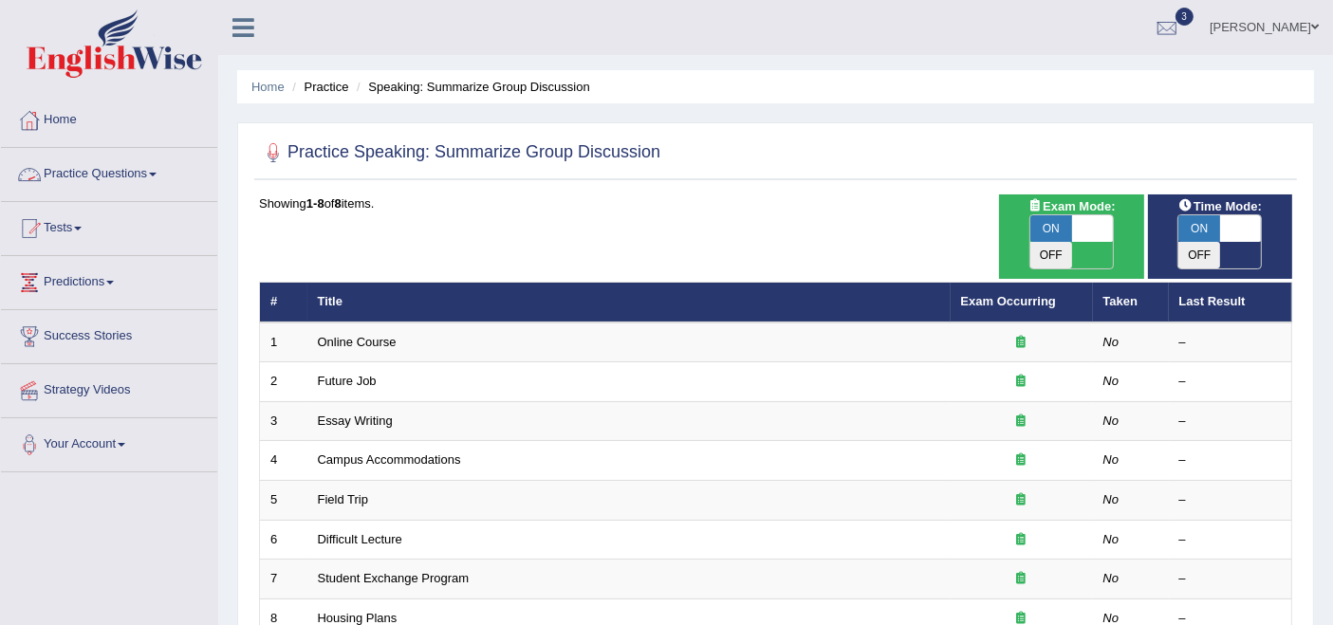
click at [87, 163] on link "Practice Questions" at bounding box center [109, 171] width 216 height 47
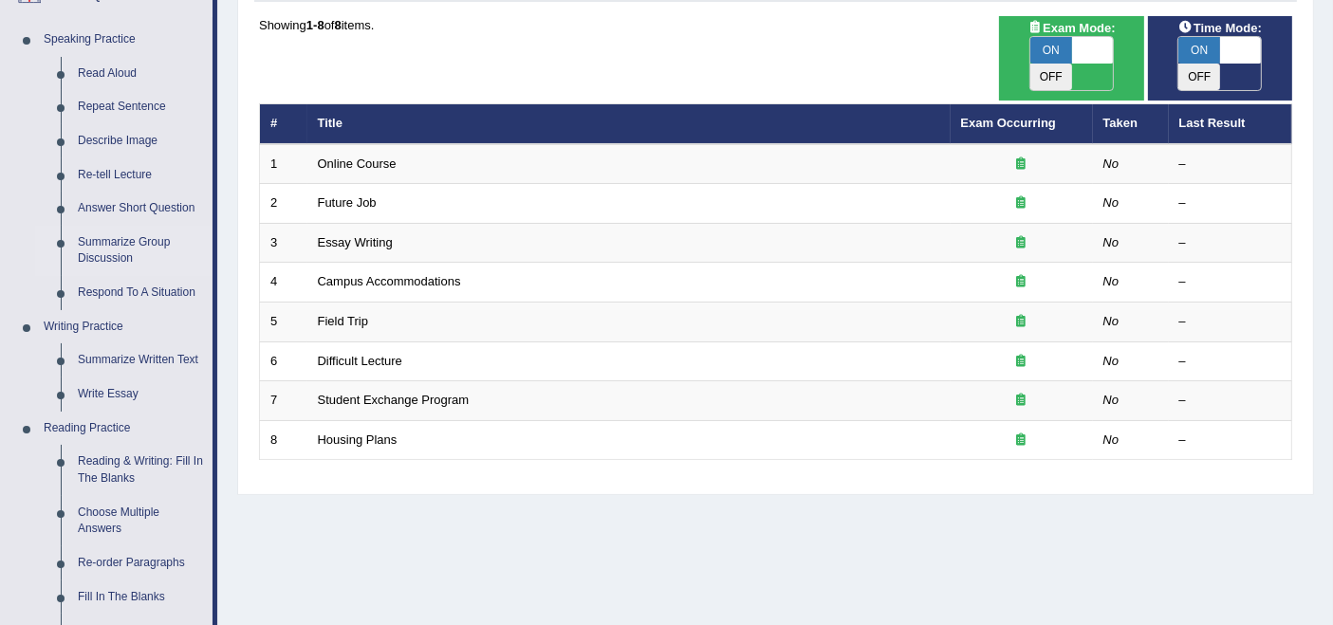
scroll to position [316, 0]
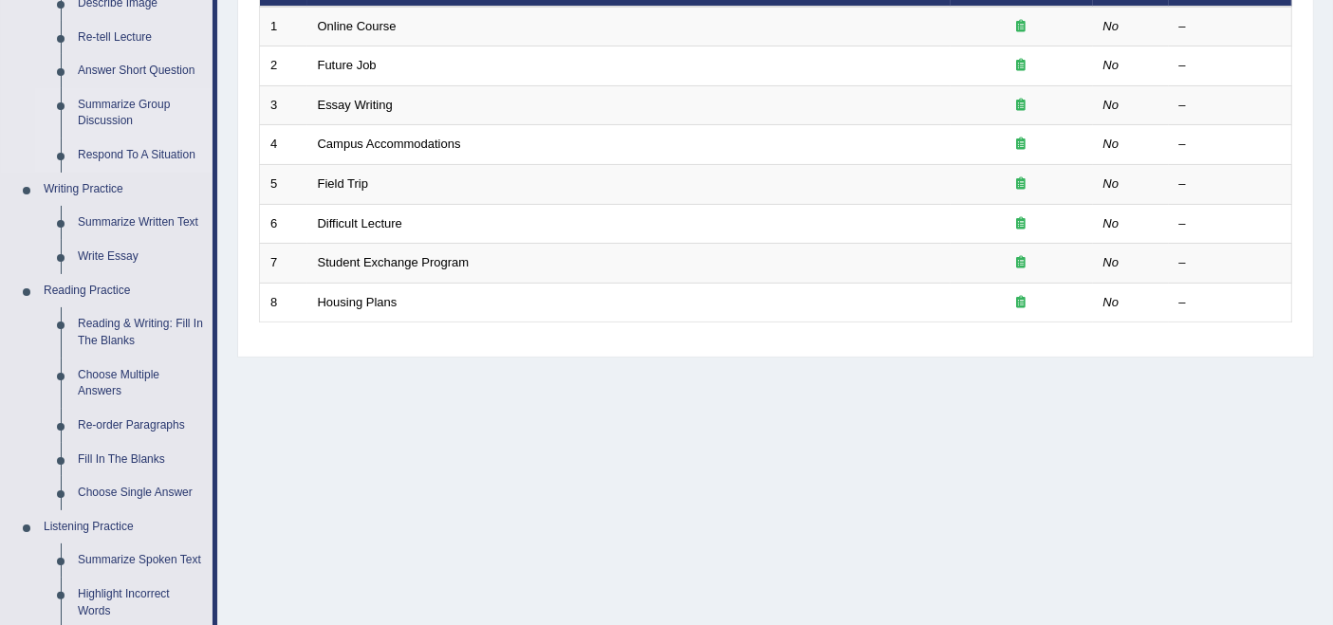
click at [136, 159] on link "Respond To A Situation" at bounding box center [140, 156] width 143 height 34
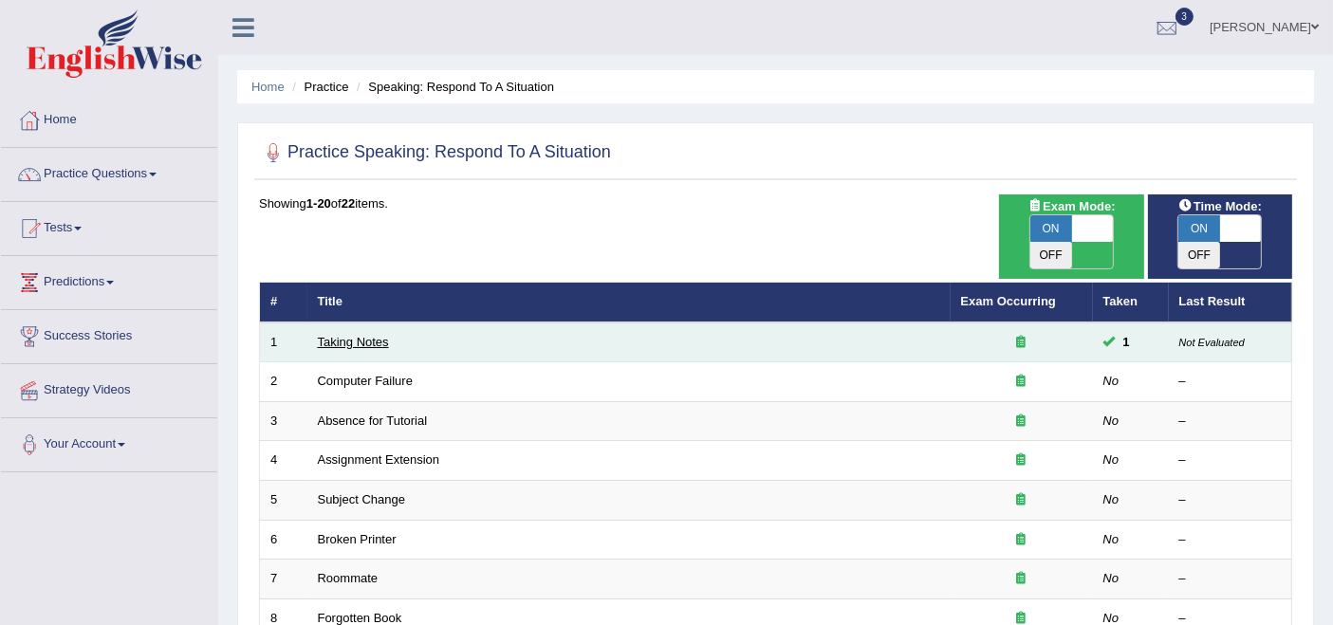
click at [333, 335] on link "Taking Notes" at bounding box center [353, 342] width 71 height 14
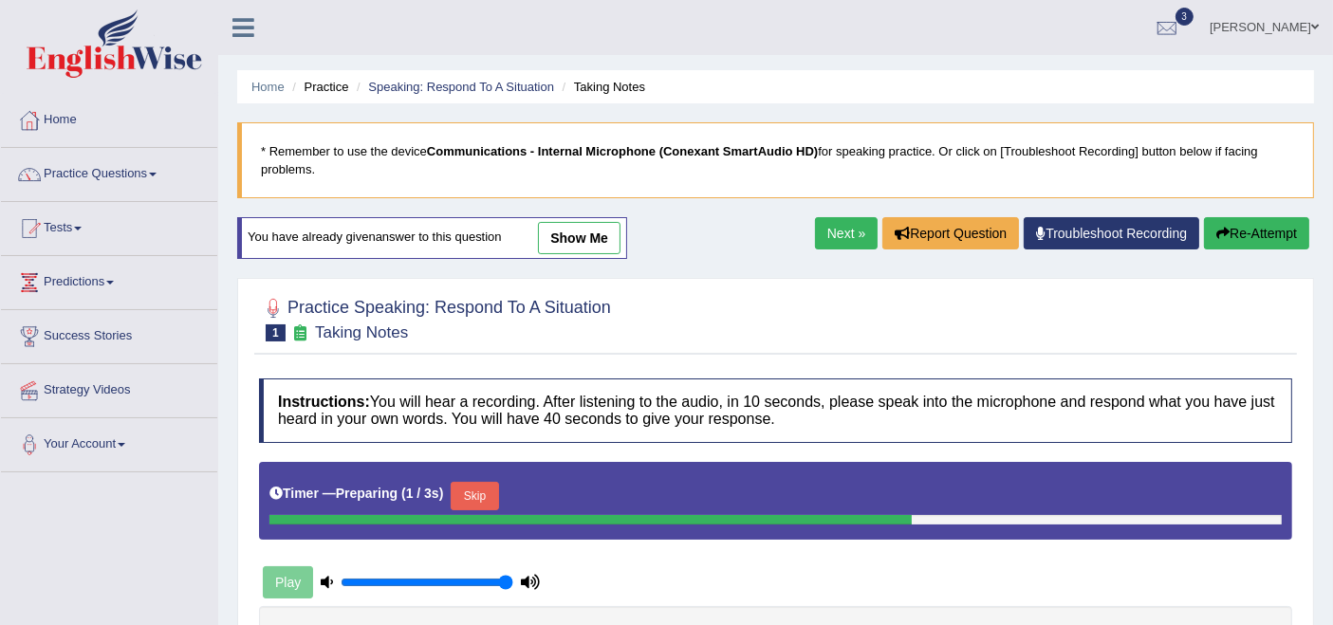
click at [590, 250] on link "show me" at bounding box center [579, 238] width 83 height 32
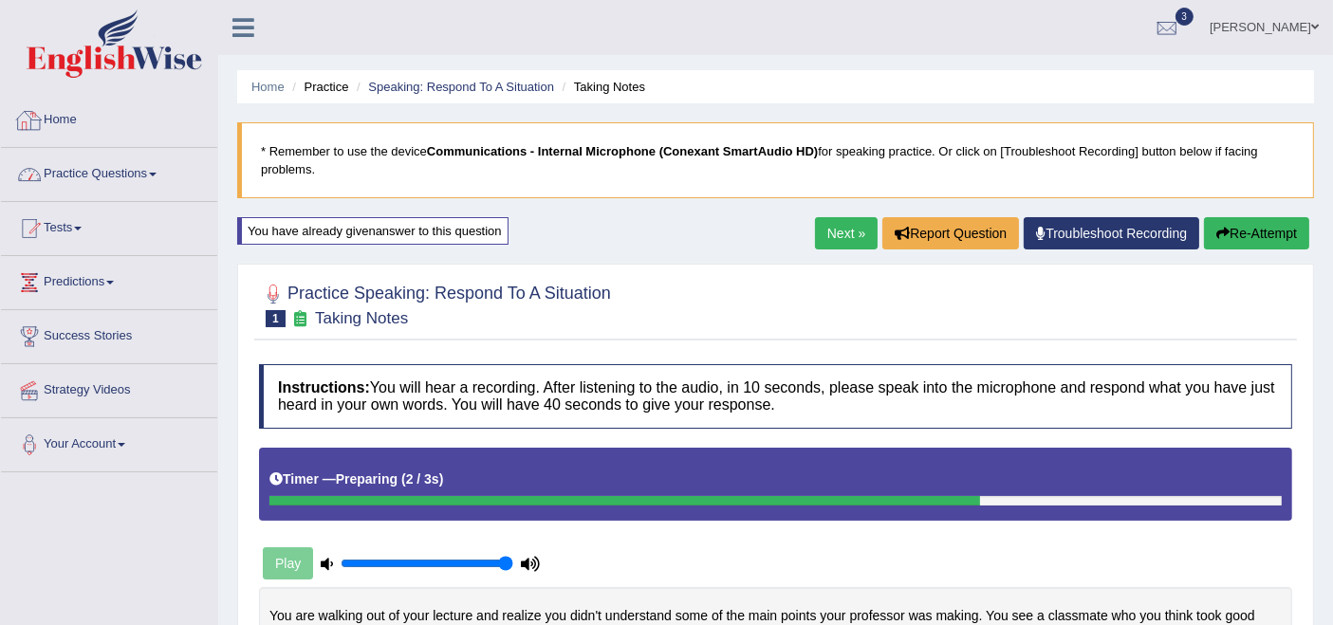
click at [126, 175] on link "Practice Questions" at bounding box center [109, 171] width 216 height 47
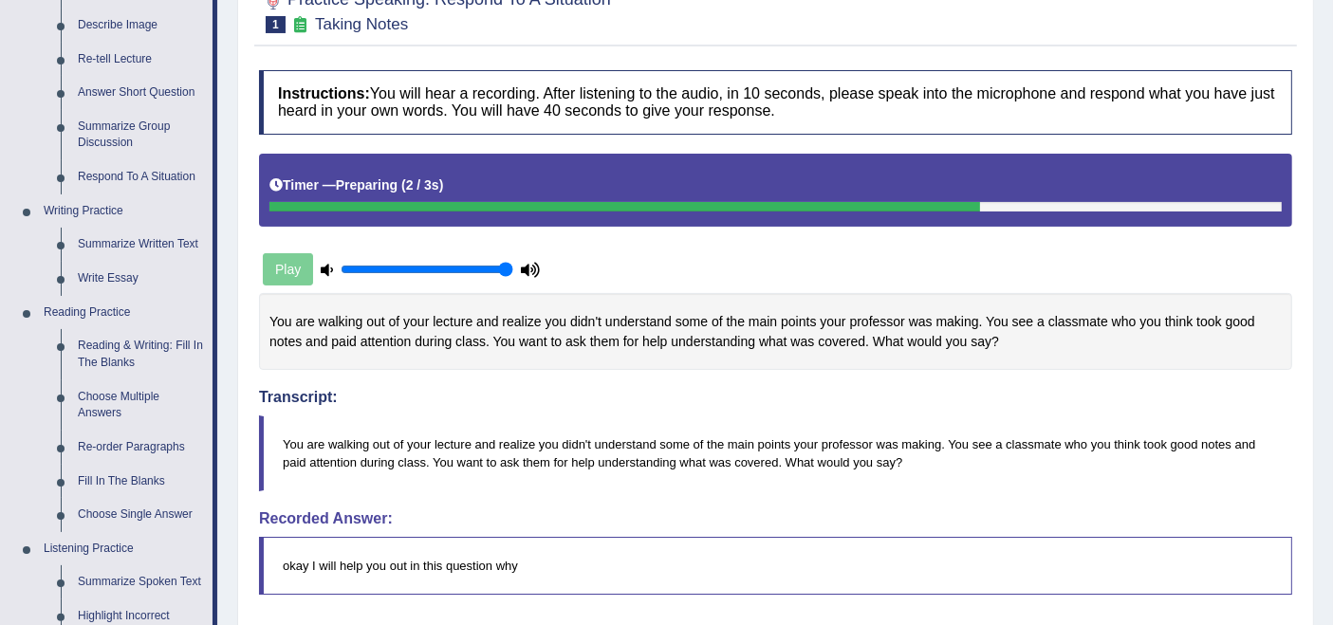
scroll to position [421, 0]
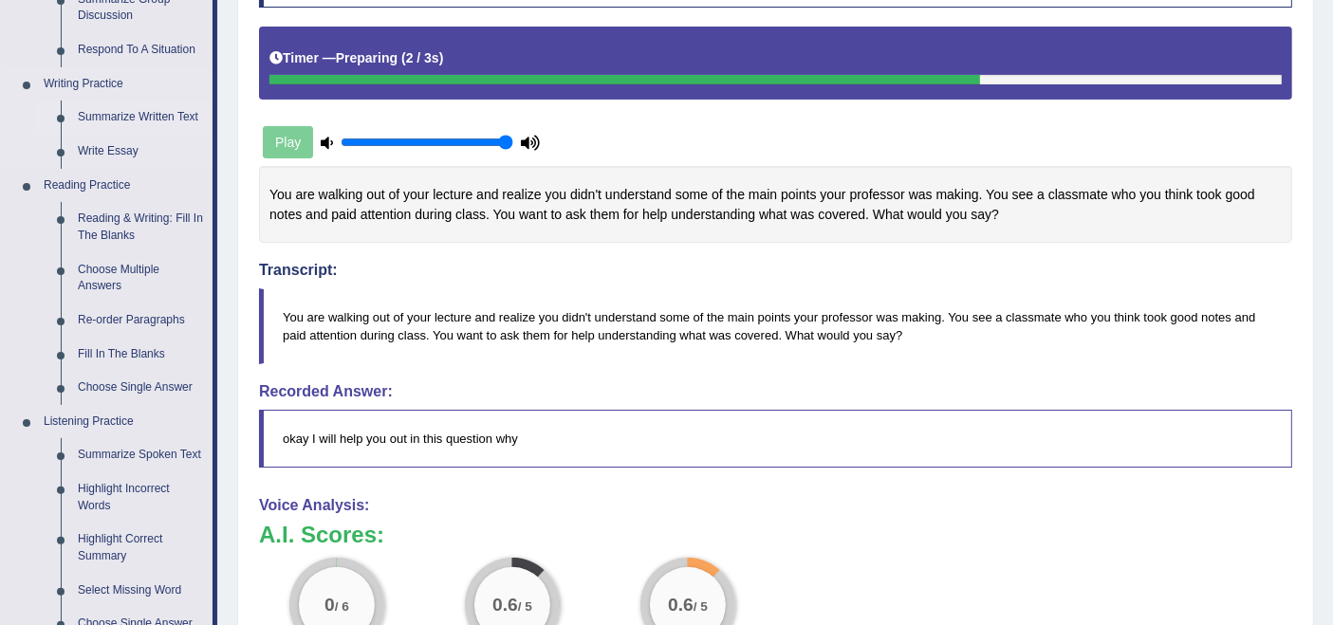
click at [134, 115] on link "Summarize Written Text" at bounding box center [140, 118] width 143 height 34
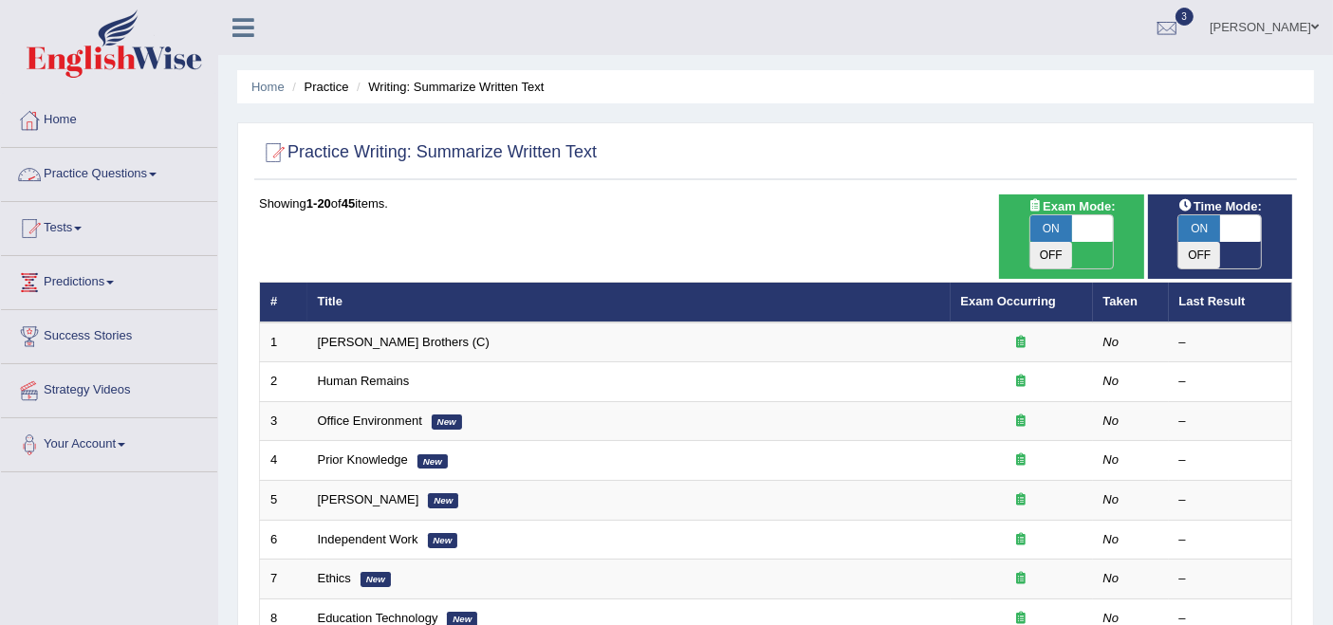
click at [111, 176] on link "Practice Questions" at bounding box center [109, 171] width 216 height 47
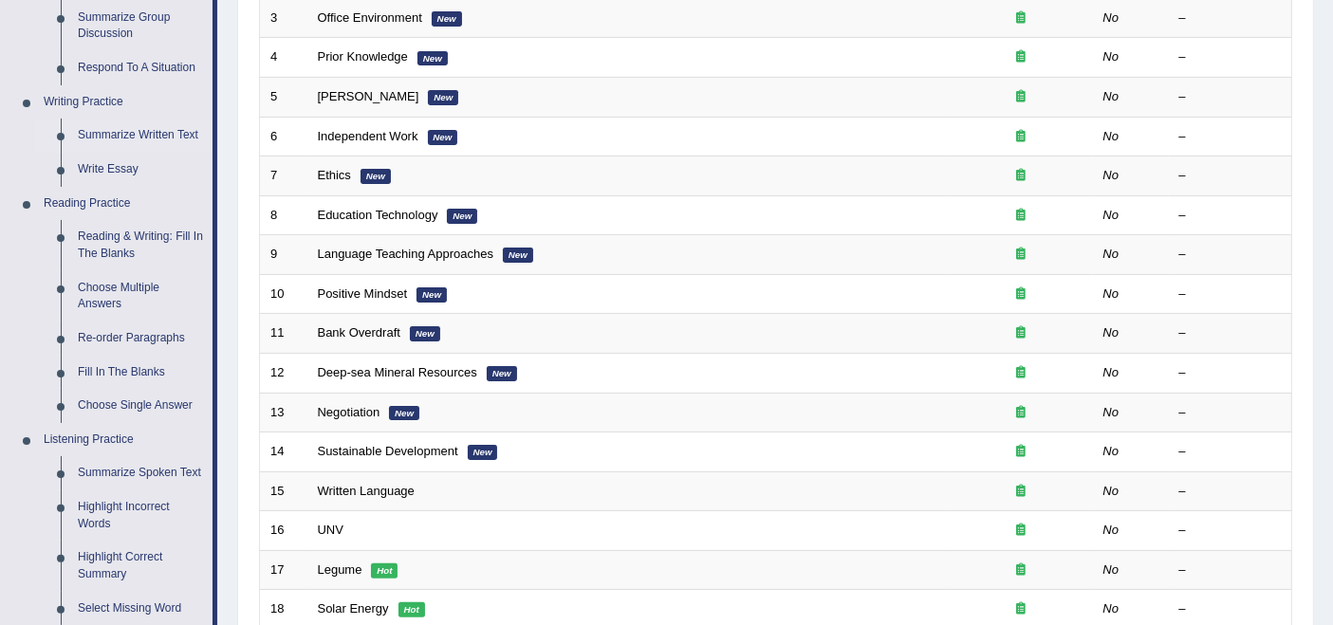
scroll to position [527, 0]
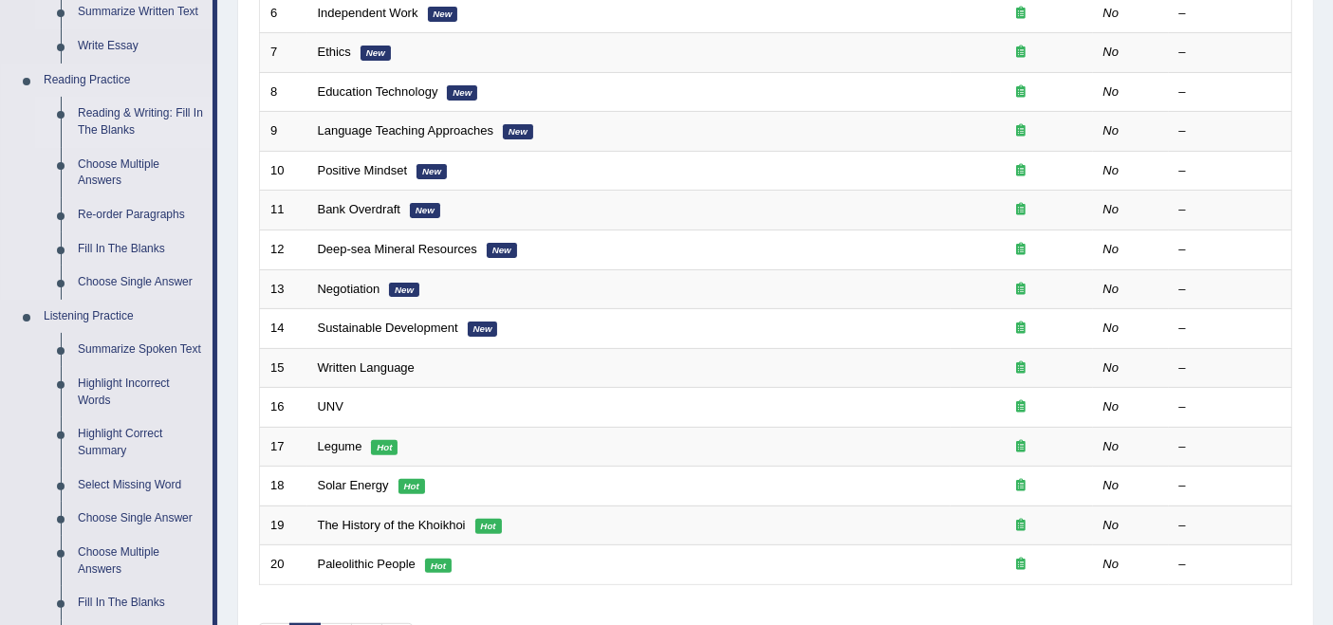
click at [129, 106] on link "Reading & Writing: Fill In The Blanks" at bounding box center [140, 122] width 143 height 50
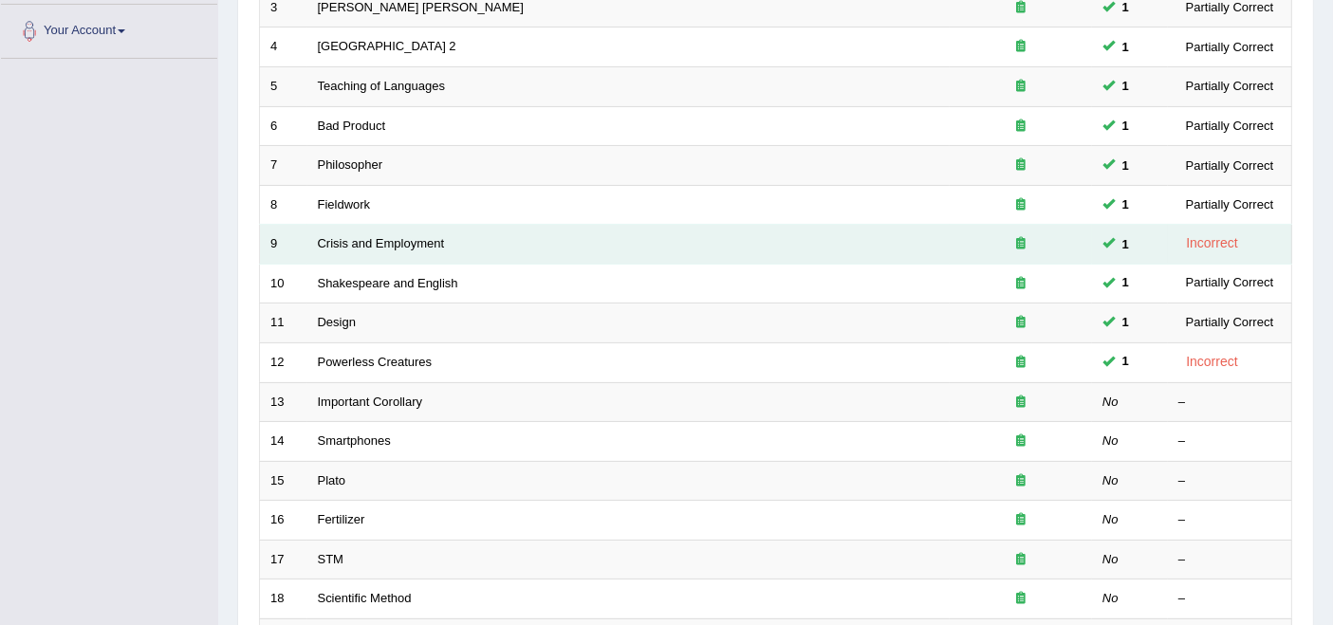
scroll to position [421, 0]
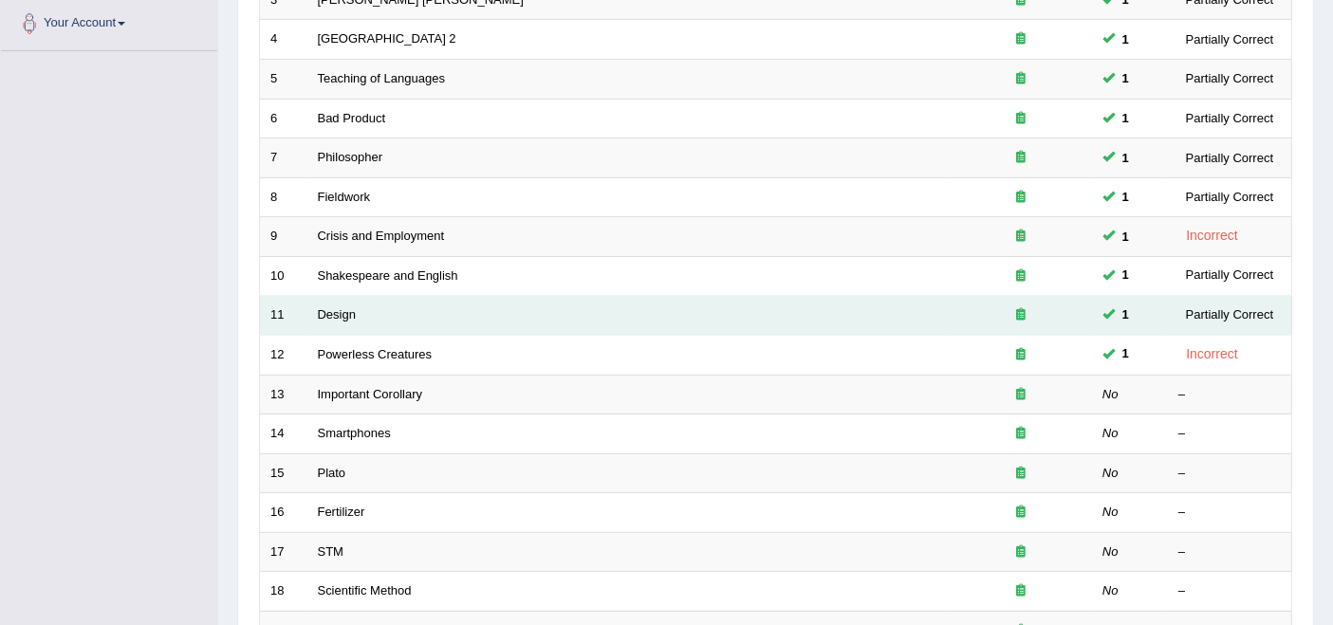
click at [362, 296] on td "Design" at bounding box center [628, 316] width 642 height 40
click at [354, 307] on link "Design" at bounding box center [337, 314] width 38 height 14
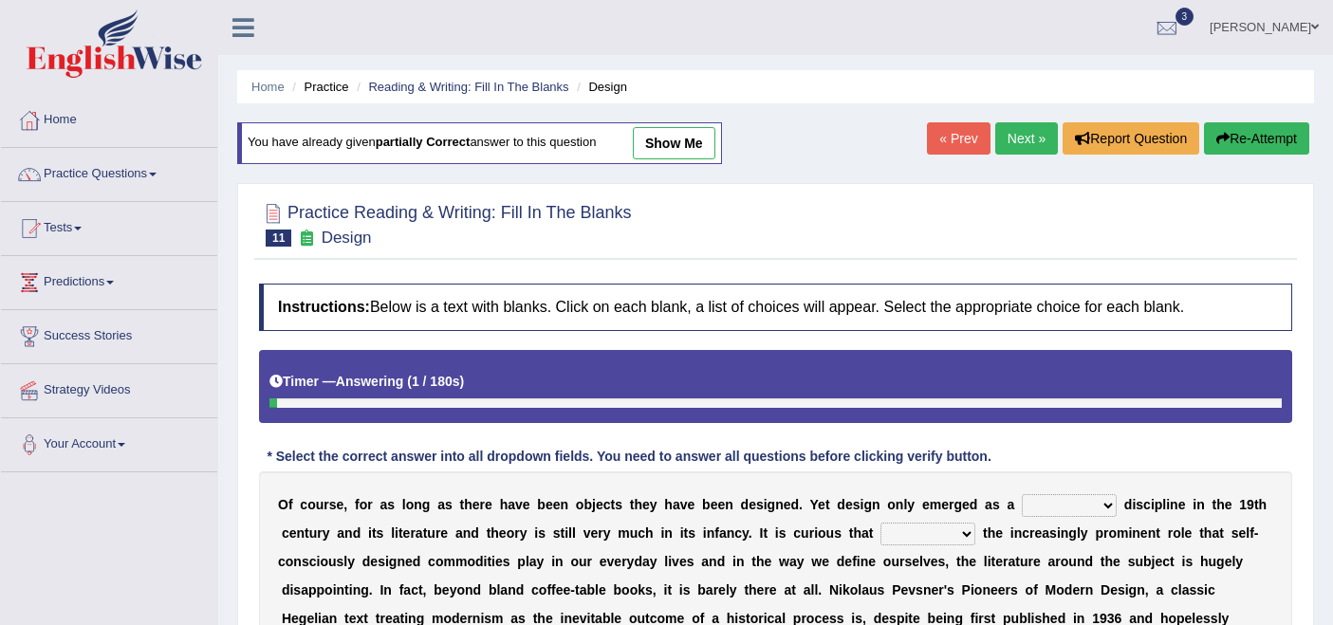
drag, startPoint x: 0, startPoint y: 0, endPoint x: 777, endPoint y: 244, distance: 814.5
click at [651, 155] on link "show me" at bounding box center [674, 143] width 83 height 32
select select "ubiquitous"
select select "since"
select select "dated"
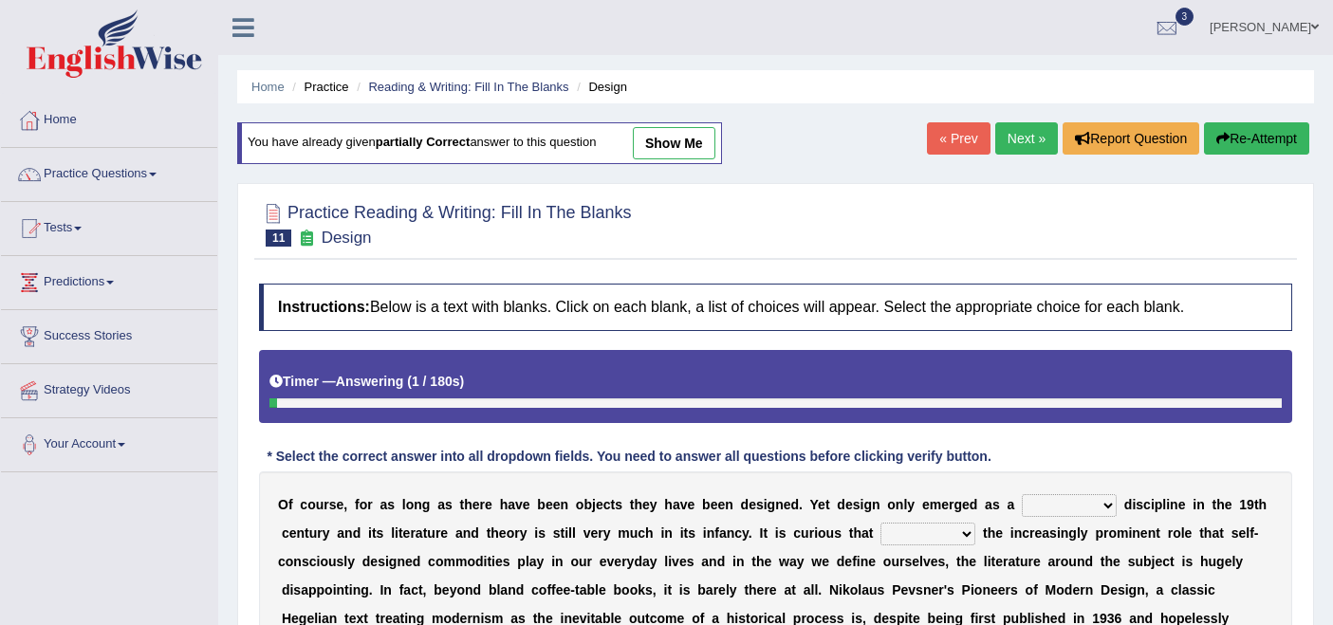
select select "as"
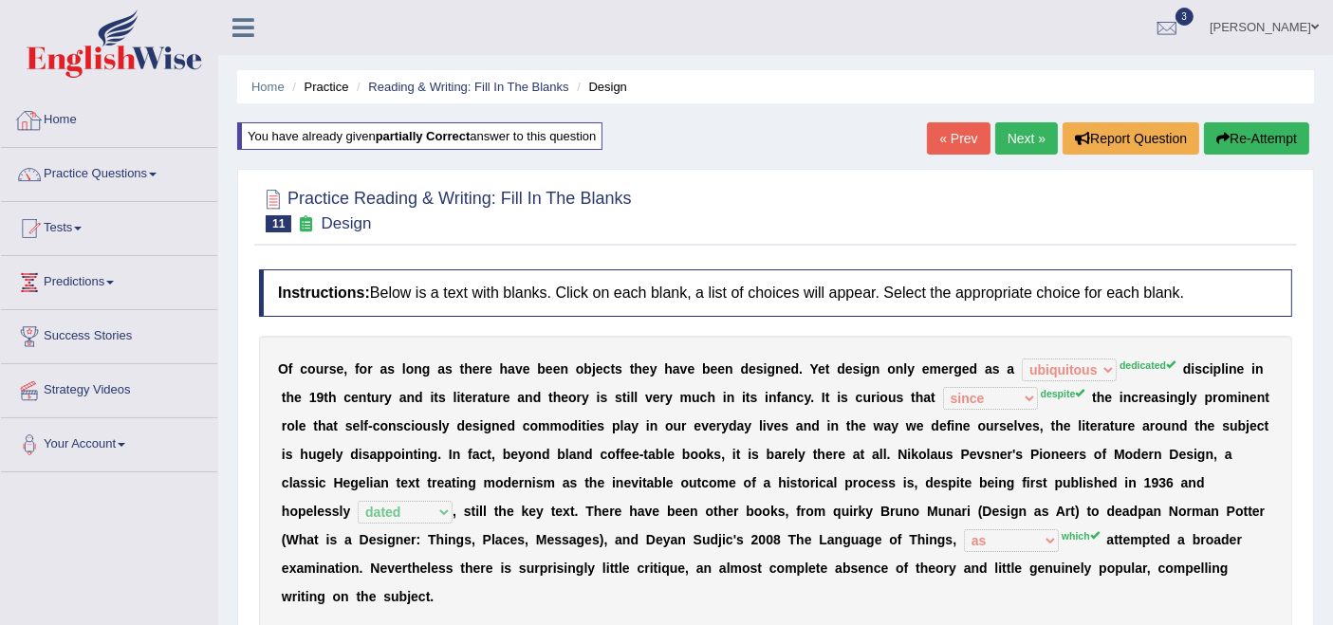
click at [94, 157] on link "Practice Questions" at bounding box center [109, 171] width 216 height 47
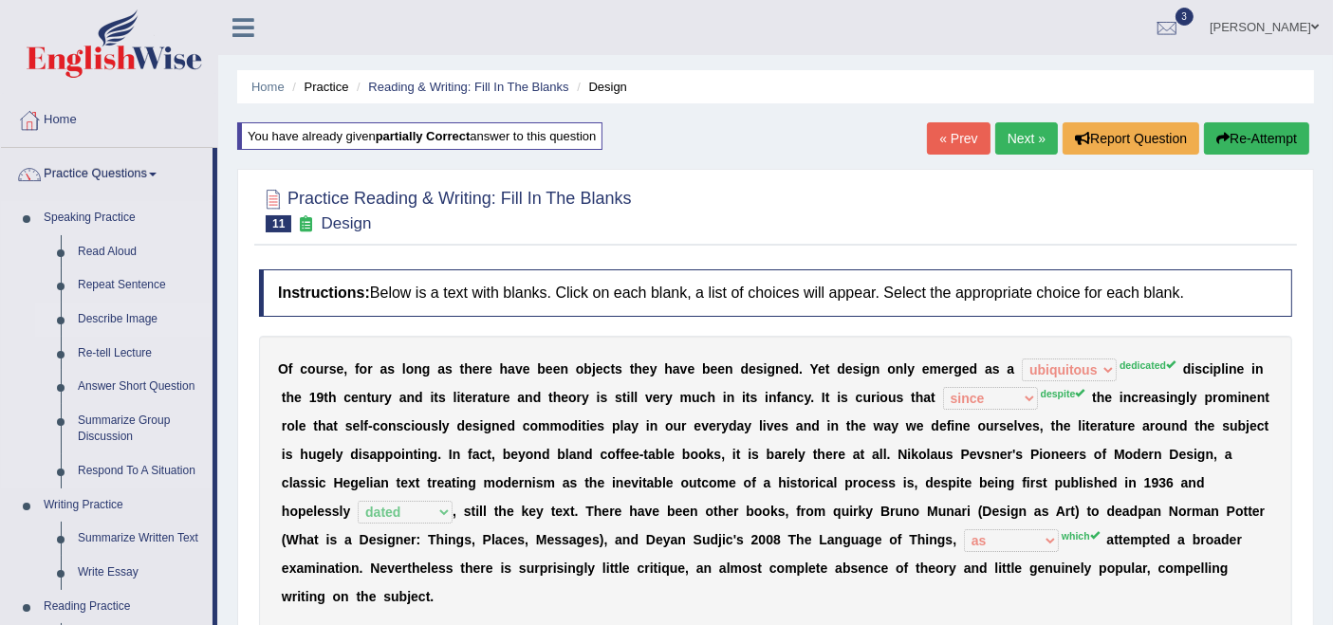
scroll to position [316, 0]
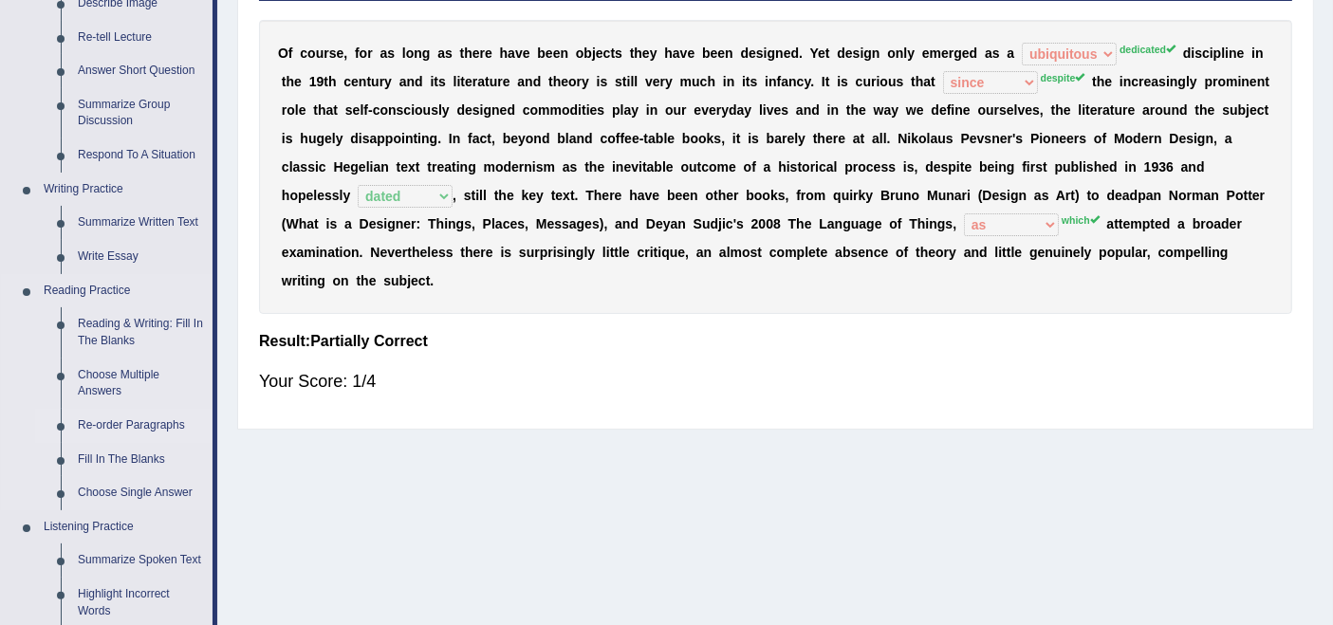
click at [102, 427] on link "Re-order Paragraphs" at bounding box center [140, 426] width 143 height 34
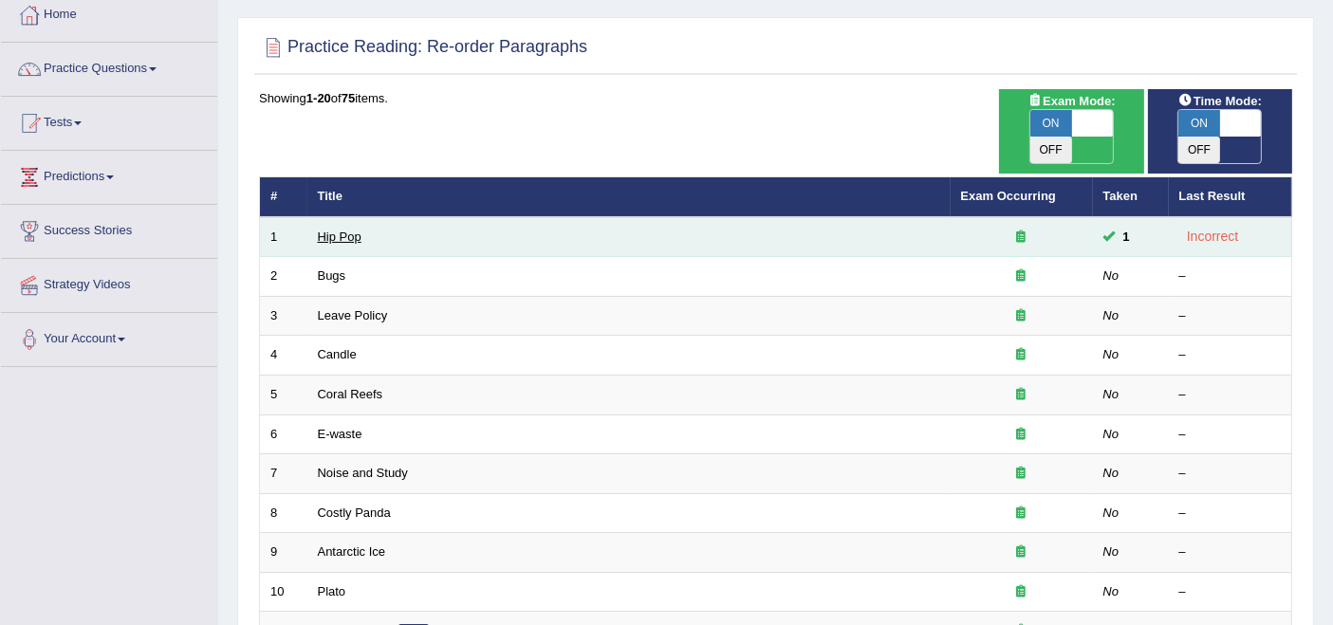
click at [346, 230] on link "Hip Pop" at bounding box center [340, 237] width 44 height 14
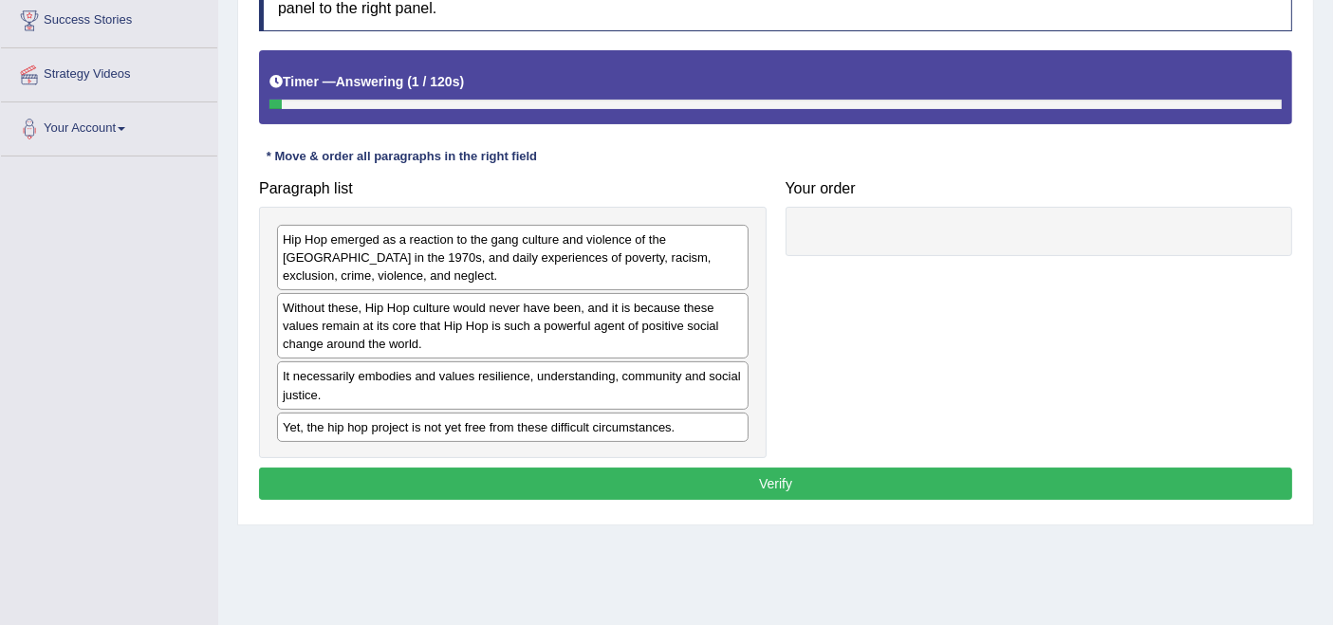
scroll to position [105, 0]
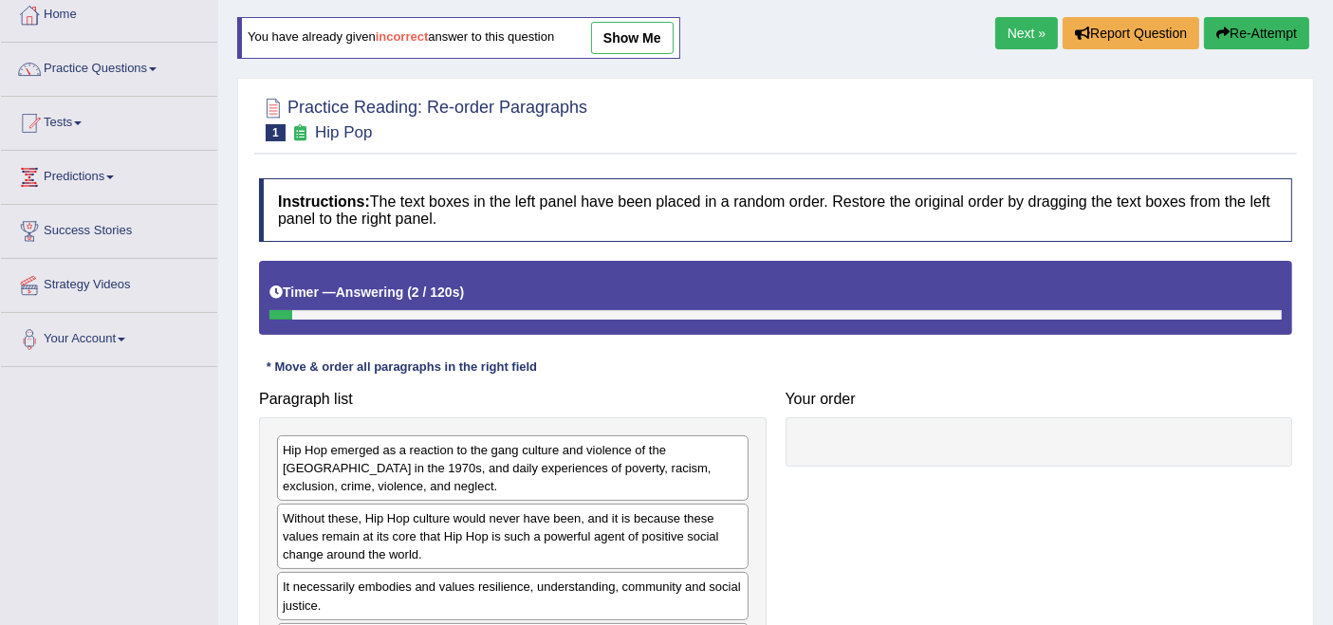
click at [615, 46] on link "show me" at bounding box center [632, 38] width 83 height 32
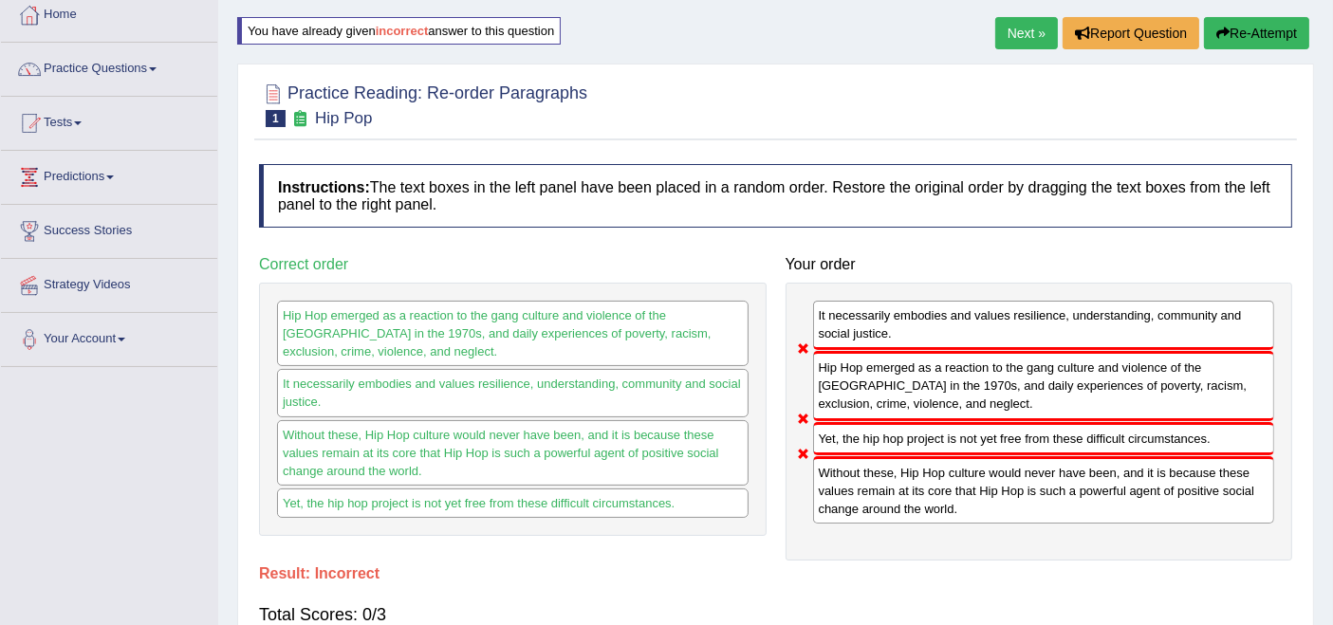
scroll to position [0, 0]
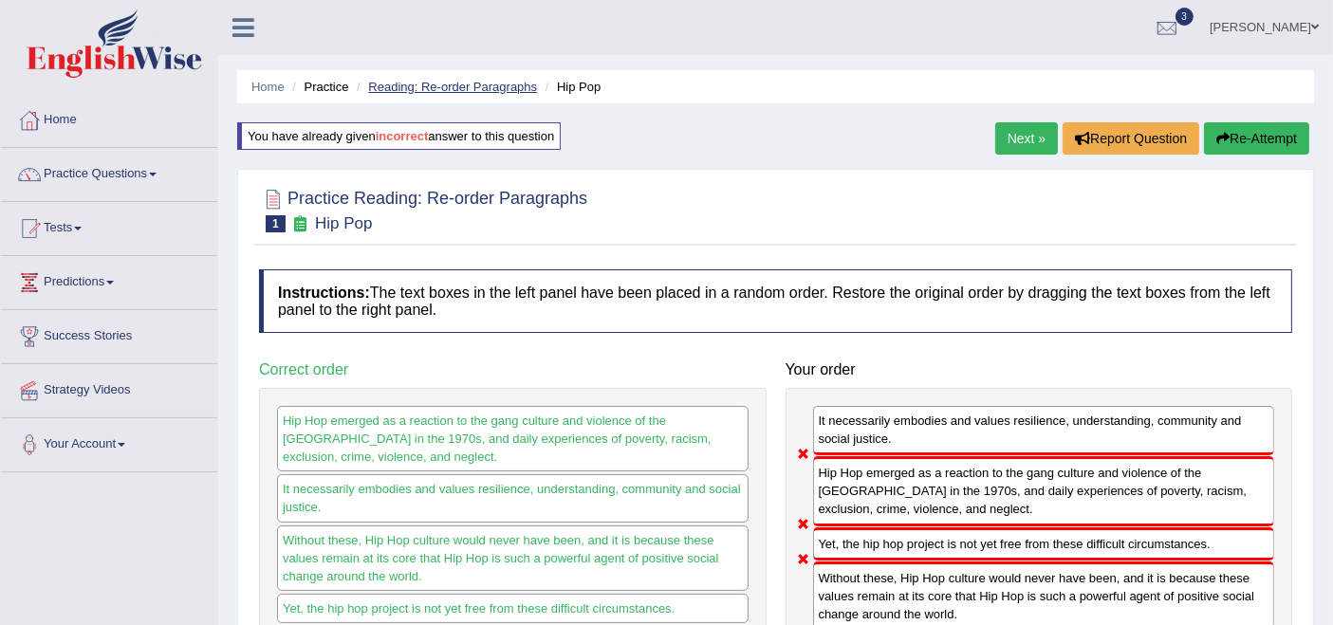
click at [453, 92] on link "Reading: Re-order Paragraphs" at bounding box center [452, 87] width 169 height 14
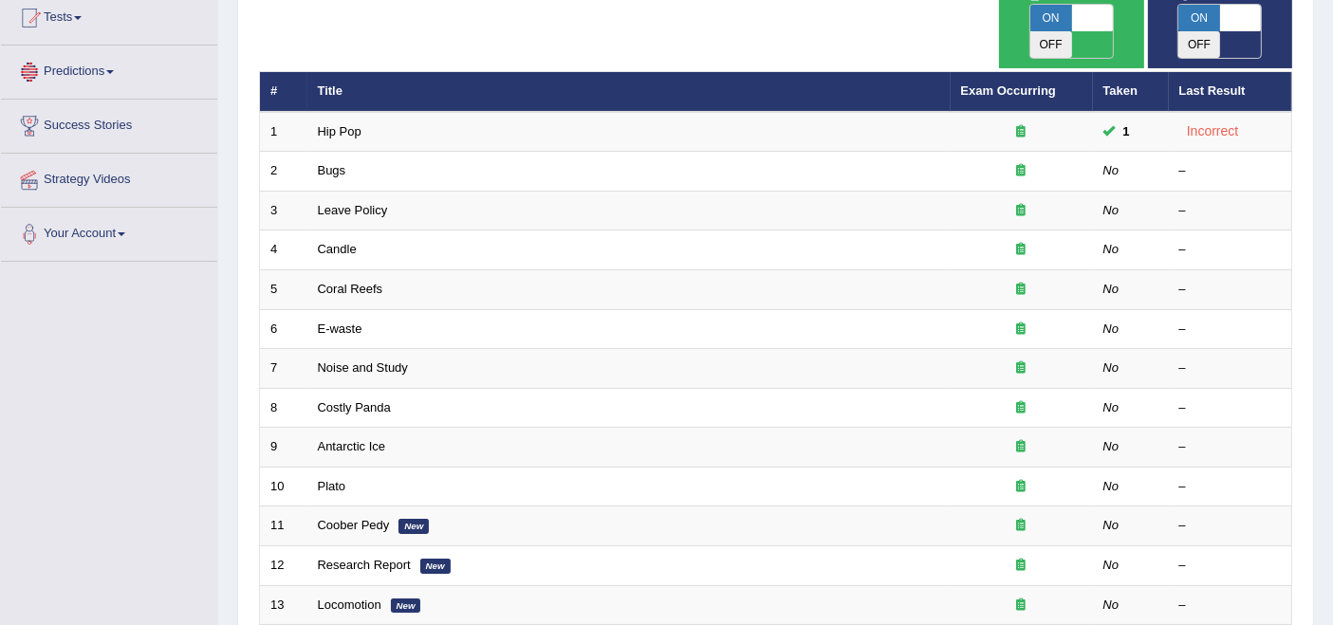
scroll to position [105, 0]
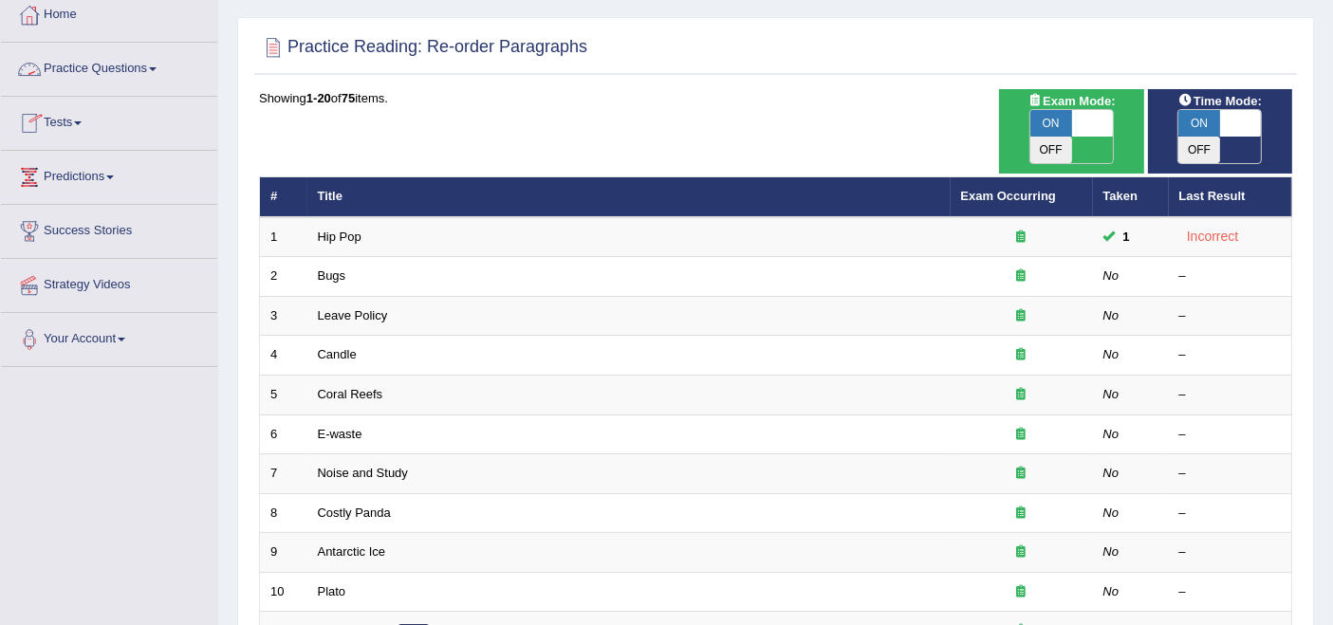
click at [121, 77] on link "Practice Questions" at bounding box center [109, 66] width 216 height 47
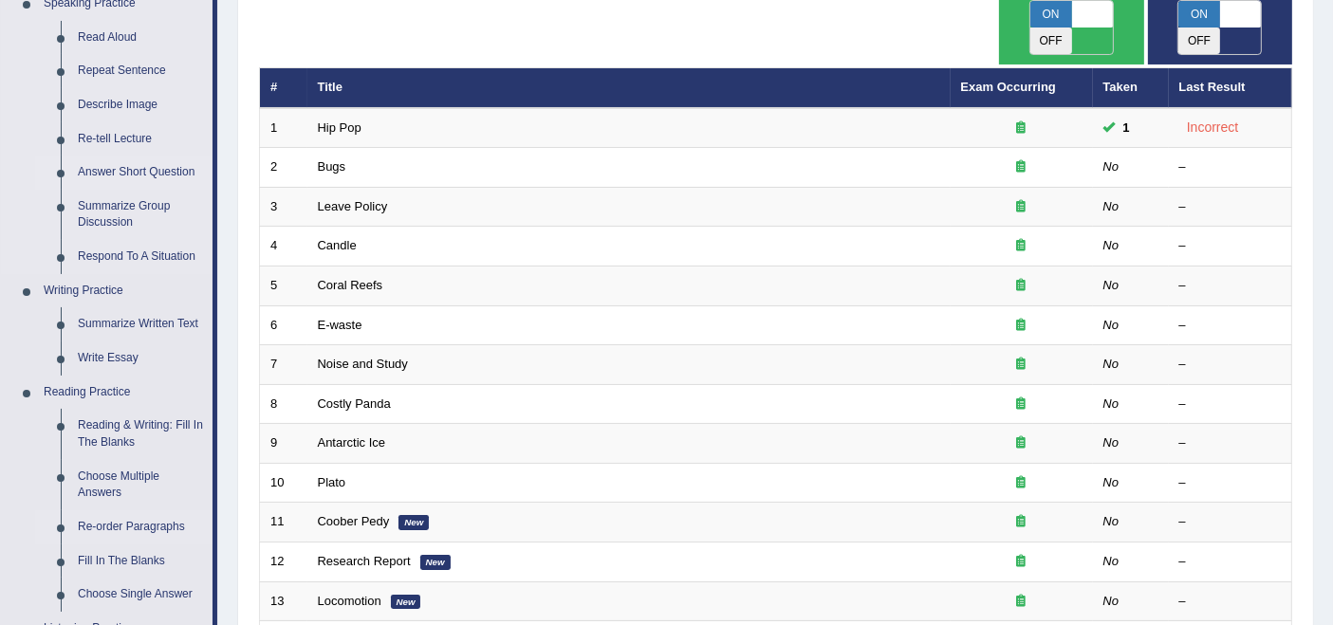
scroll to position [421, 0]
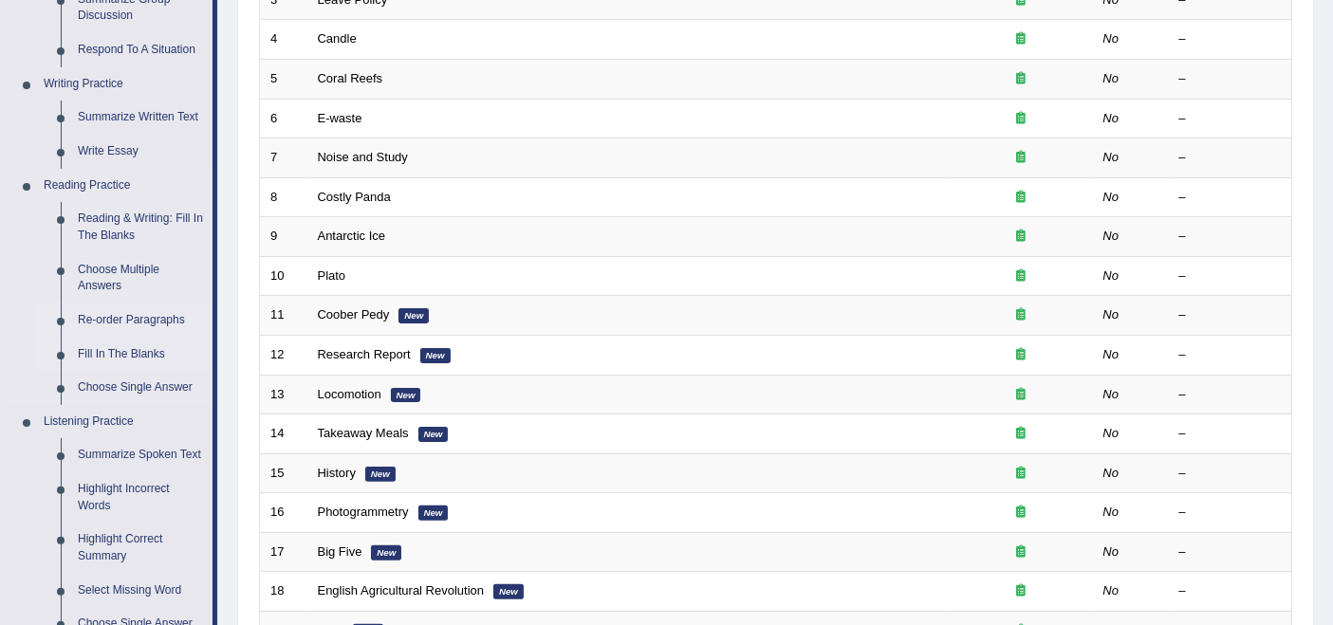
click at [147, 344] on link "Fill In The Blanks" at bounding box center [140, 355] width 143 height 34
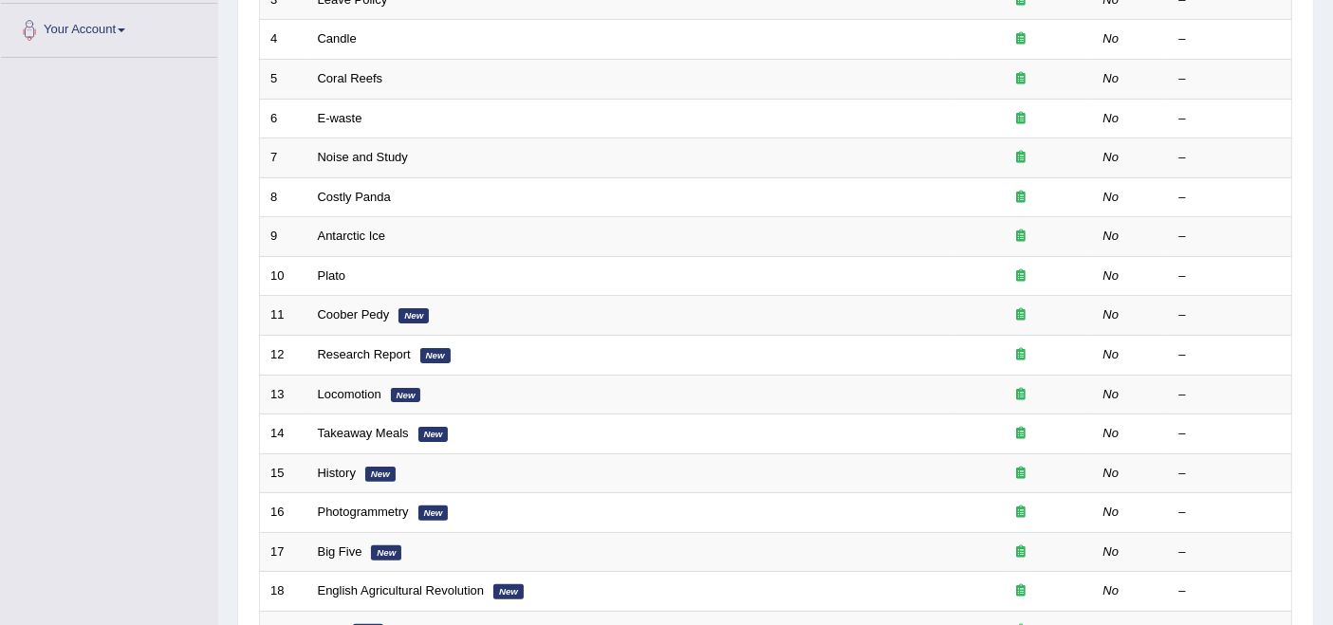
scroll to position [623, 0]
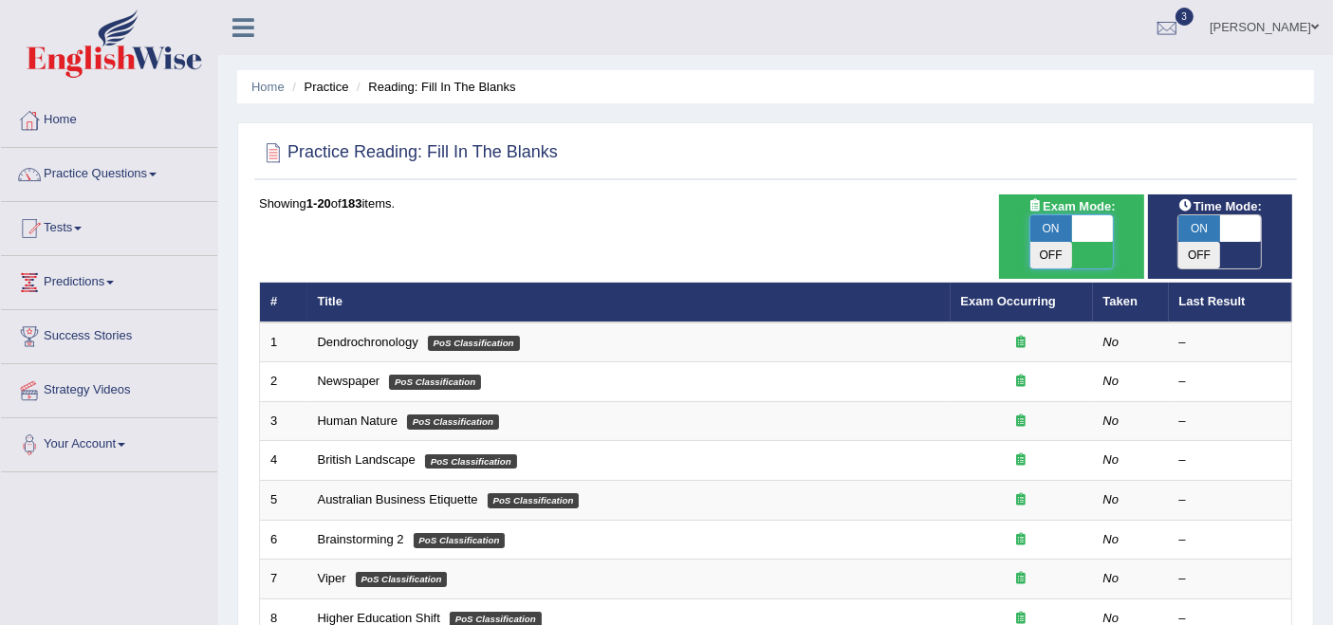
click at [1104, 232] on span at bounding box center [1093, 228] width 42 height 27
checkbox input "false"
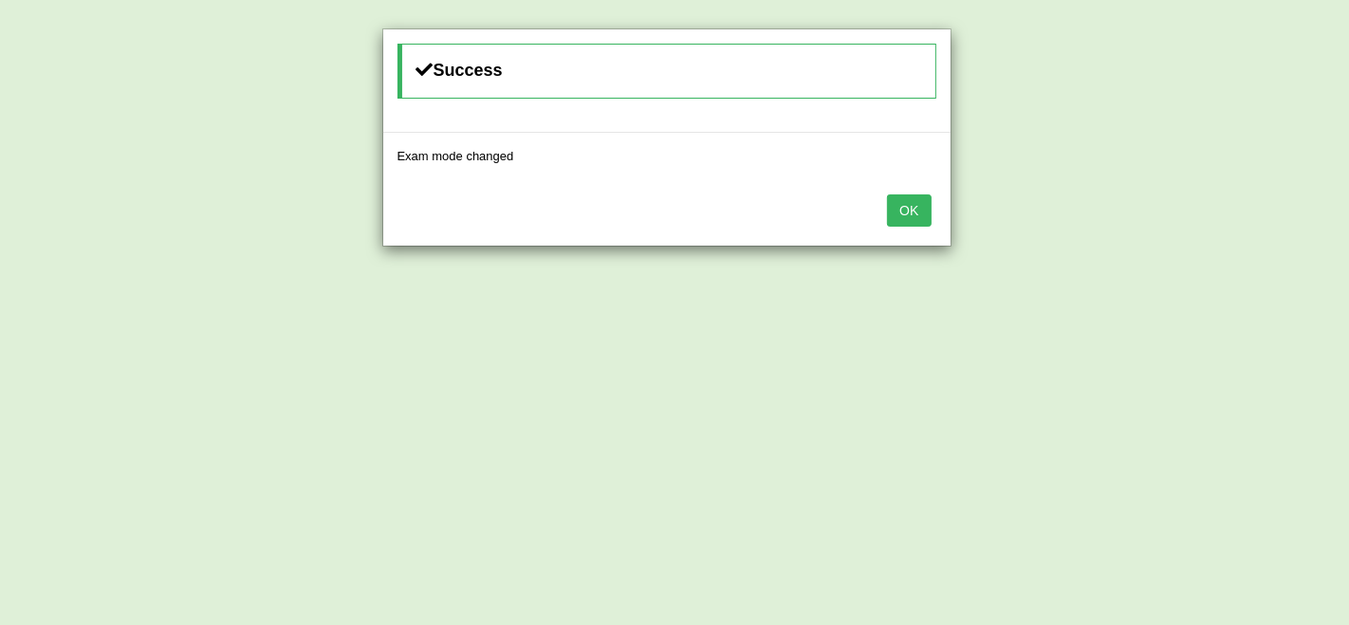
drag, startPoint x: 888, startPoint y: 207, endPoint x: 903, endPoint y: 199, distance: 17.0
click at [888, 205] on button "OK" at bounding box center [909, 211] width 44 height 32
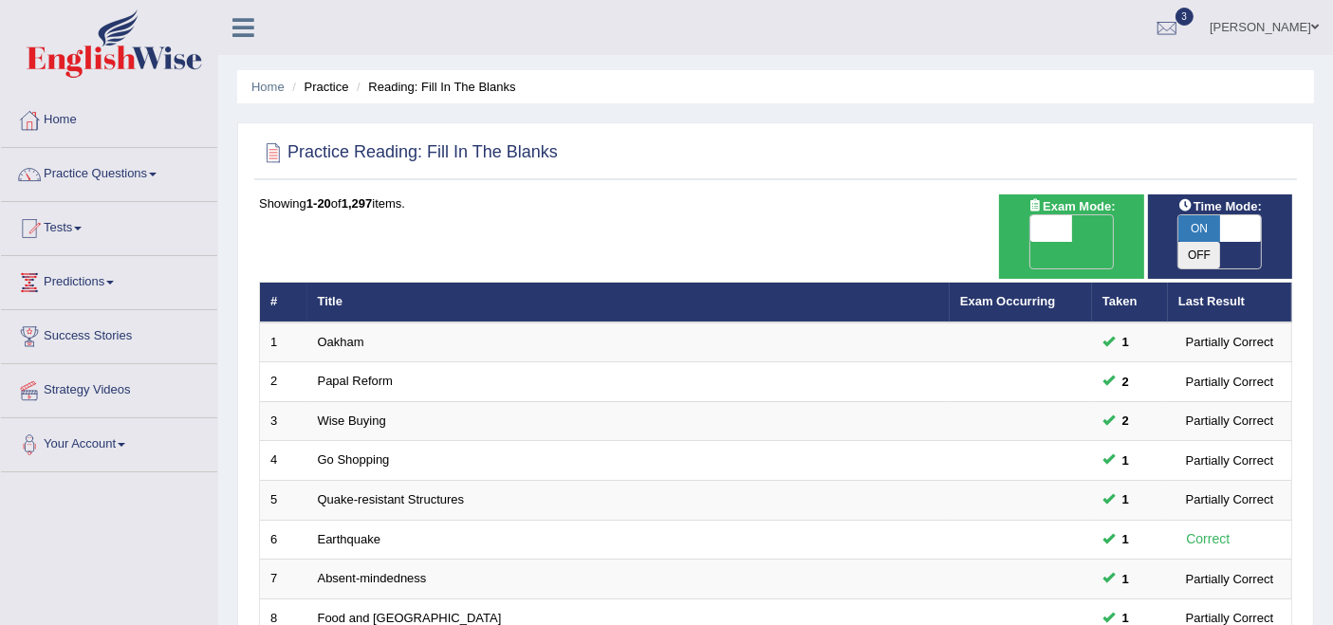
click at [1235, 234] on span at bounding box center [1241, 228] width 42 height 27
checkbox input "false"
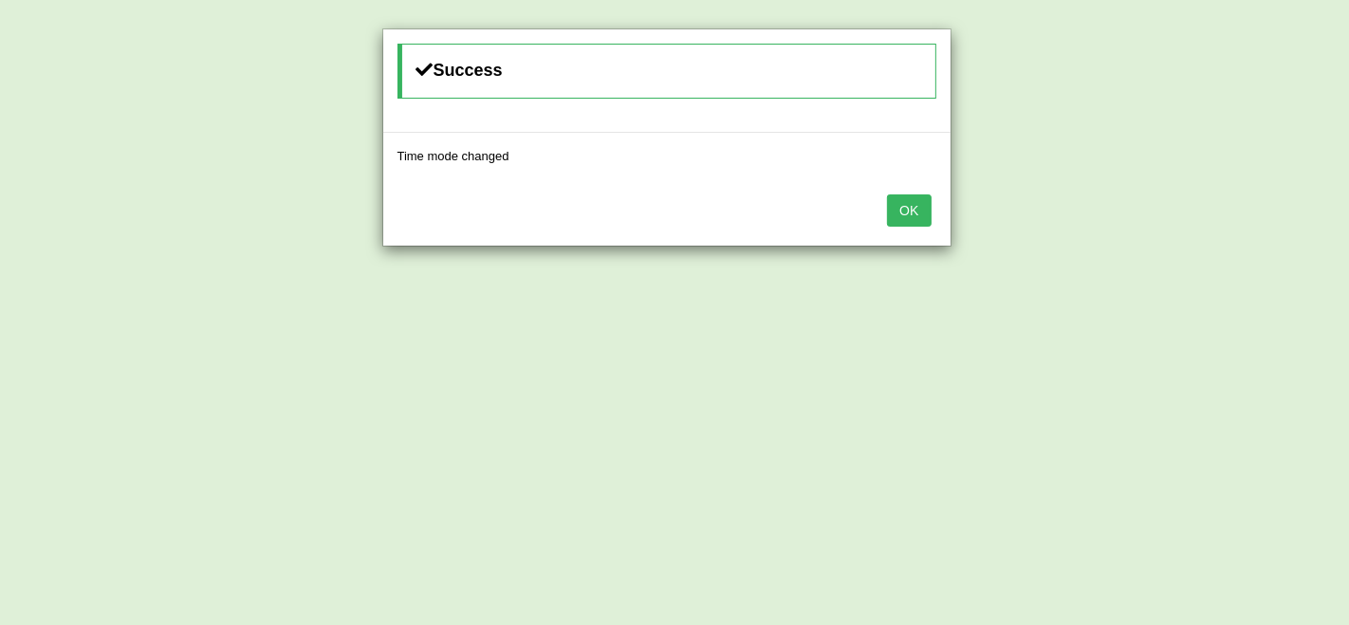
click at [909, 213] on button "OK" at bounding box center [909, 211] width 44 height 32
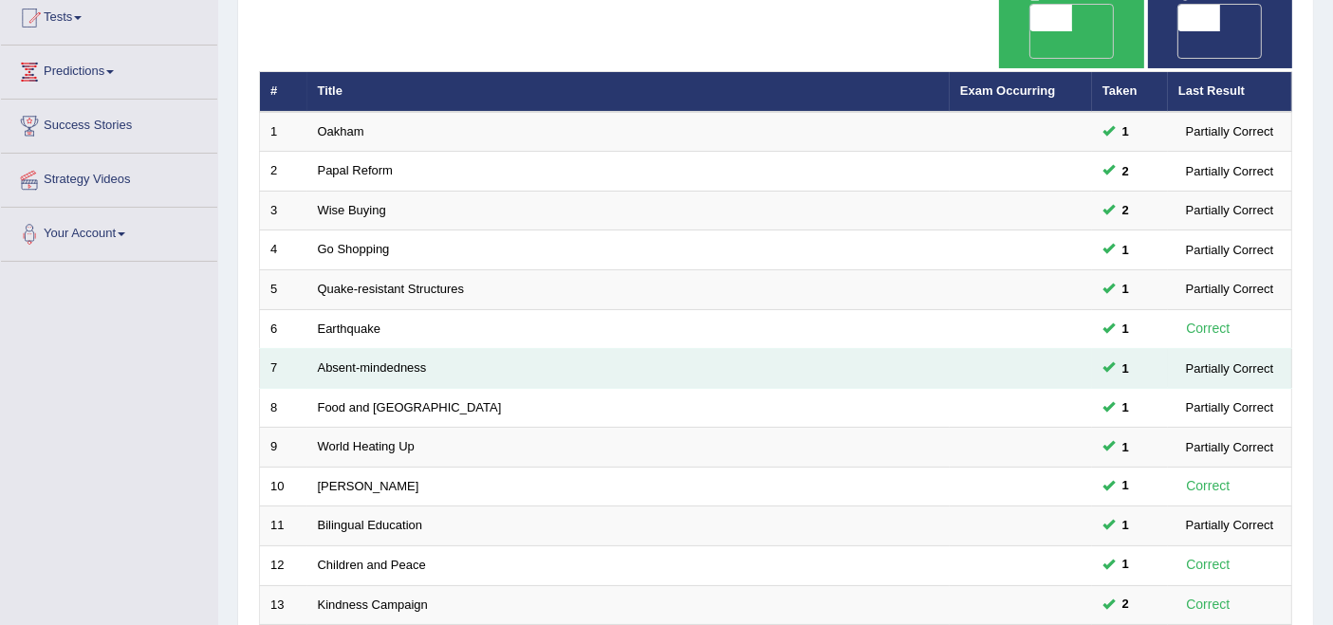
scroll to position [316, 0]
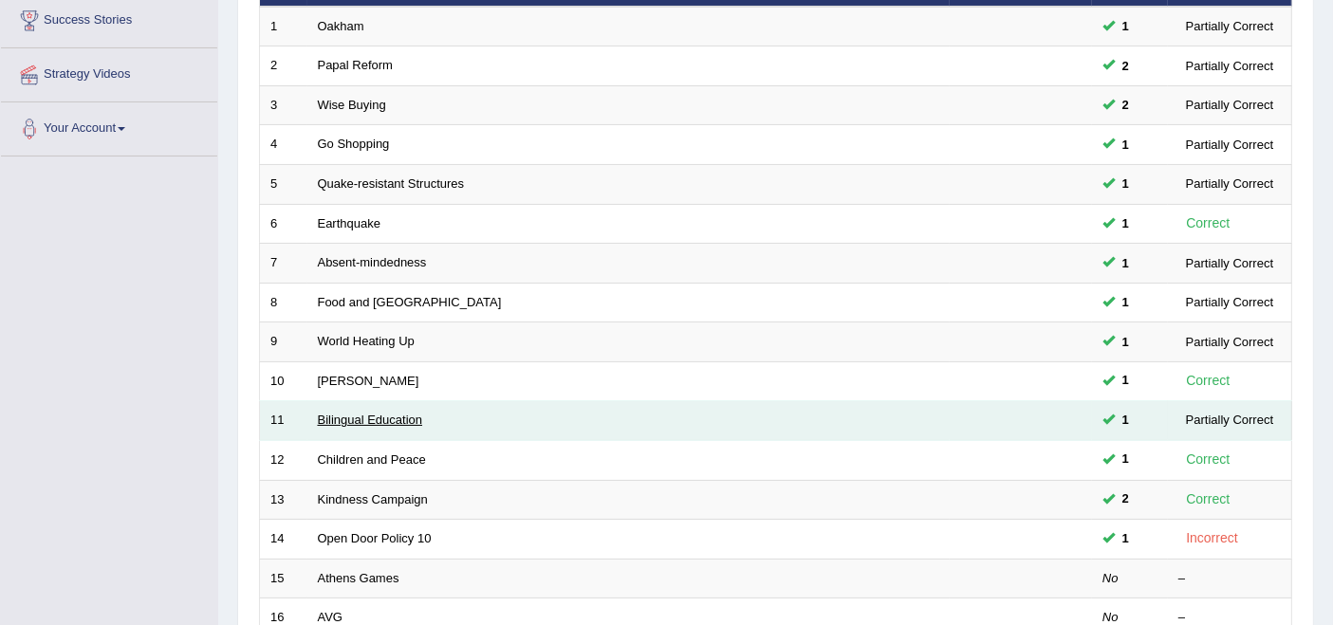
click at [332, 413] on link "Bilingual Education" at bounding box center [370, 420] width 105 height 14
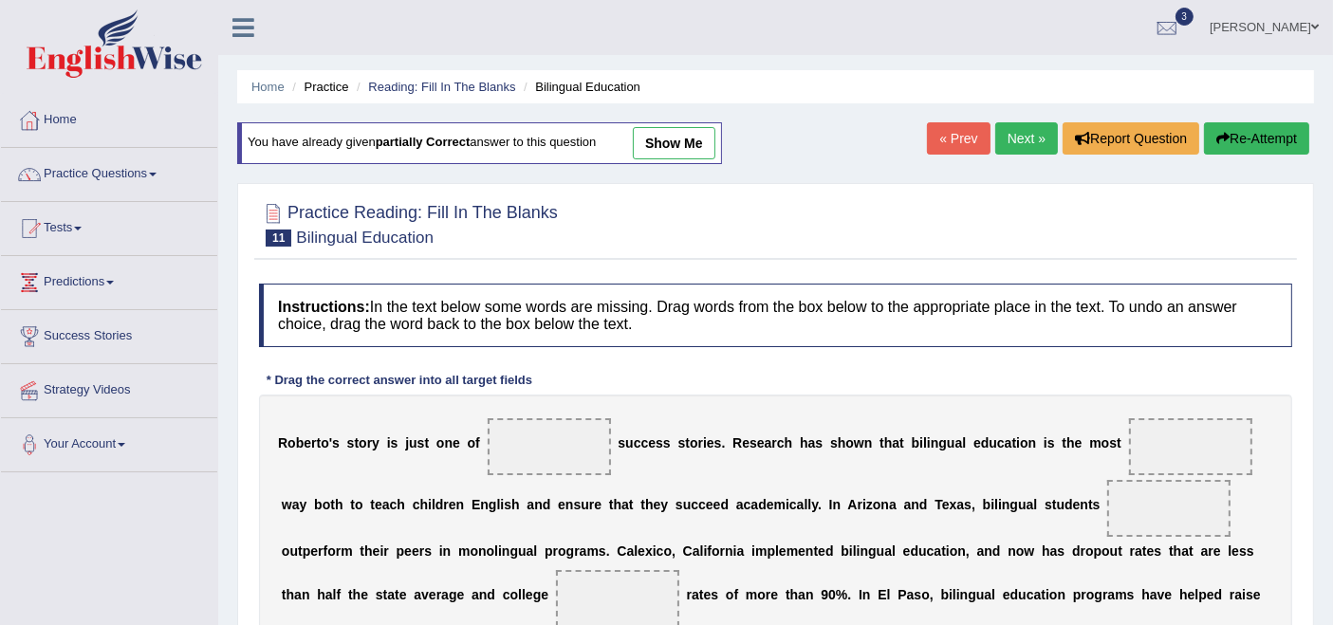
click at [657, 153] on link "show me" at bounding box center [674, 143] width 83 height 32
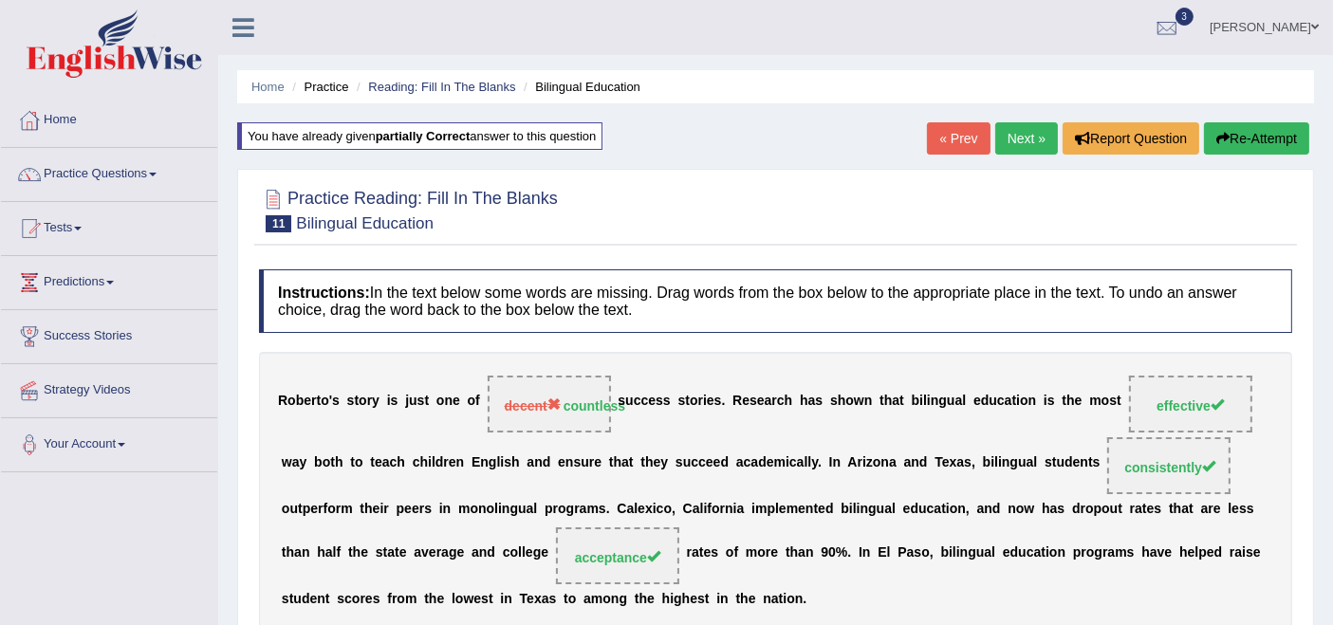
click at [1046, 137] on link "Next »" at bounding box center [1026, 138] width 63 height 32
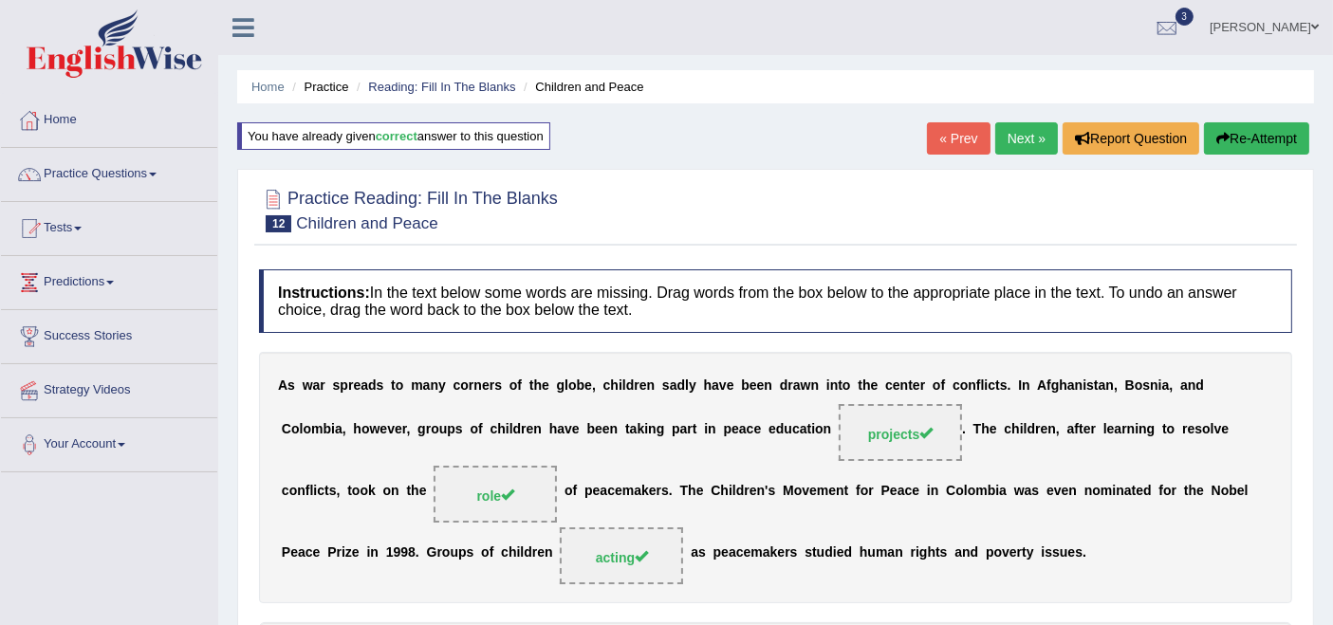
click at [1011, 134] on link "Next »" at bounding box center [1026, 138] width 63 height 32
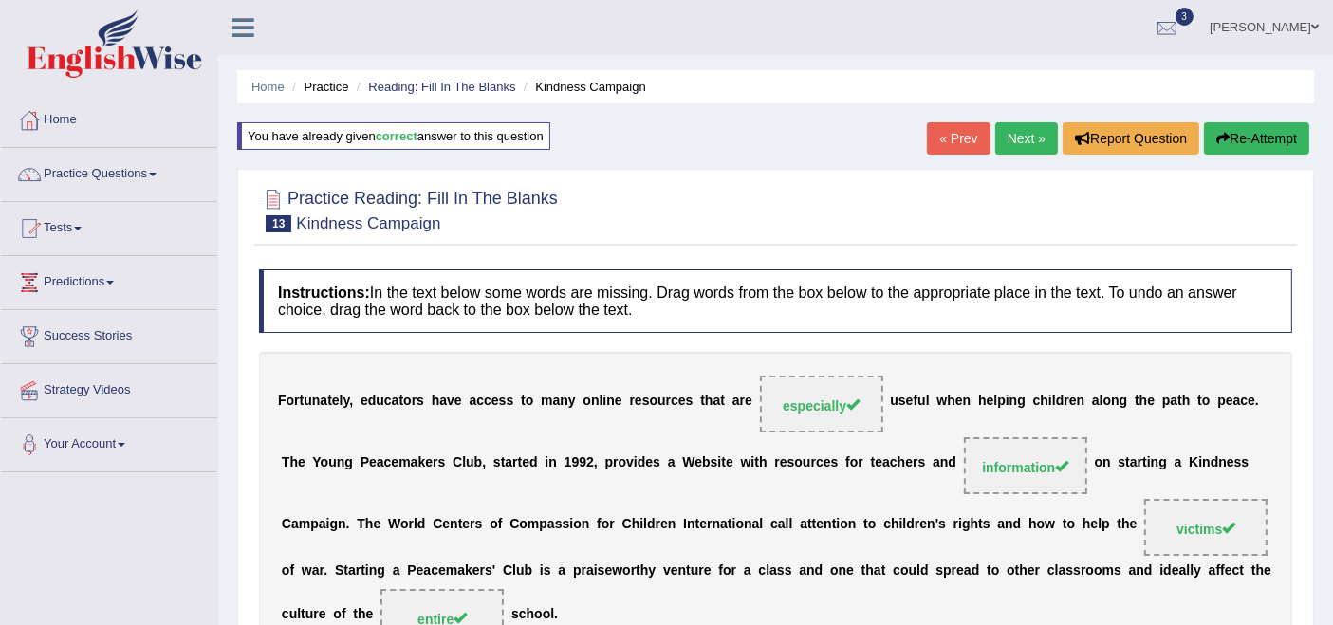
click at [1013, 146] on link "Next »" at bounding box center [1026, 138] width 63 height 32
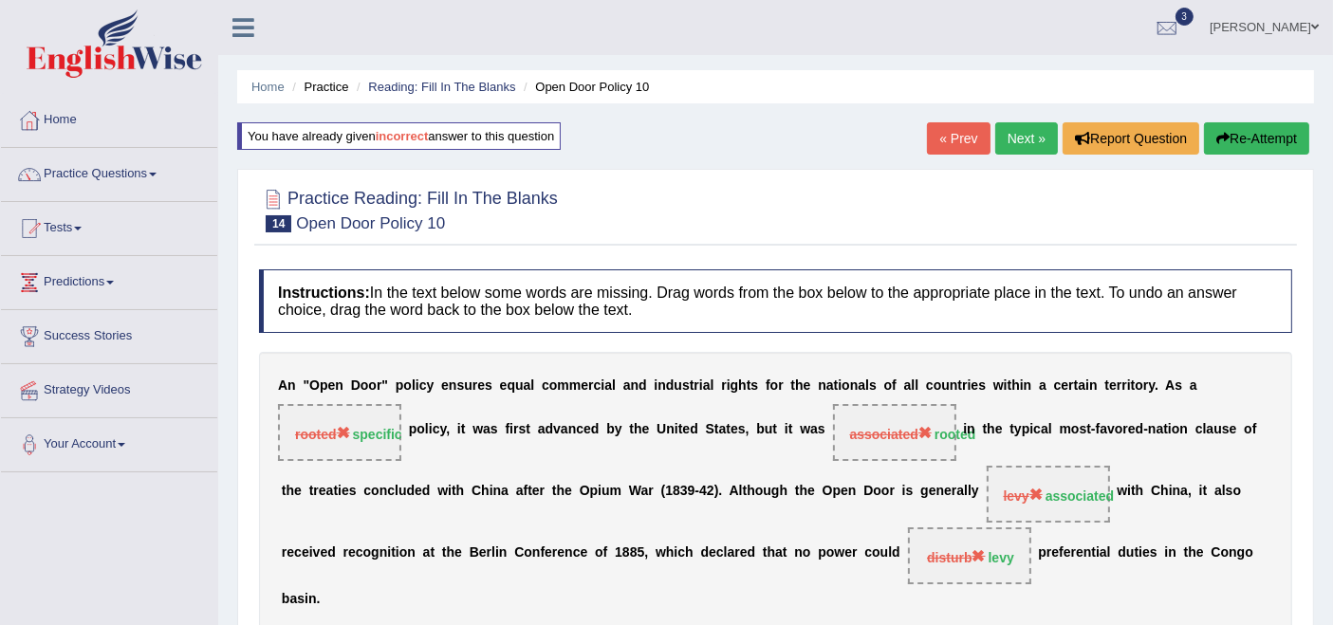
click at [1011, 137] on link "Next »" at bounding box center [1026, 138] width 63 height 32
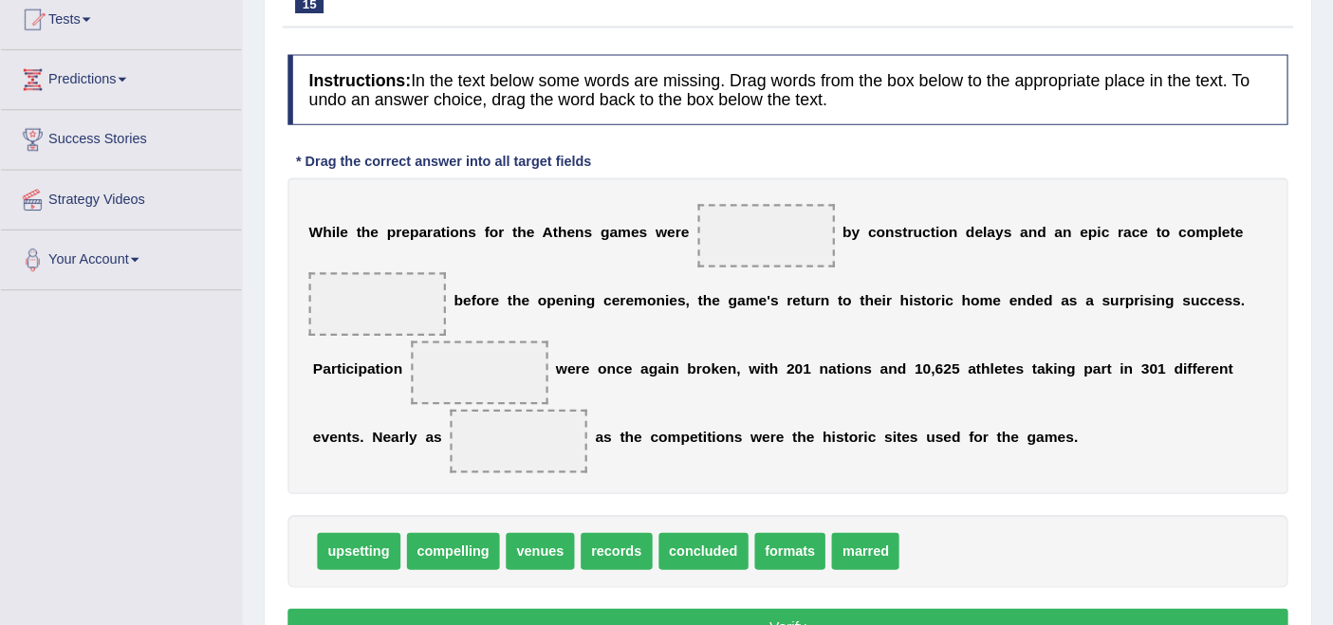
scroll to position [211, 0]
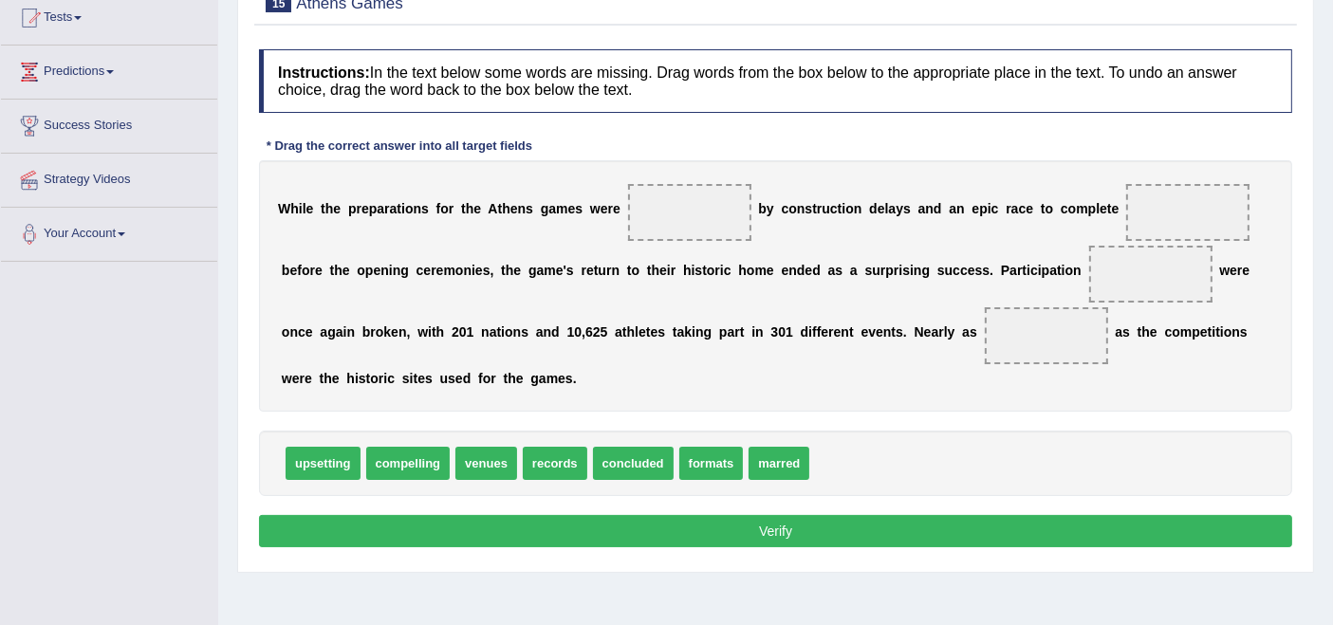
drag, startPoint x: 1285, startPoint y: 0, endPoint x: 787, endPoint y: 389, distance: 632.1
click at [787, 389] on div "W h i l e t h e p r e p a r a t i o n s f o r t h e A t h e n s g a m e s w e r…" at bounding box center [775, 285] width 1033 height 251
drag, startPoint x: 783, startPoint y: 470, endPoint x: 696, endPoint y: 220, distance: 264.4
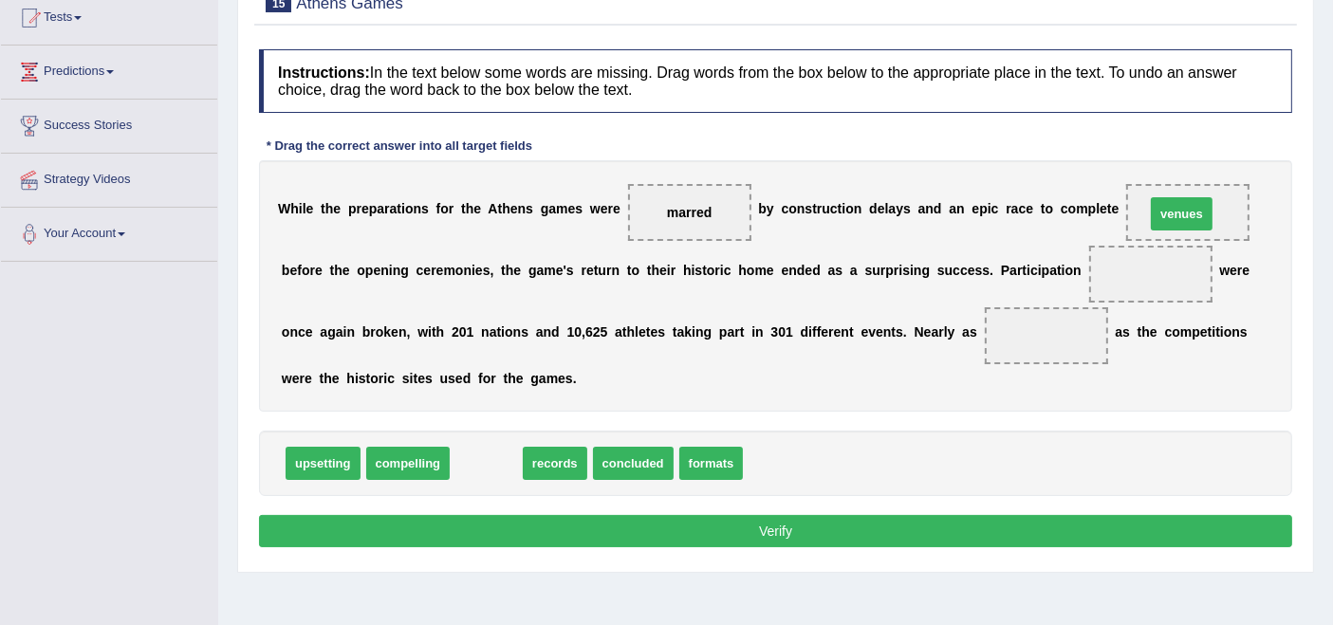
drag, startPoint x: 478, startPoint y: 470, endPoint x: 1174, endPoint y: 221, distance: 738.7
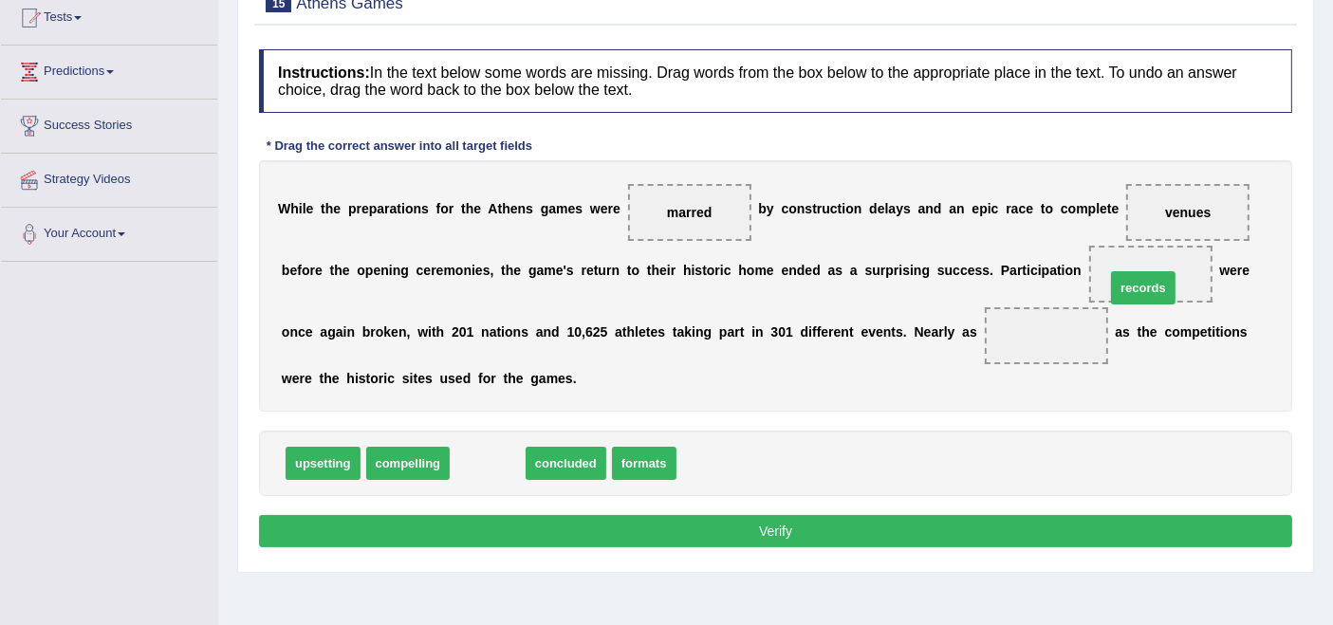
drag, startPoint x: 510, startPoint y: 462, endPoint x: 1165, endPoint y: 288, distance: 678.6
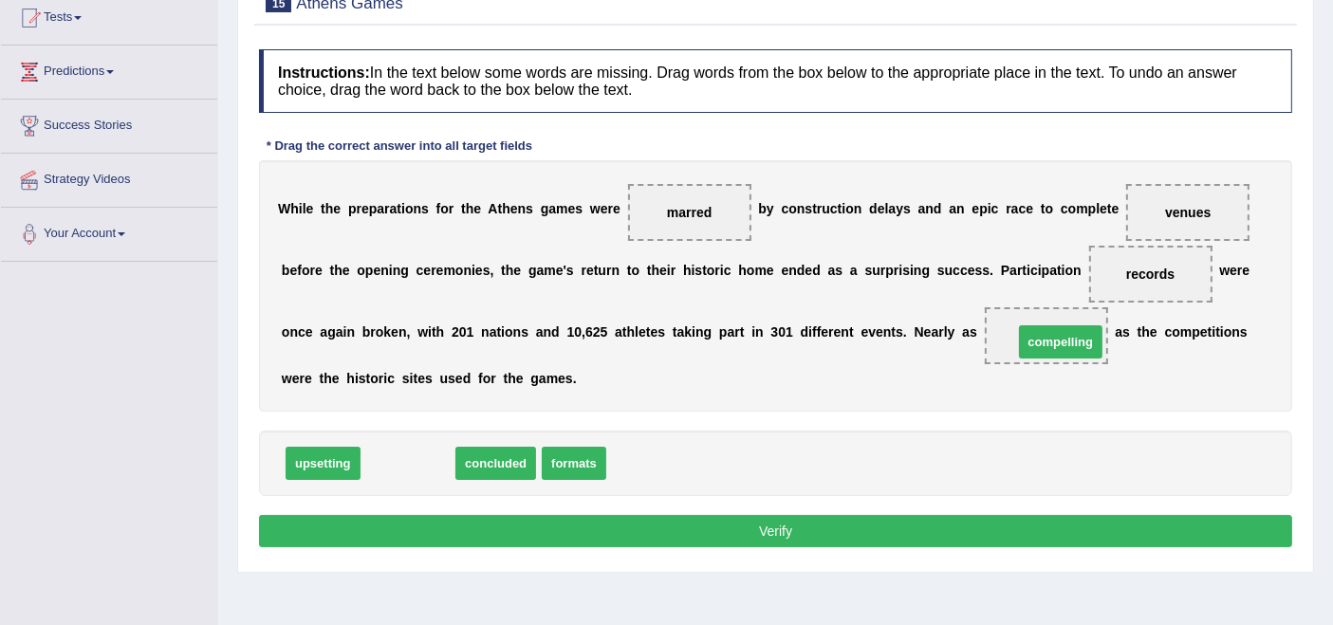
drag, startPoint x: 418, startPoint y: 462, endPoint x: 1070, endPoint y: 341, distance: 664.1
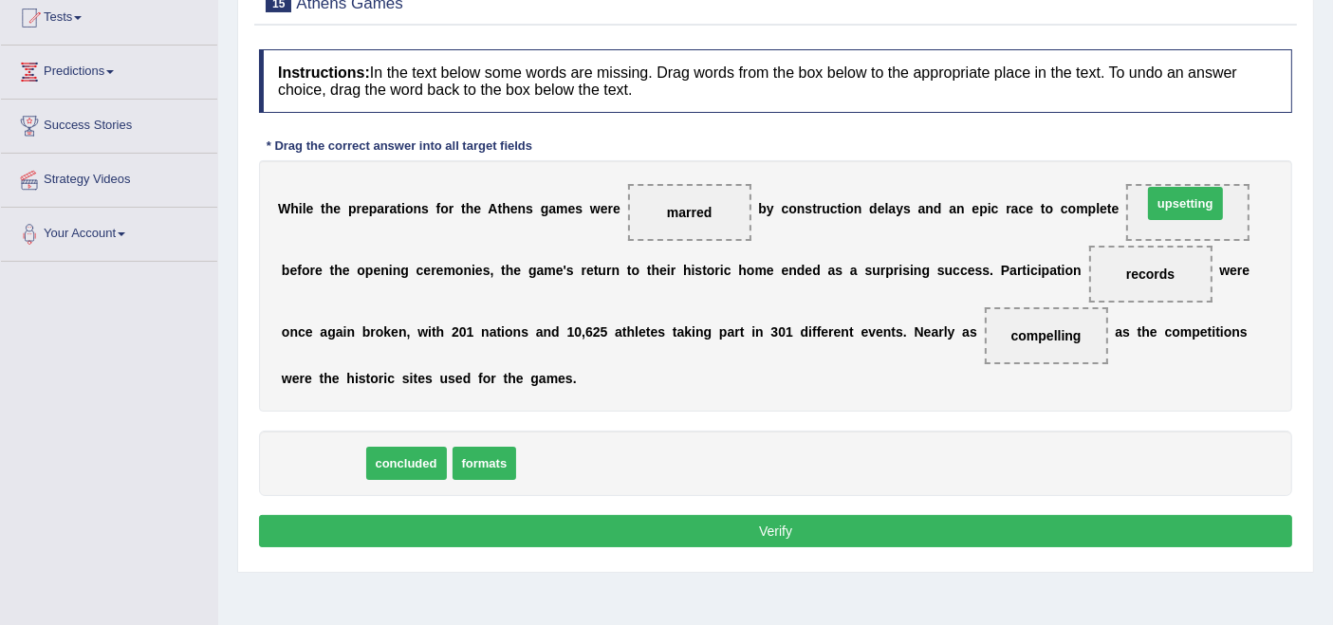
drag, startPoint x: 310, startPoint y: 465, endPoint x: 1173, endPoint y: 204, distance: 901.2
click at [737, 530] on button "Verify" at bounding box center [775, 531] width 1033 height 32
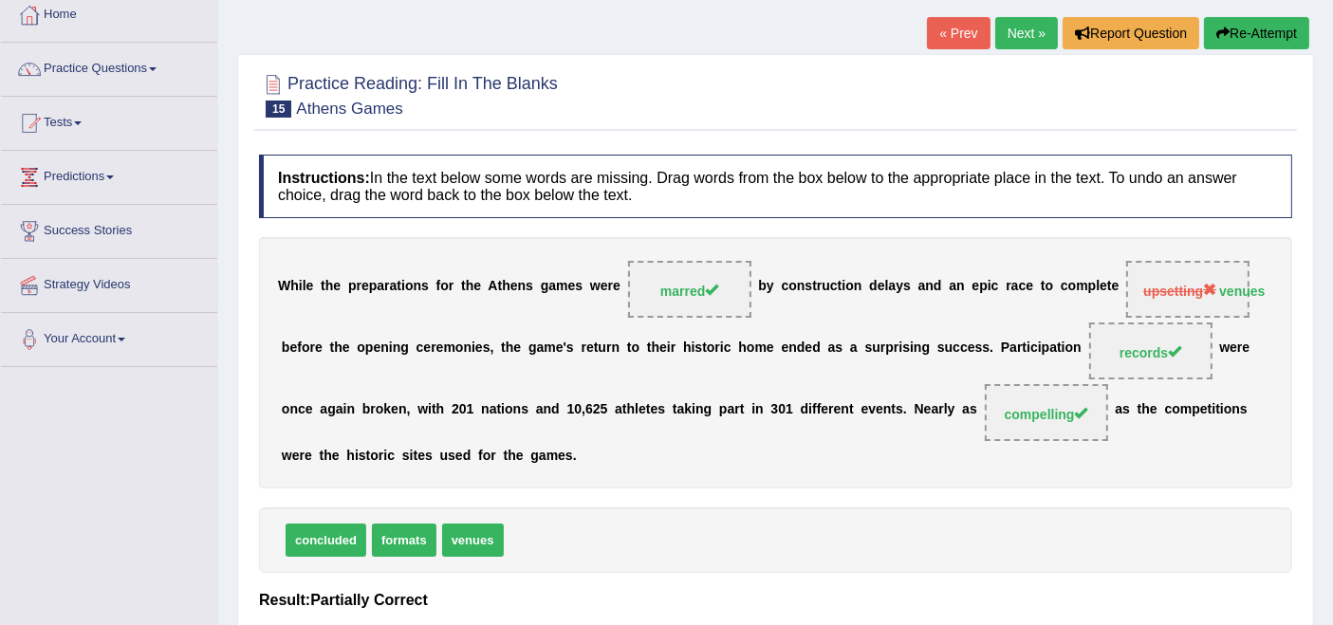
scroll to position [95, 0]
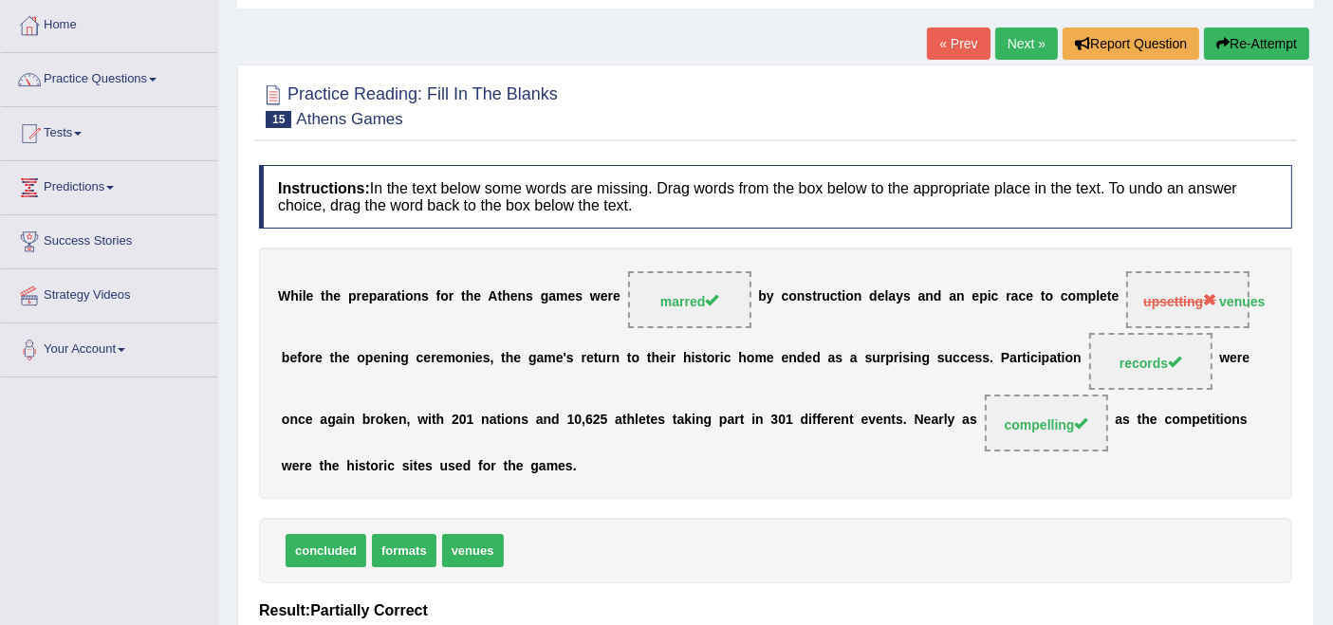
click at [1000, 42] on link "Next »" at bounding box center [1026, 44] width 63 height 32
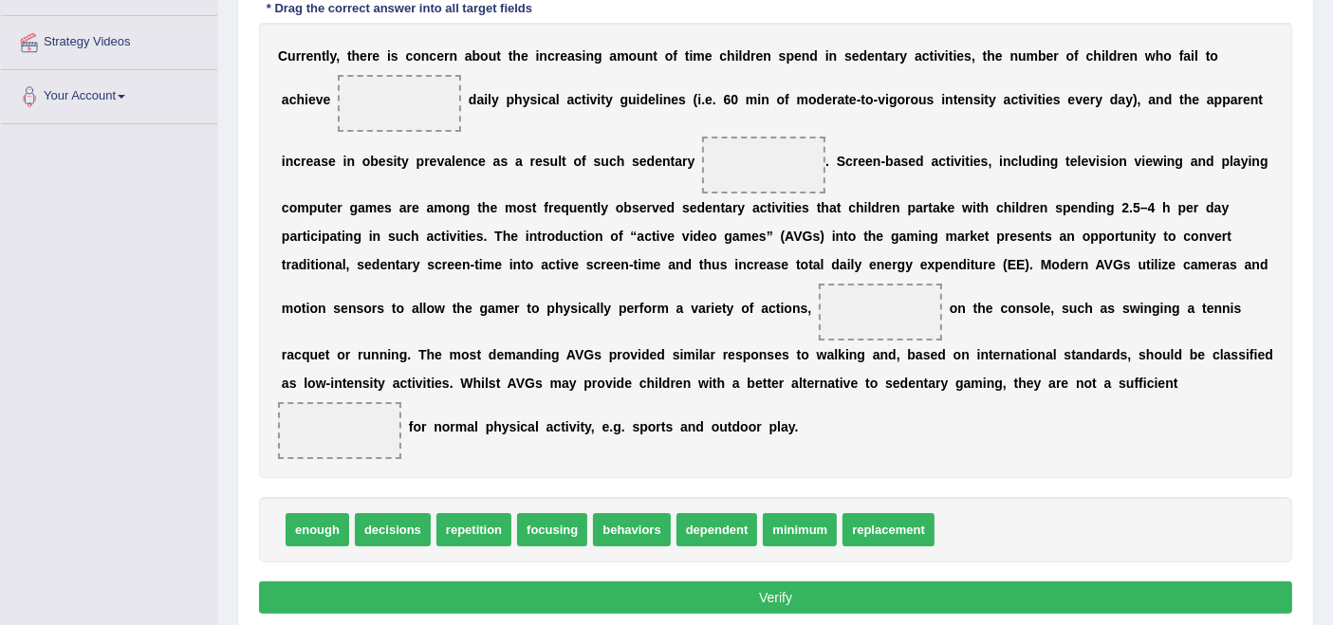
scroll to position [315, 0]
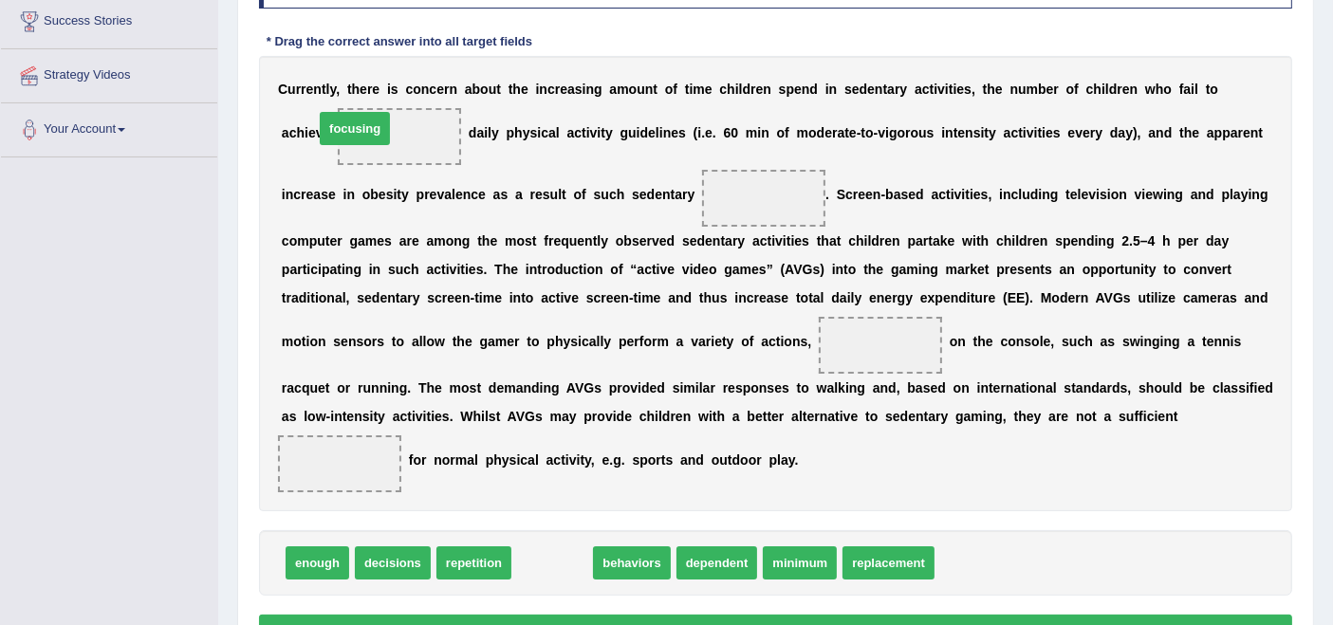
drag, startPoint x: 542, startPoint y: 560, endPoint x: 344, endPoint y: 125, distance: 477.3
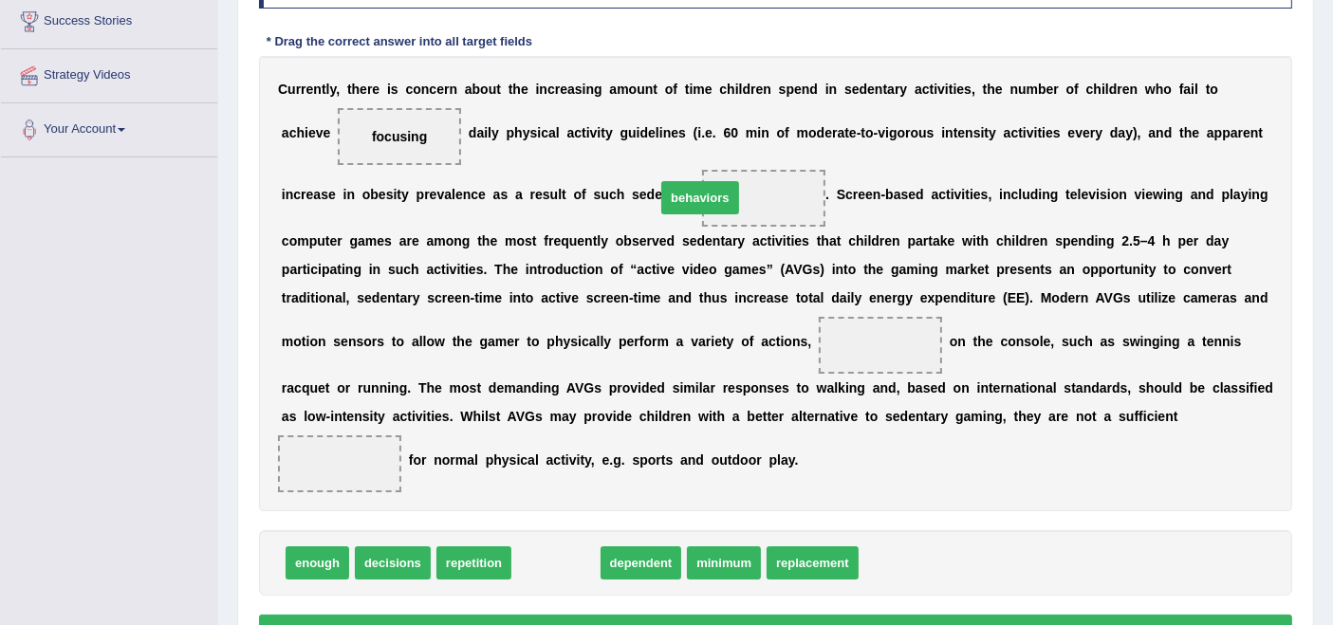
drag, startPoint x: 565, startPoint y: 560, endPoint x: 710, endPoint y: 194, distance: 394.0
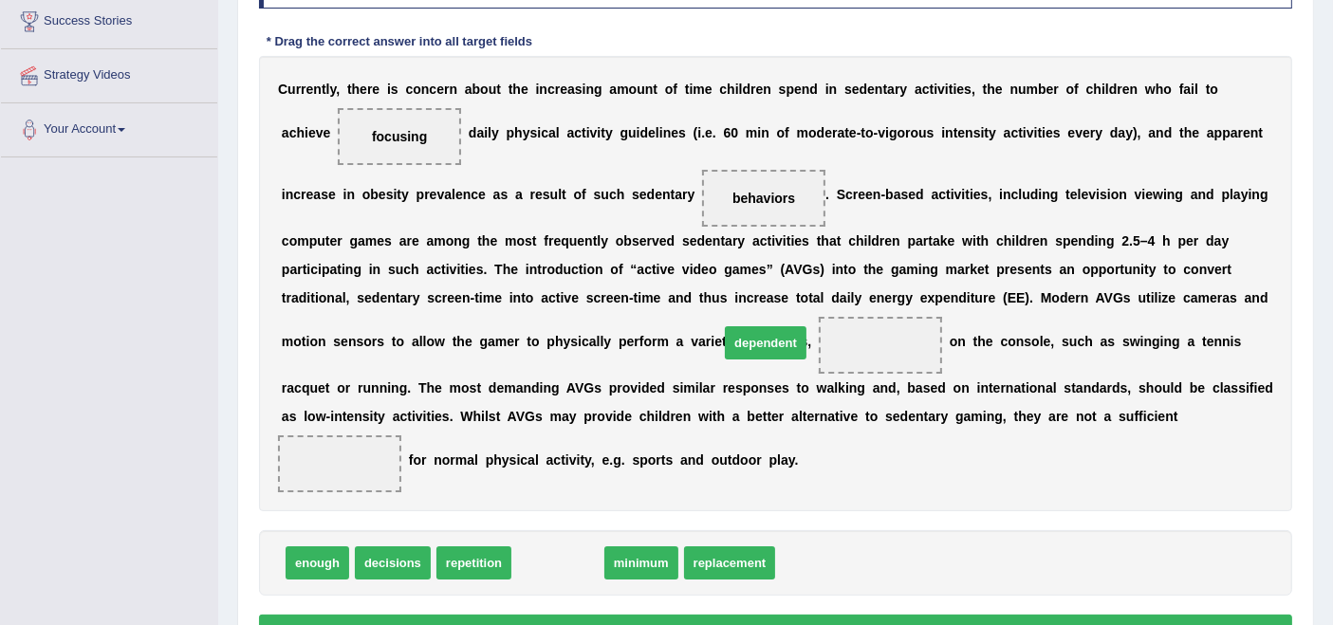
drag, startPoint x: 566, startPoint y: 565, endPoint x: 773, endPoint y: 344, distance: 303.4
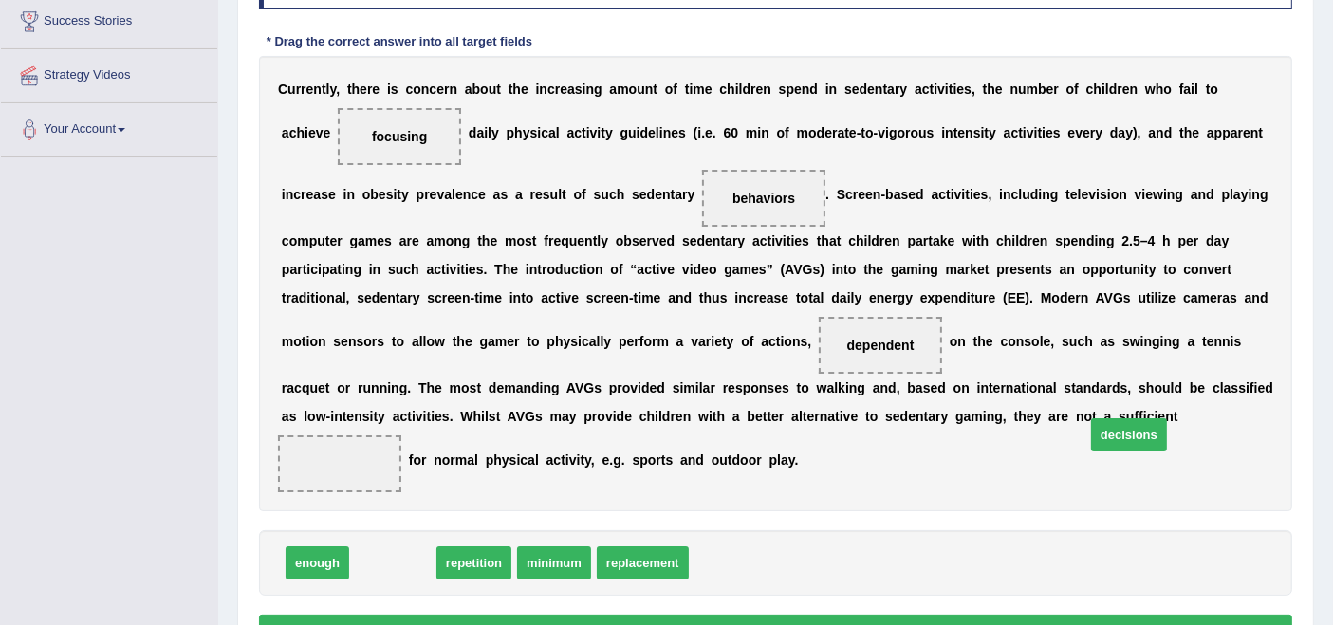
drag, startPoint x: 385, startPoint y: 560, endPoint x: 1122, endPoint y: 431, distance: 747.6
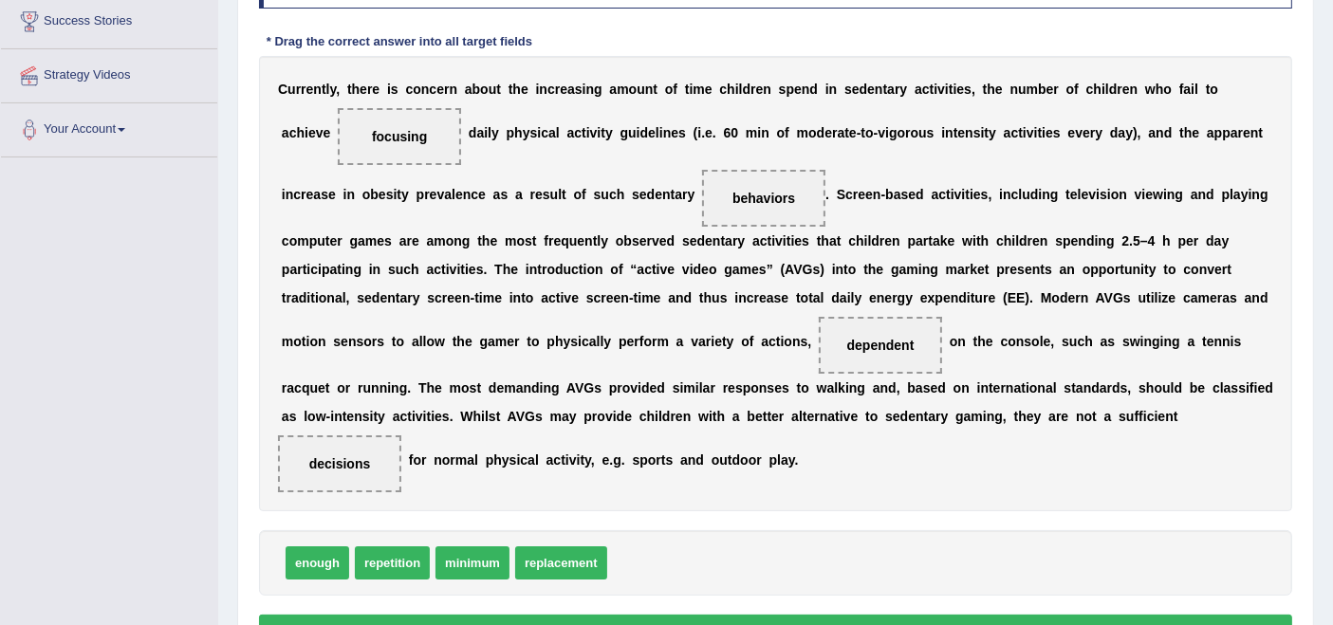
scroll to position [420, 0]
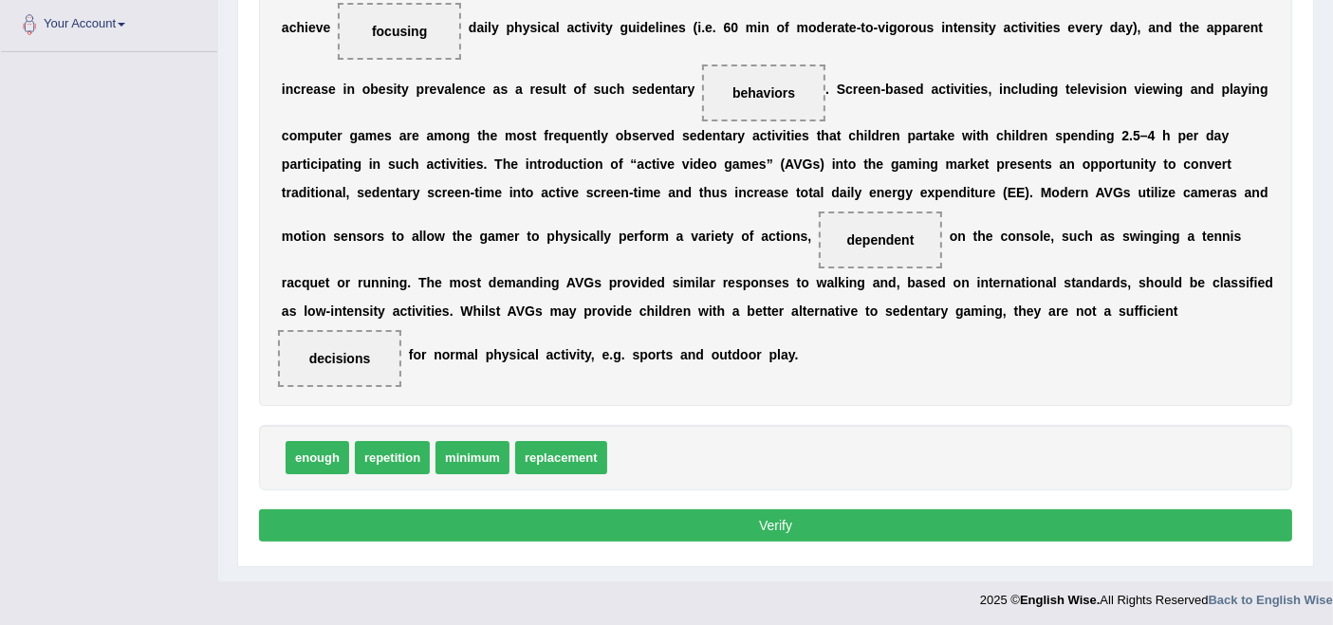
click at [807, 510] on button "Verify" at bounding box center [775, 526] width 1033 height 32
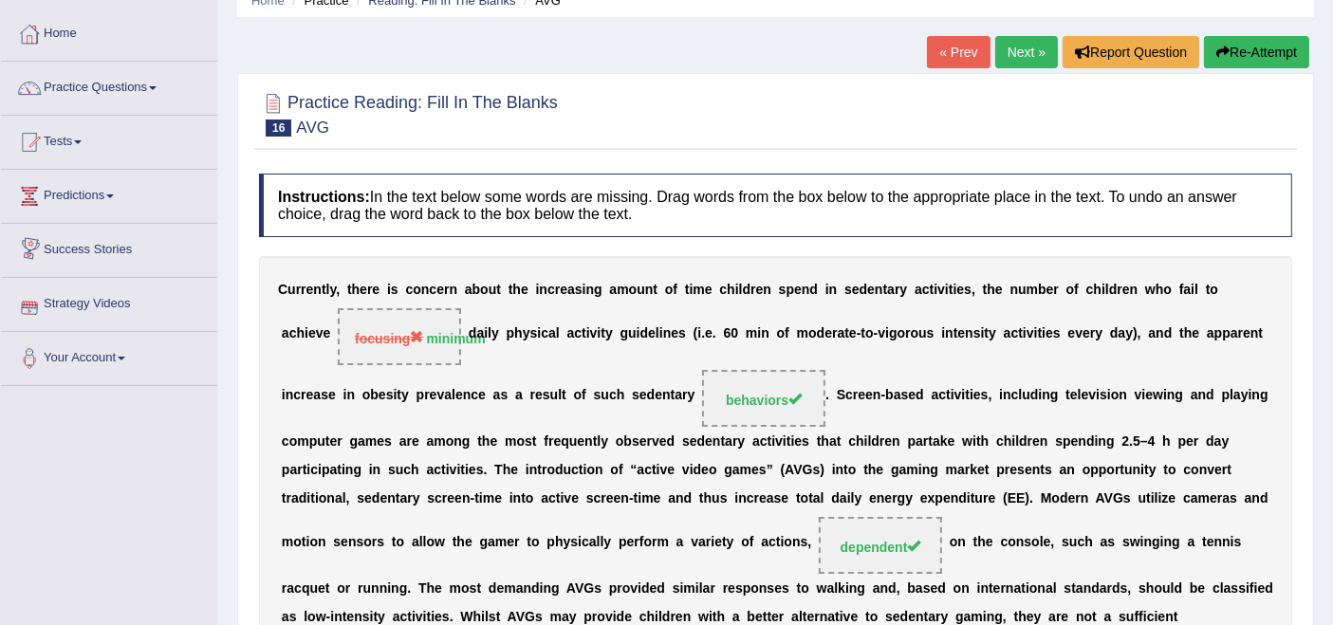
scroll to position [0, 0]
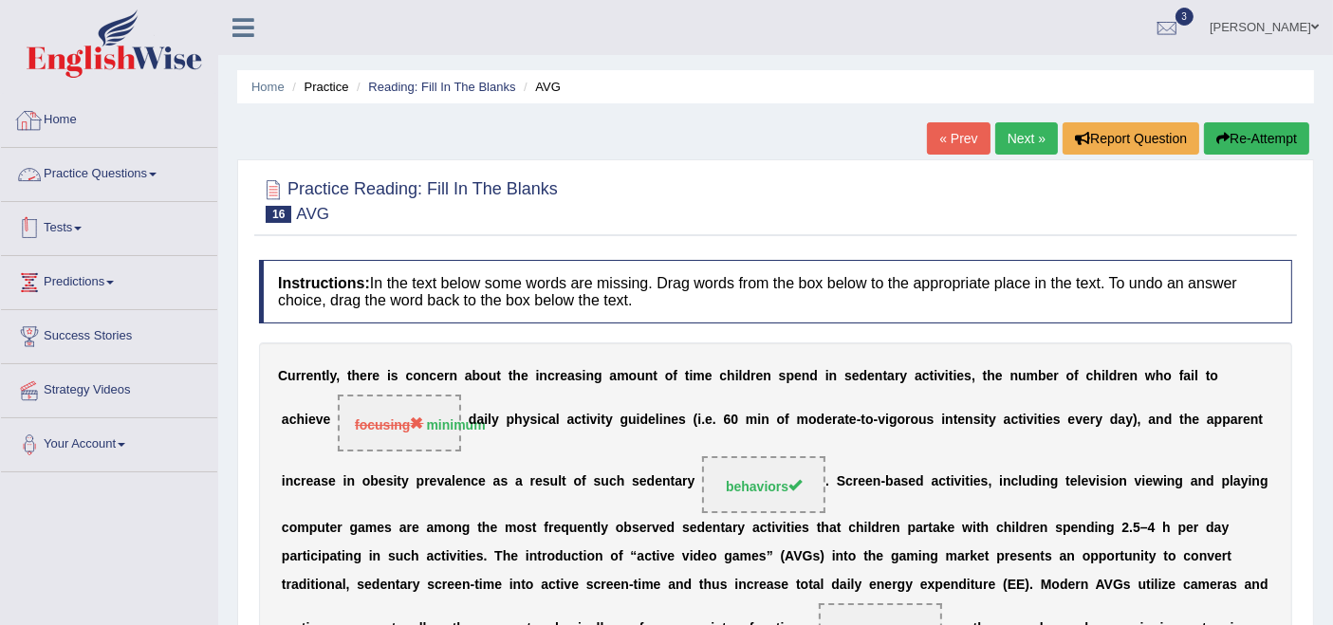
click at [121, 168] on link "Practice Questions" at bounding box center [109, 171] width 216 height 47
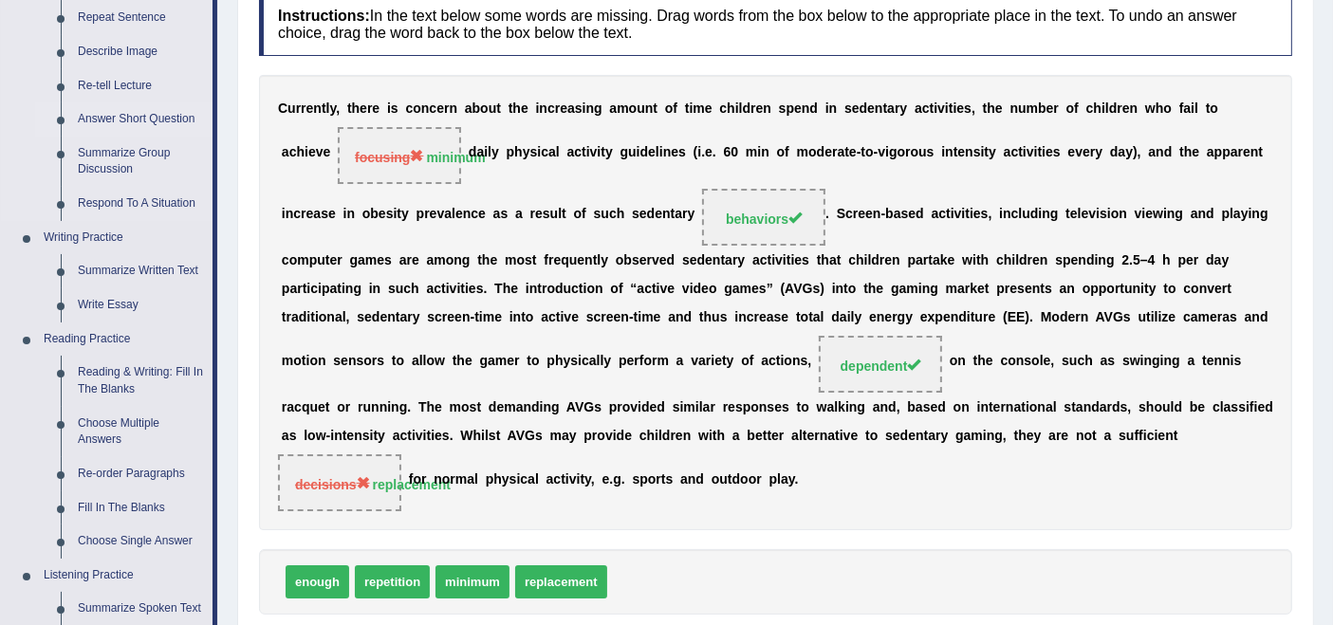
scroll to position [316, 0]
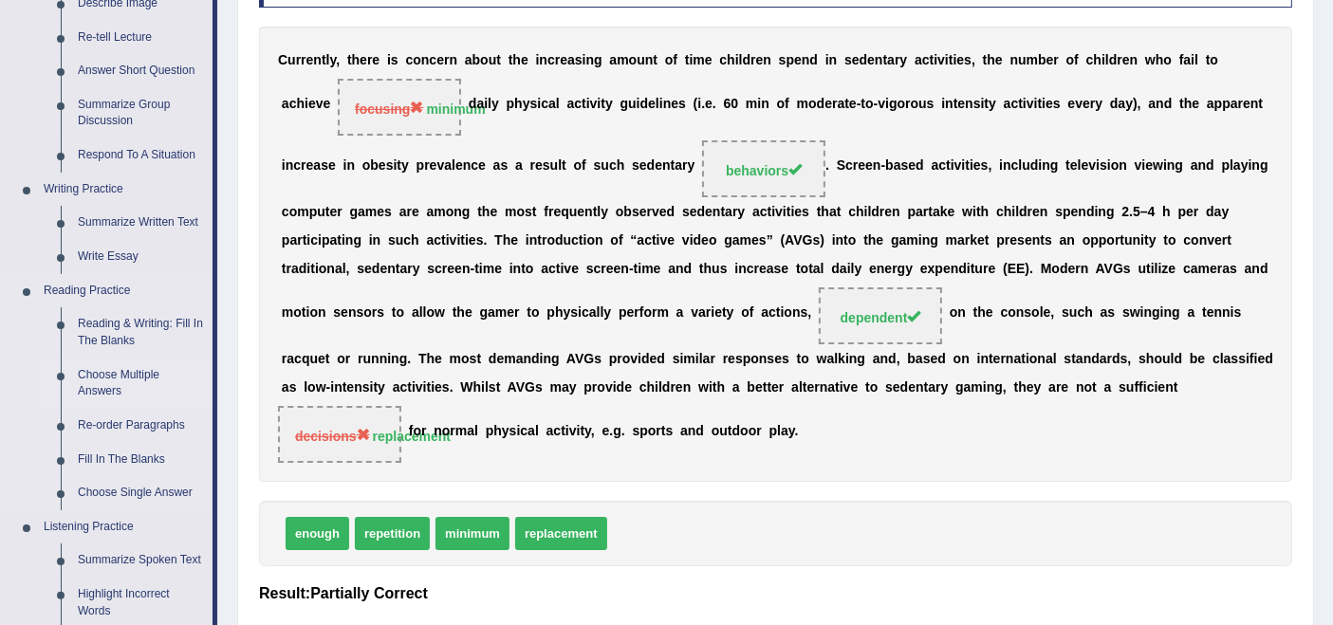
click at [114, 379] on link "Choose Multiple Answers" at bounding box center [140, 384] width 143 height 50
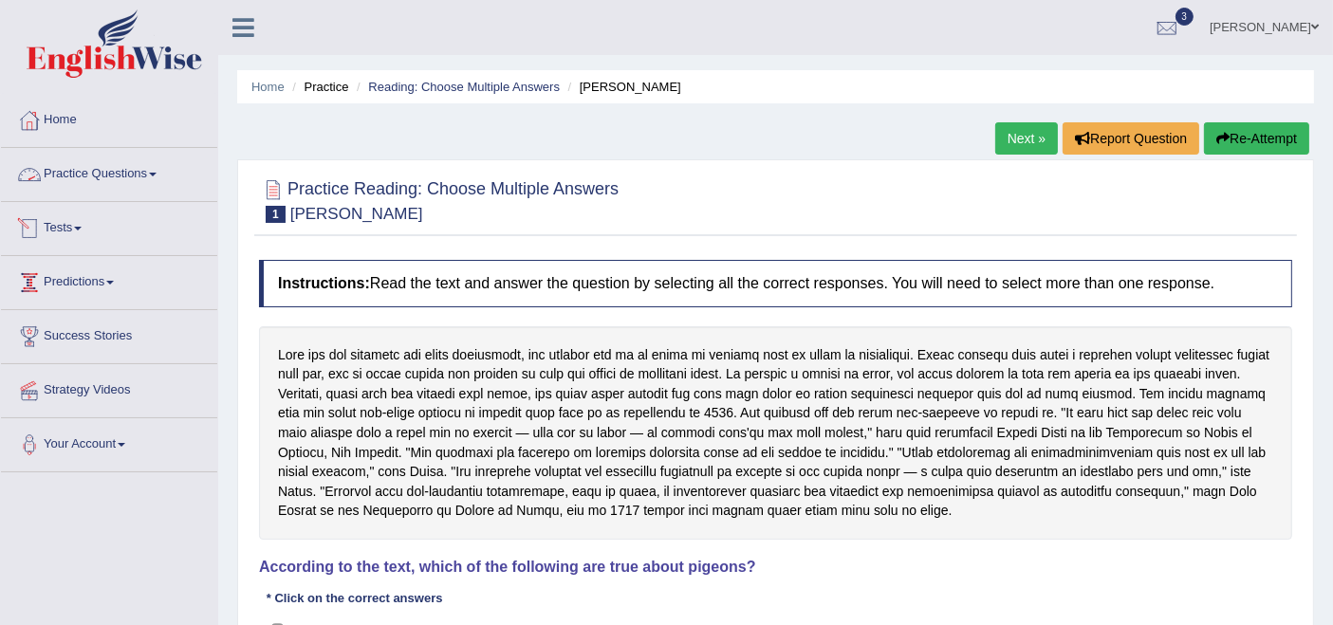
click at [122, 175] on link "Practice Questions" at bounding box center [109, 171] width 216 height 47
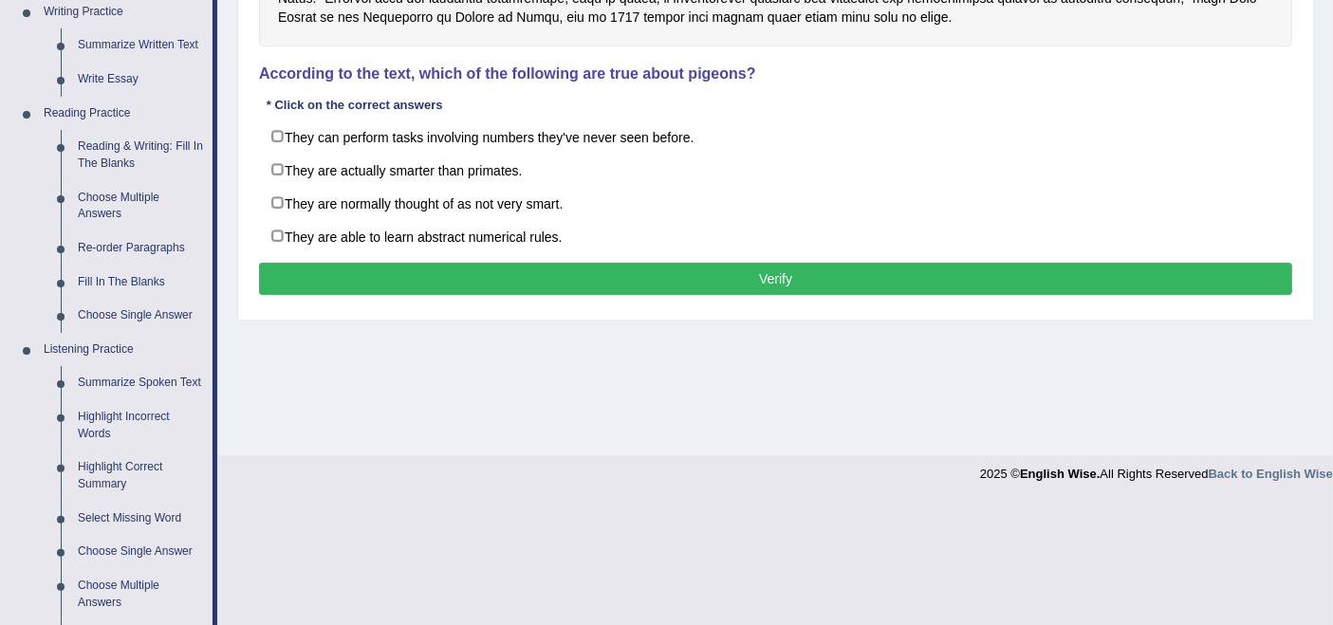
scroll to position [527, 0]
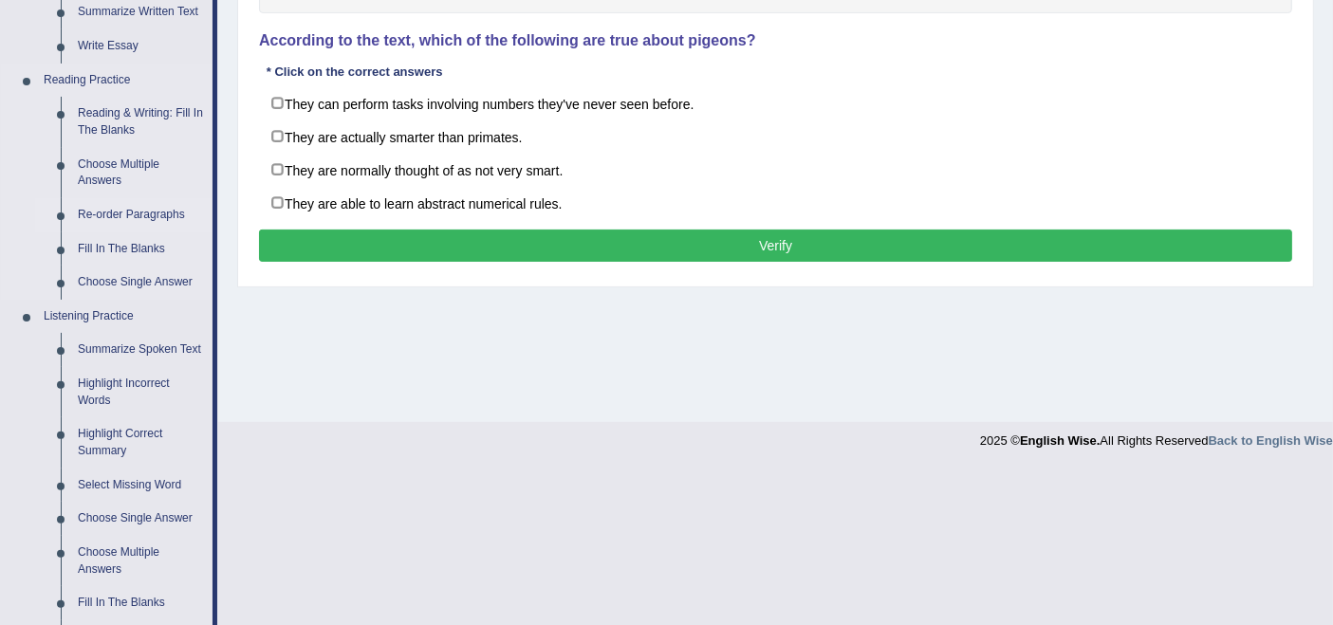
click at [121, 214] on link "Re-order Paragraphs" at bounding box center [140, 215] width 143 height 34
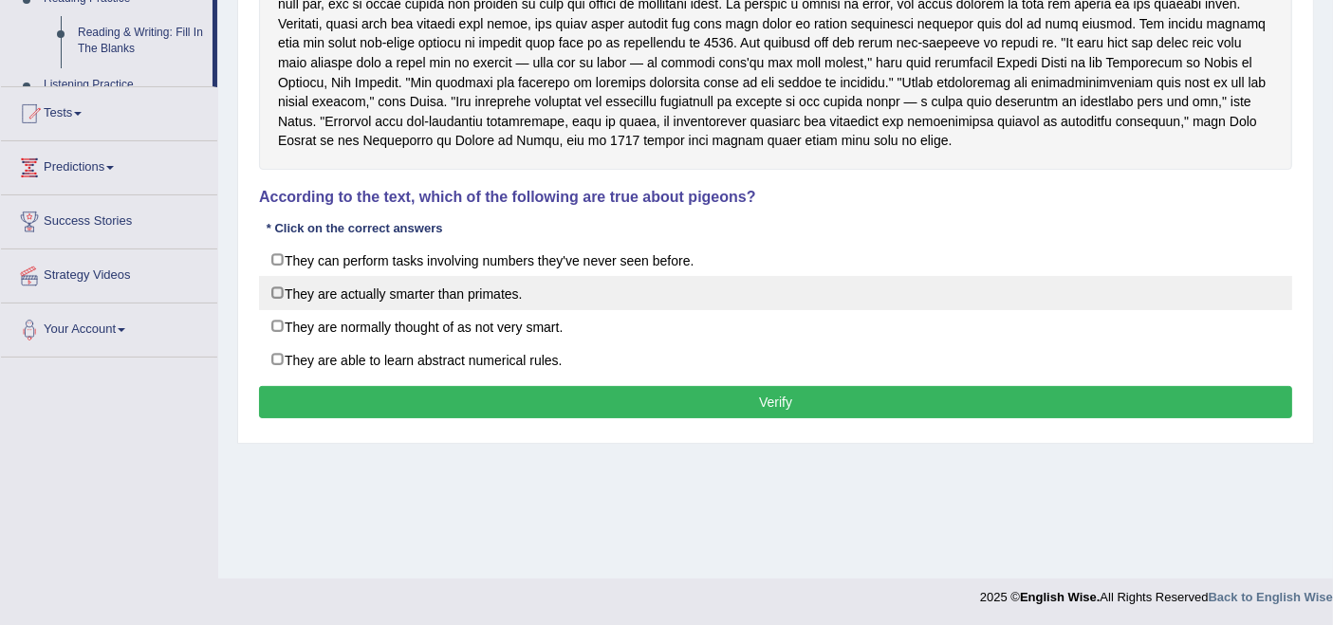
scroll to position [325, 0]
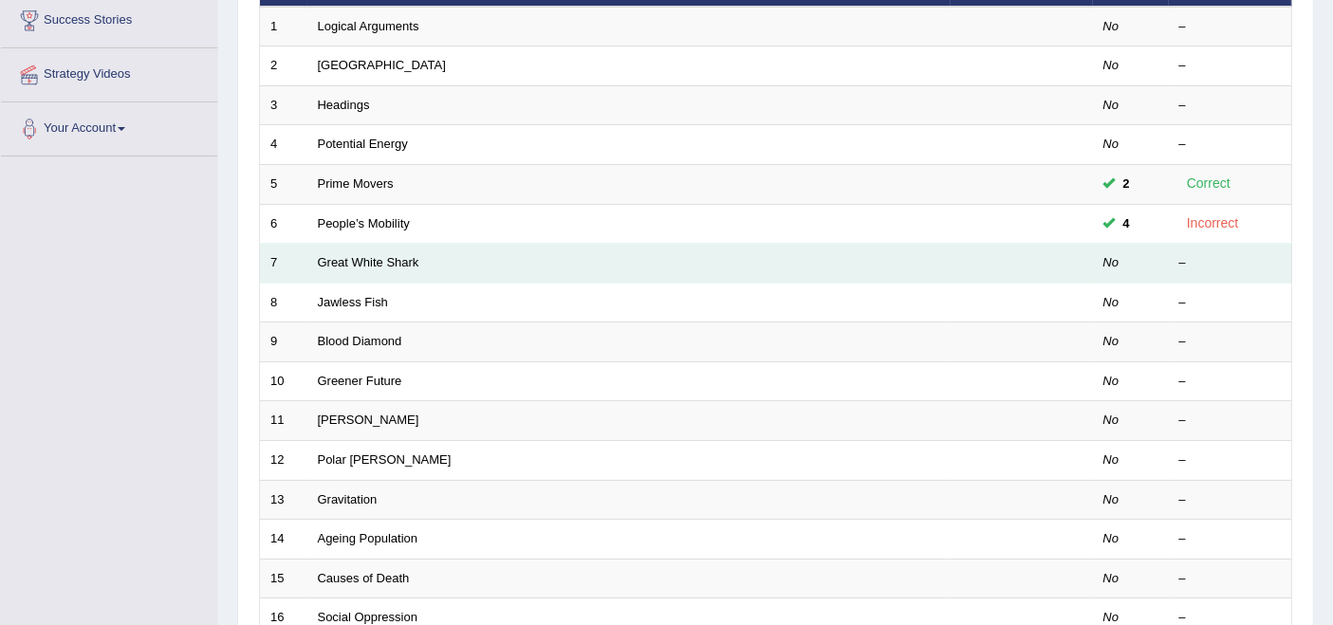
drag, startPoint x: 335, startPoint y: 199, endPoint x: 380, endPoint y: 213, distance: 46.5
click at [335, 216] on link "People’s Mobility" at bounding box center [364, 223] width 92 height 14
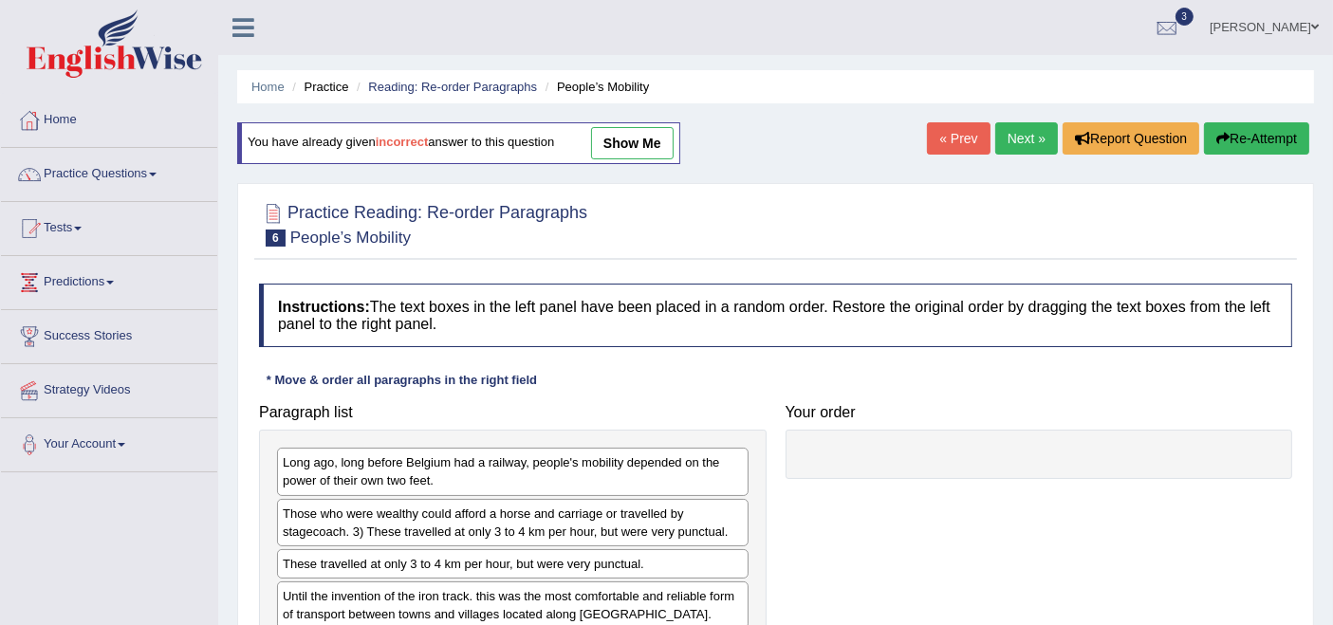
click at [1022, 139] on link "Next »" at bounding box center [1026, 138] width 63 height 32
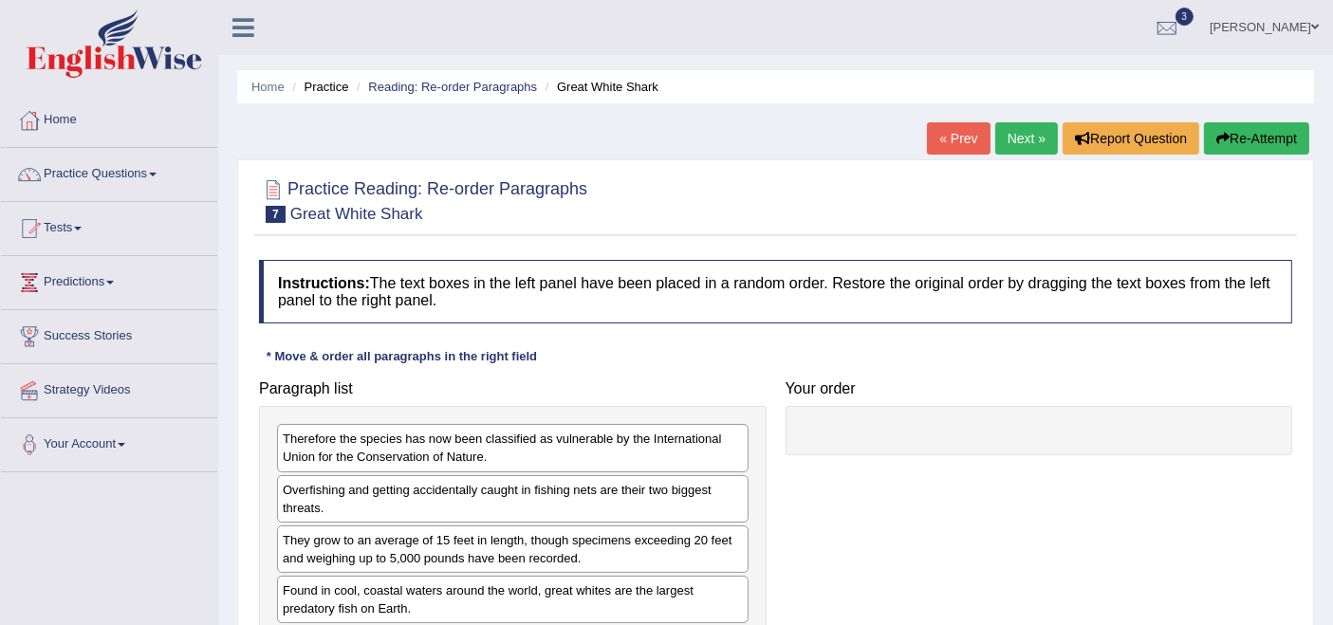
click at [1020, 136] on link "Next »" at bounding box center [1026, 138] width 63 height 32
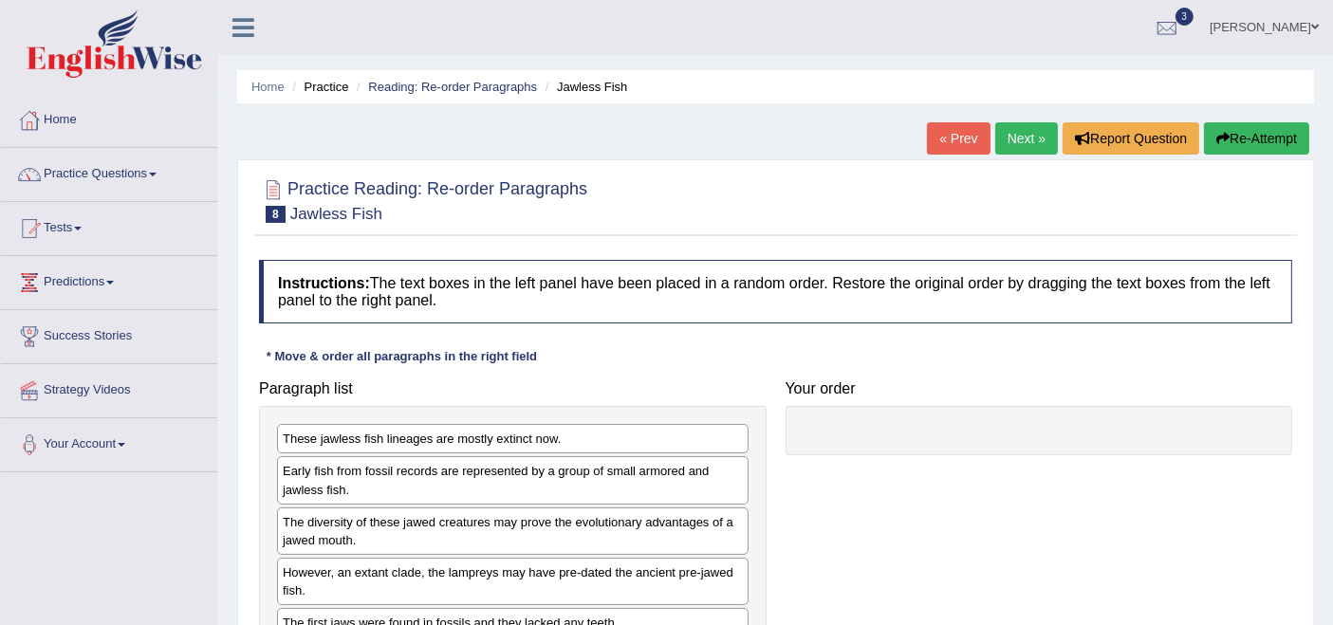
click at [999, 139] on link "Next »" at bounding box center [1026, 138] width 63 height 32
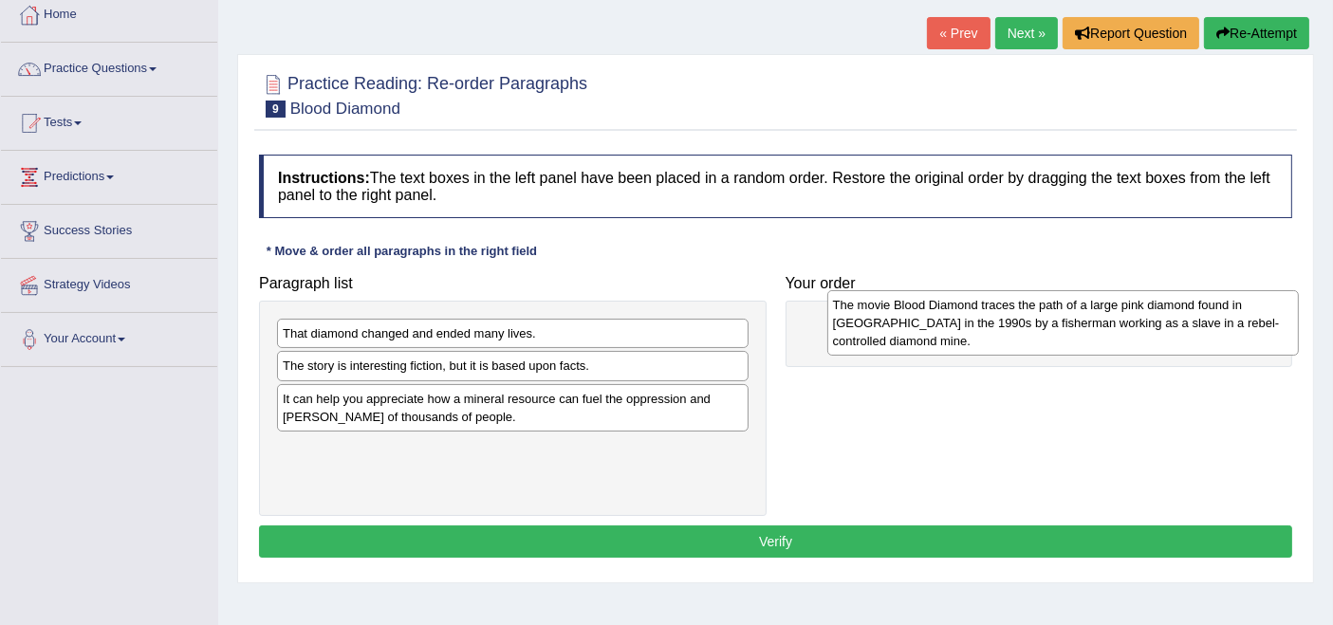
drag, startPoint x: 419, startPoint y: 418, endPoint x: 970, endPoint y: 326, distance: 558.0
click at [970, 326] on div "The movie Blood Diamond traces the path of a large pink diamond found in [GEOGR…" at bounding box center [1063, 322] width 472 height 65
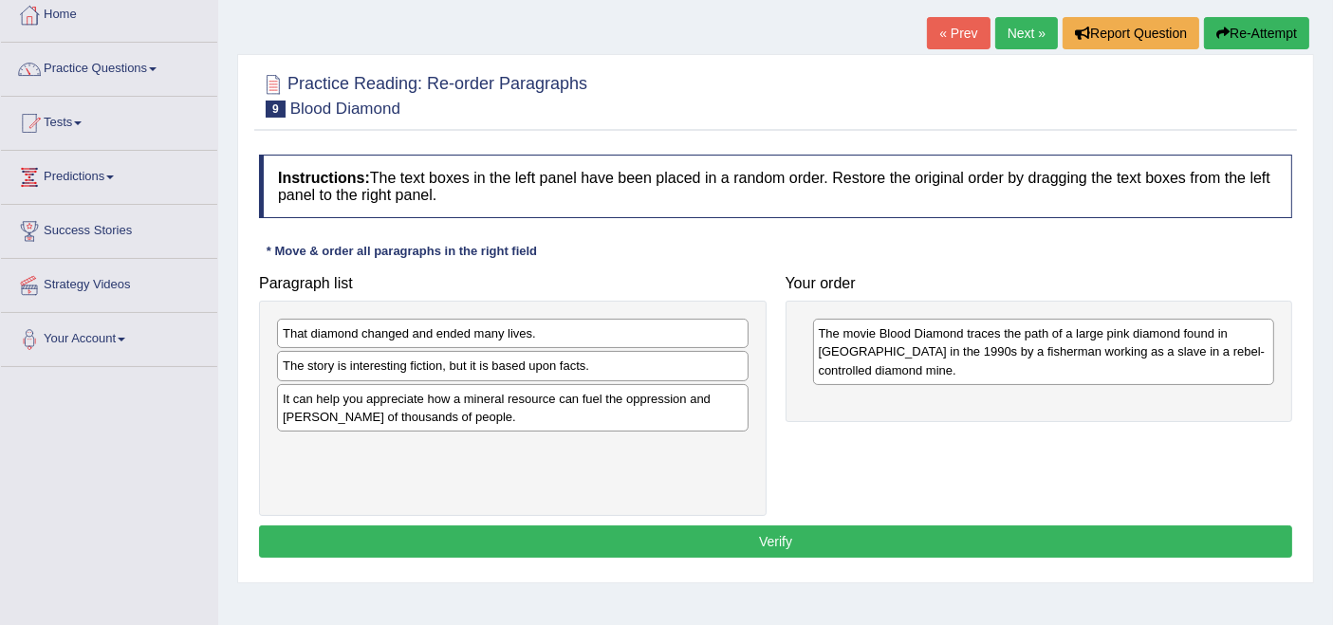
click at [406, 324] on div "That diamond changed and ended many lives." at bounding box center [513, 333] width 472 height 29
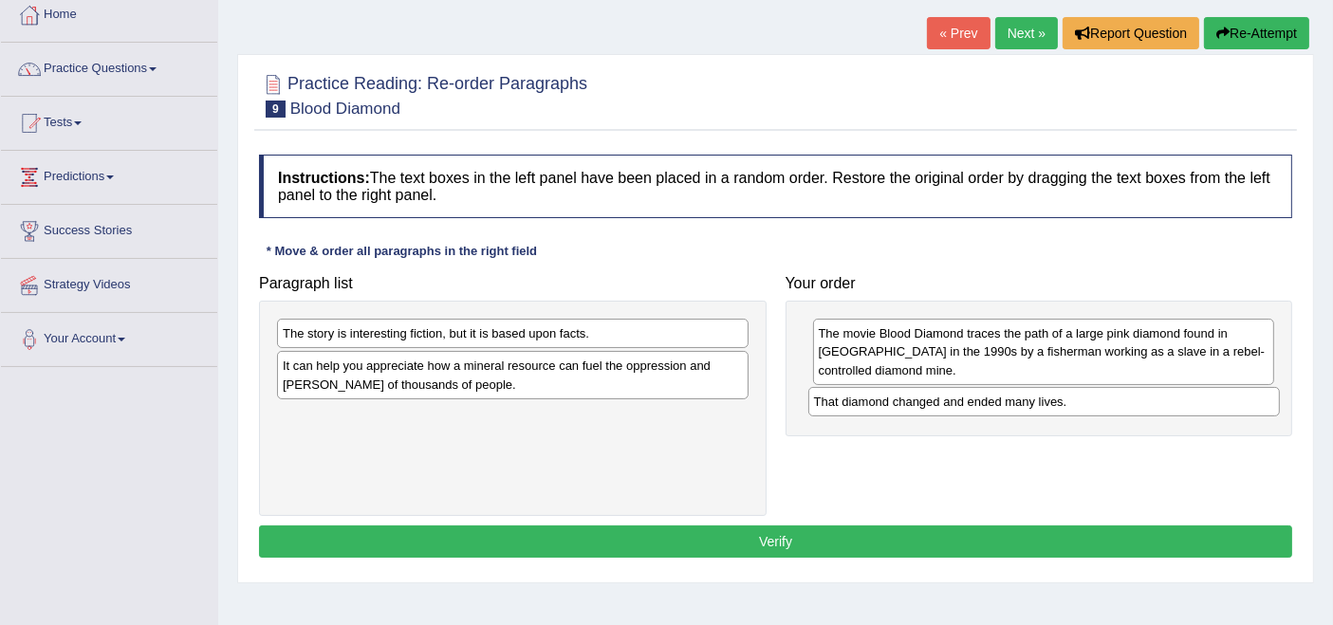
drag, startPoint x: 393, startPoint y: 337, endPoint x: 924, endPoint y: 406, distance: 535.9
click at [924, 406] on div "That diamond changed and ended many lives." at bounding box center [1044, 401] width 472 height 29
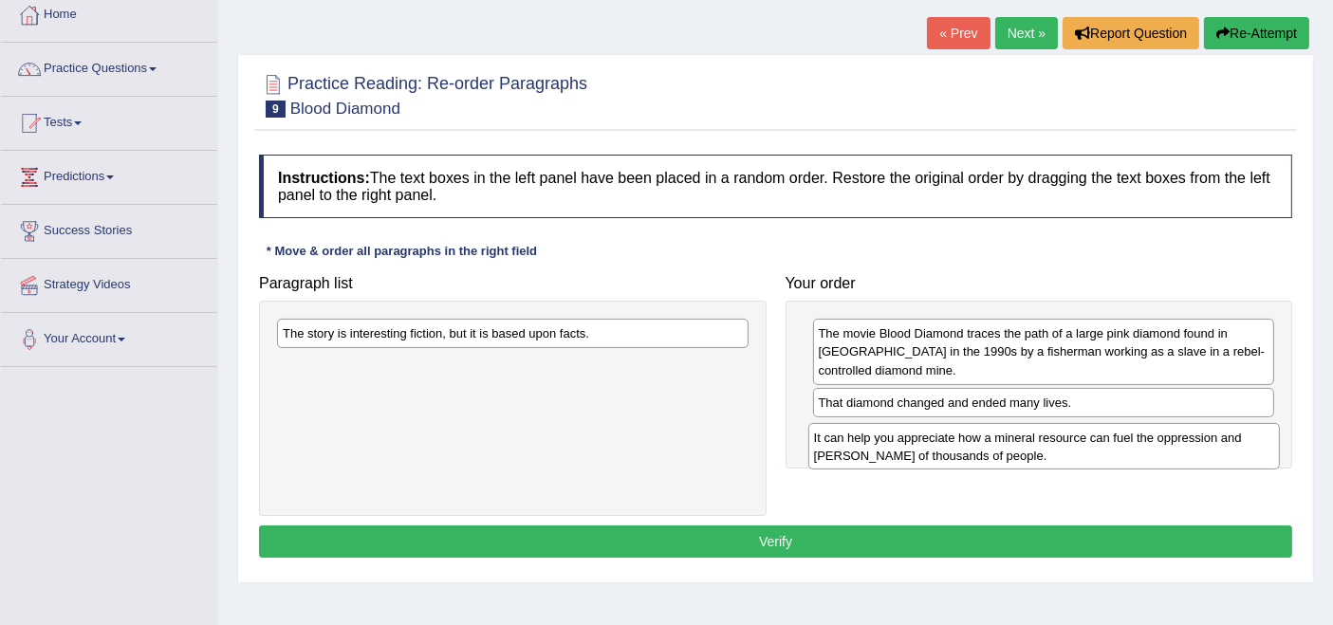
drag, startPoint x: 371, startPoint y: 369, endPoint x: 902, endPoint y: 441, distance: 536.3
click at [902, 441] on div "It can help you appreciate how a mineral resource can fuel the oppression and s…" at bounding box center [1044, 446] width 472 height 47
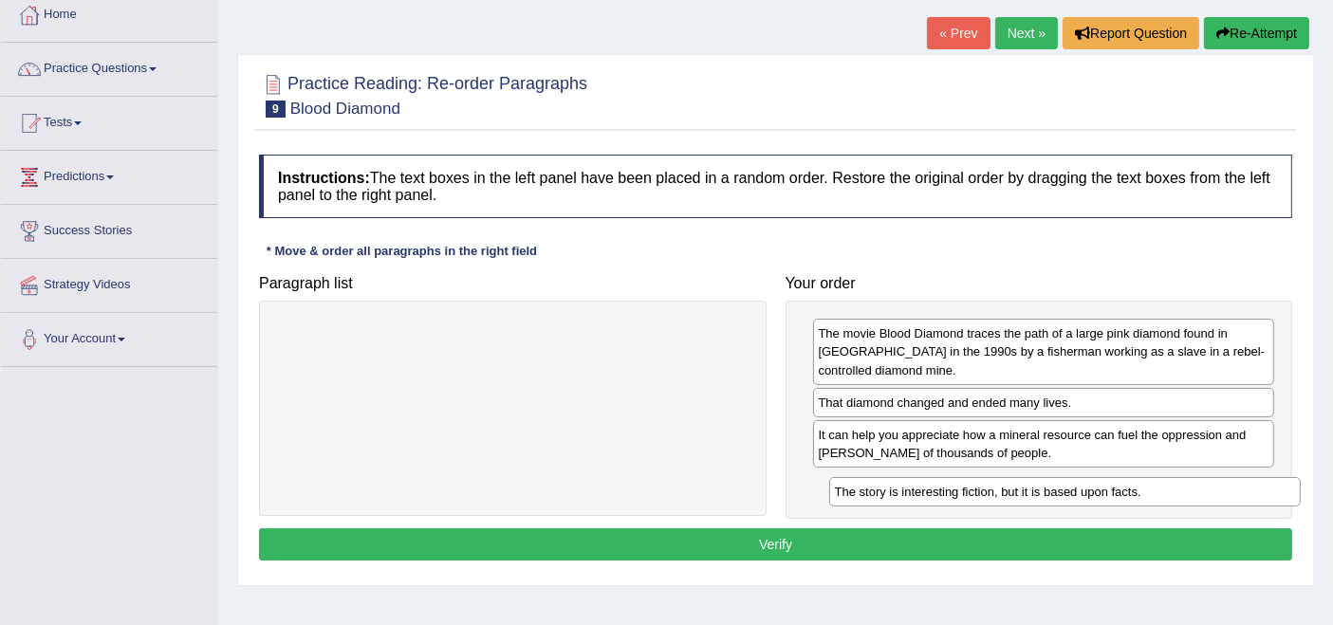
drag, startPoint x: 463, startPoint y: 326, endPoint x: 1016, endPoint y: 484, distance: 575.2
click at [1016, 484] on div "The story is interesting fiction, but it is based upon facts." at bounding box center [1065, 491] width 472 height 29
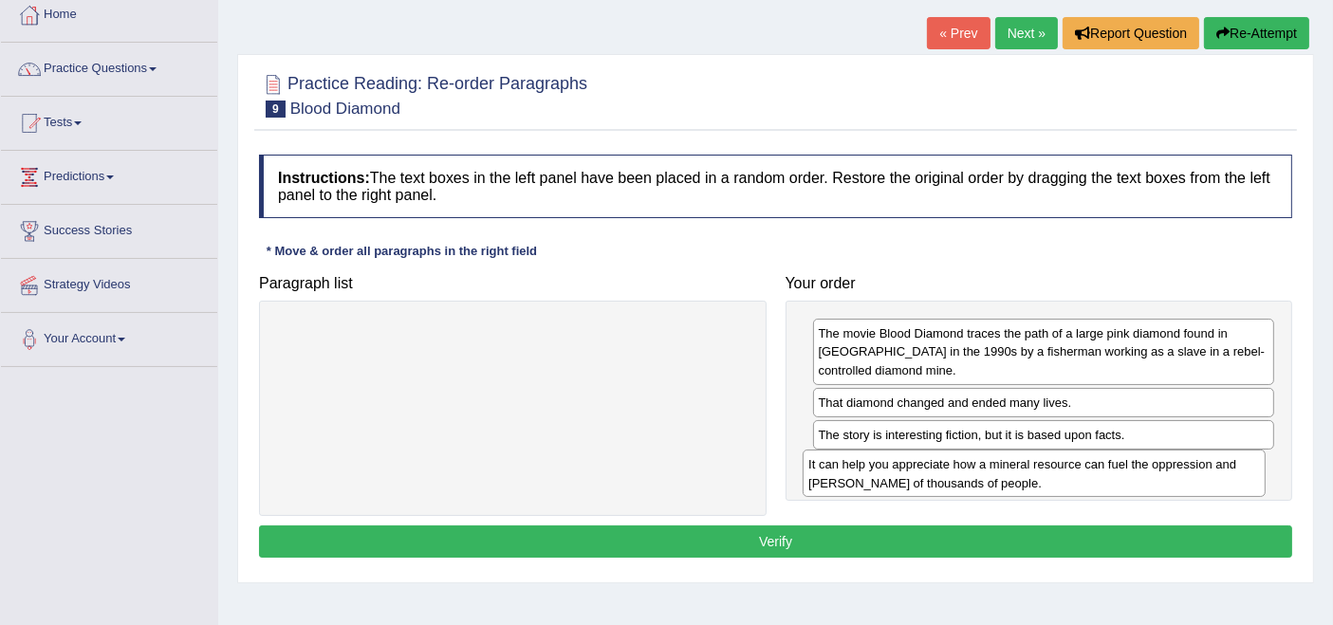
drag, startPoint x: 953, startPoint y: 443, endPoint x: 943, endPoint y: 474, distance: 32.7
click at [943, 474] on div "It can help you appreciate how a mineral resource can fuel the oppression and s…" at bounding box center [1034, 473] width 462 height 47
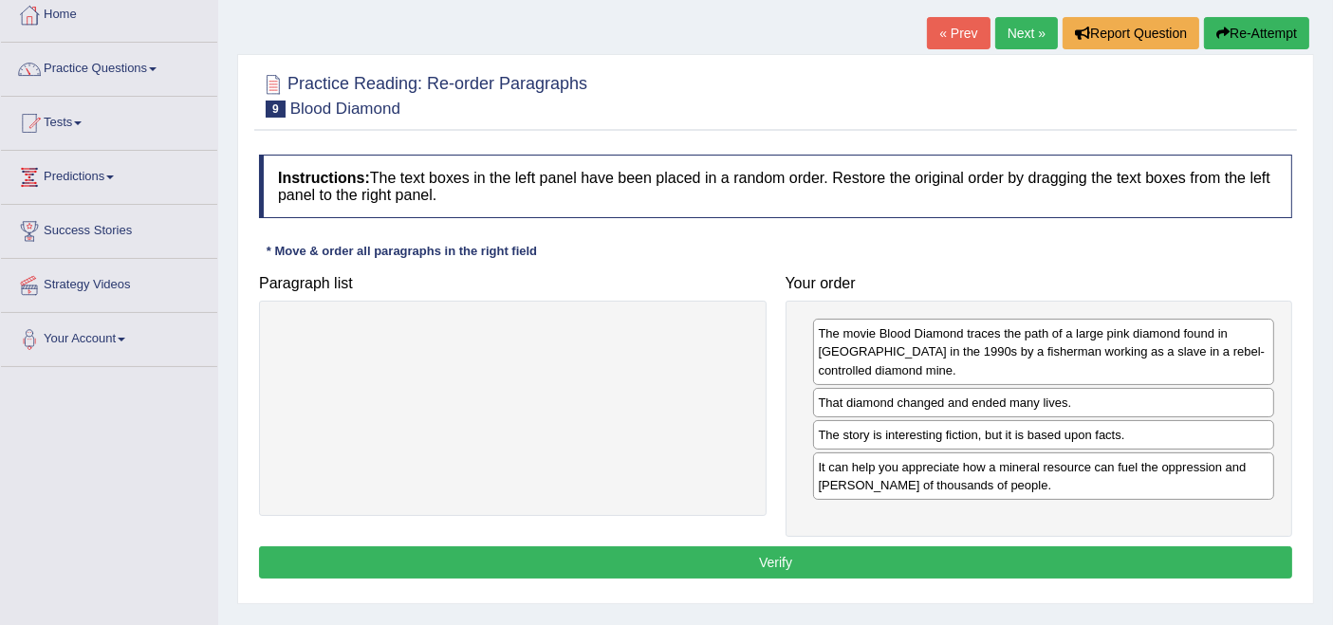
click at [782, 567] on button "Verify" at bounding box center [775, 563] width 1033 height 32
